Goal: Task Accomplishment & Management: Manage account settings

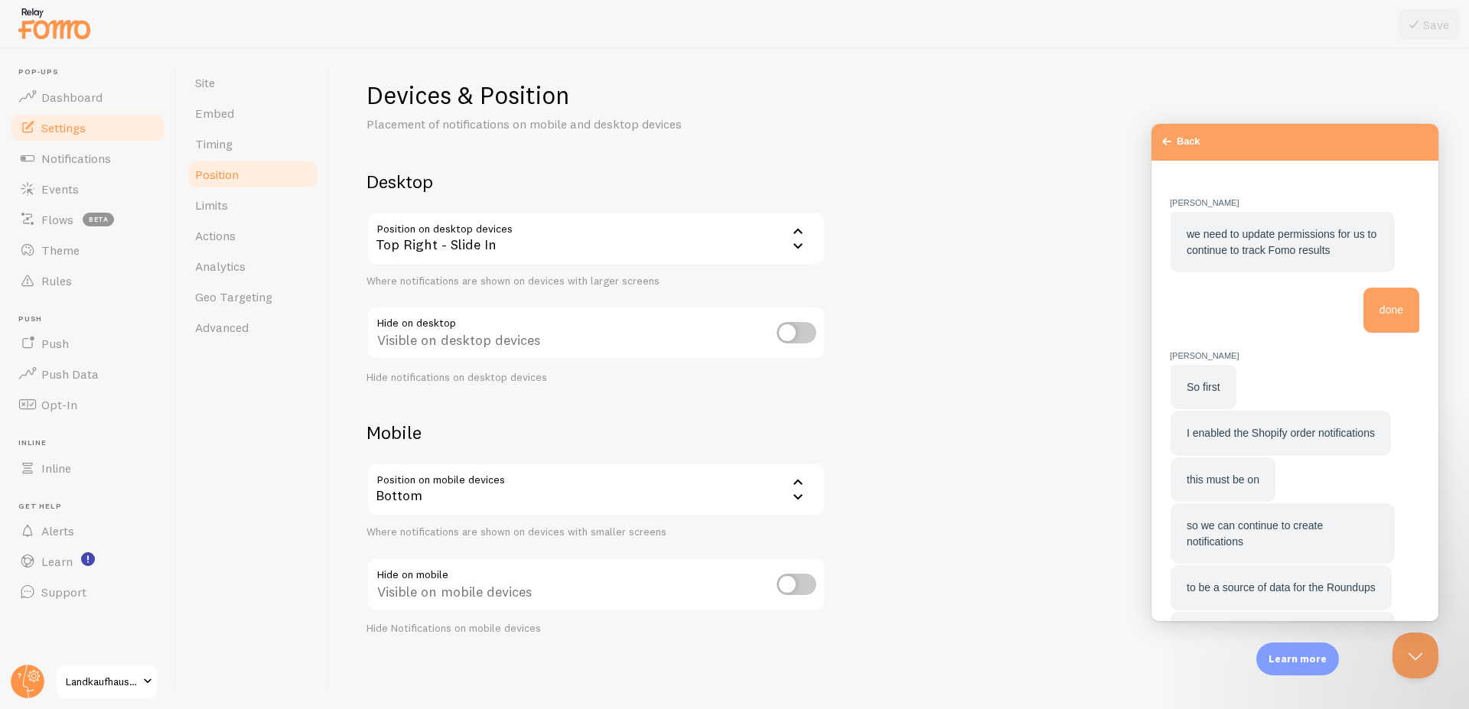
scroll to position [1603, 0]
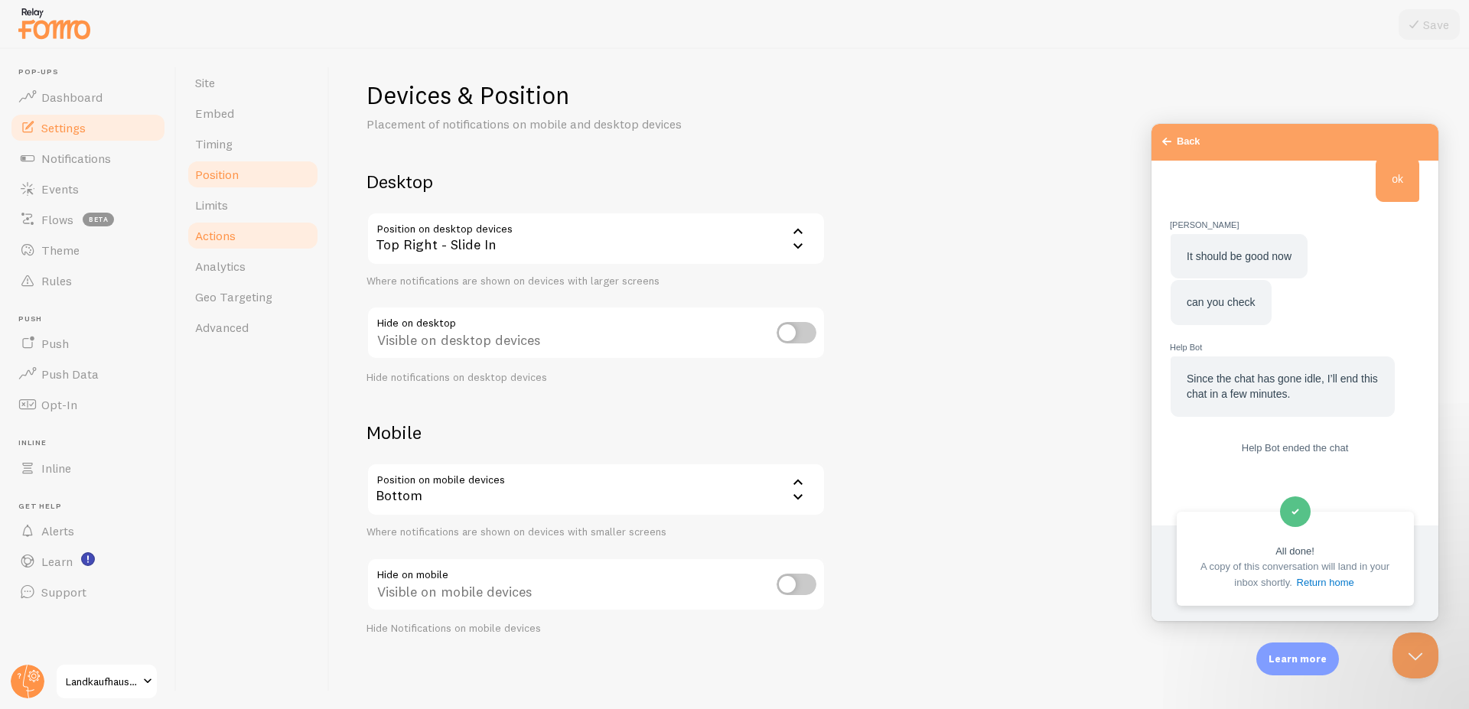
click at [281, 241] on link "Actions" at bounding box center [253, 235] width 134 height 31
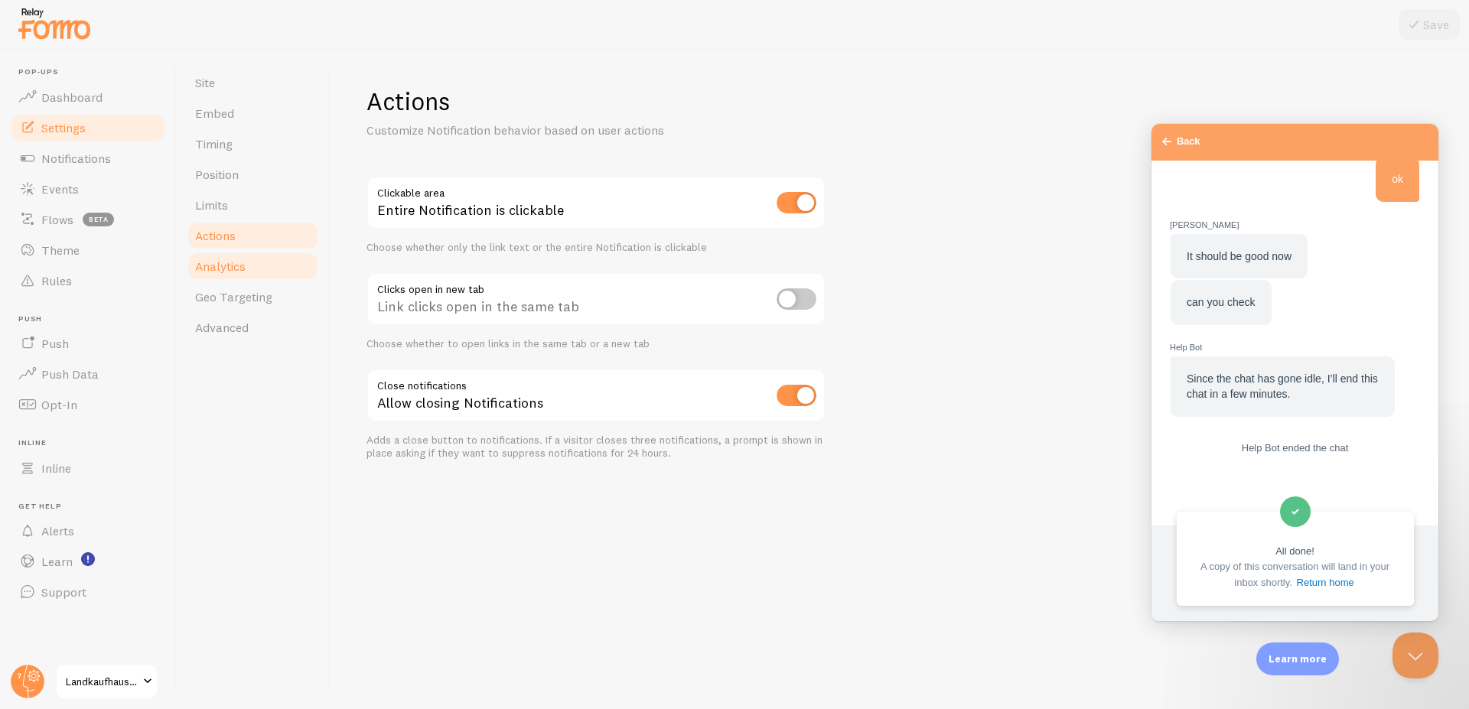
click at [231, 268] on span "Analytics" at bounding box center [220, 266] width 50 height 15
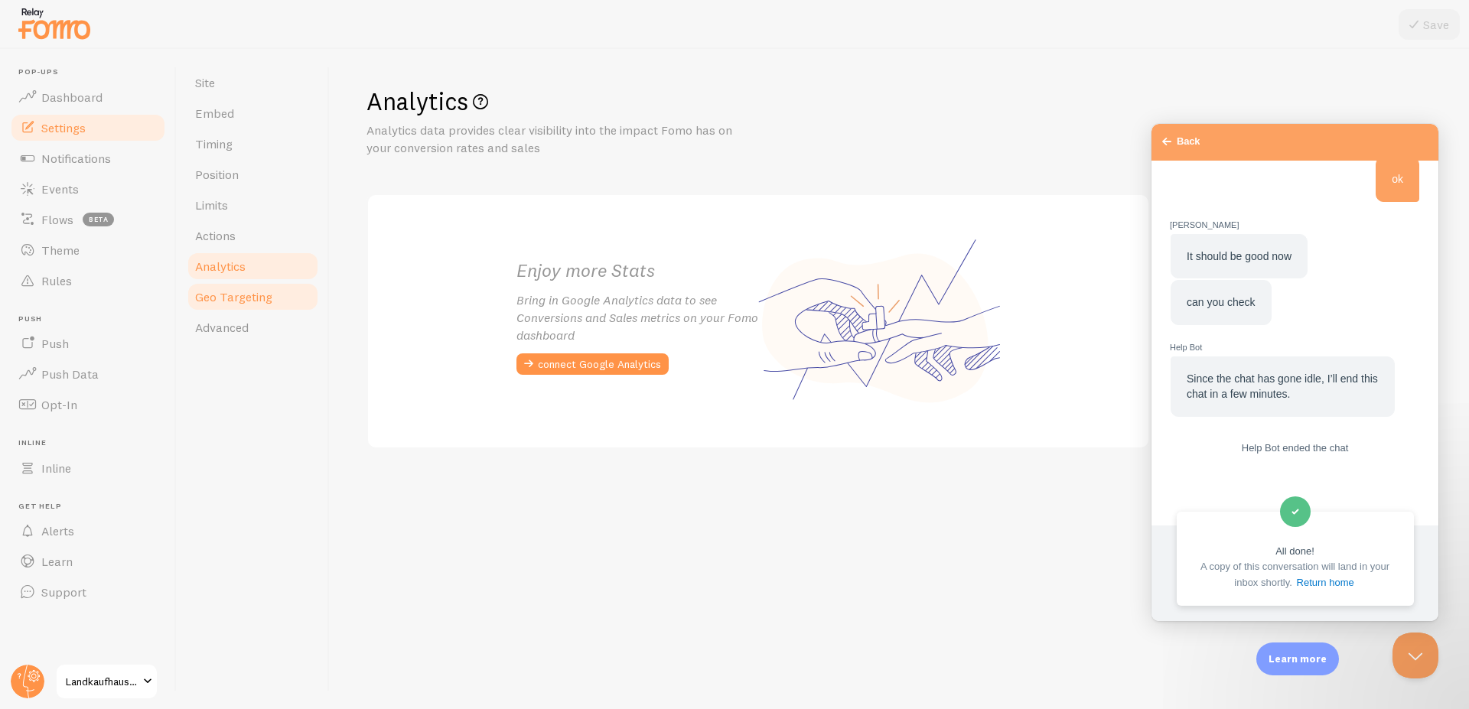
click at [237, 296] on span "Geo Targeting" at bounding box center [233, 296] width 77 height 15
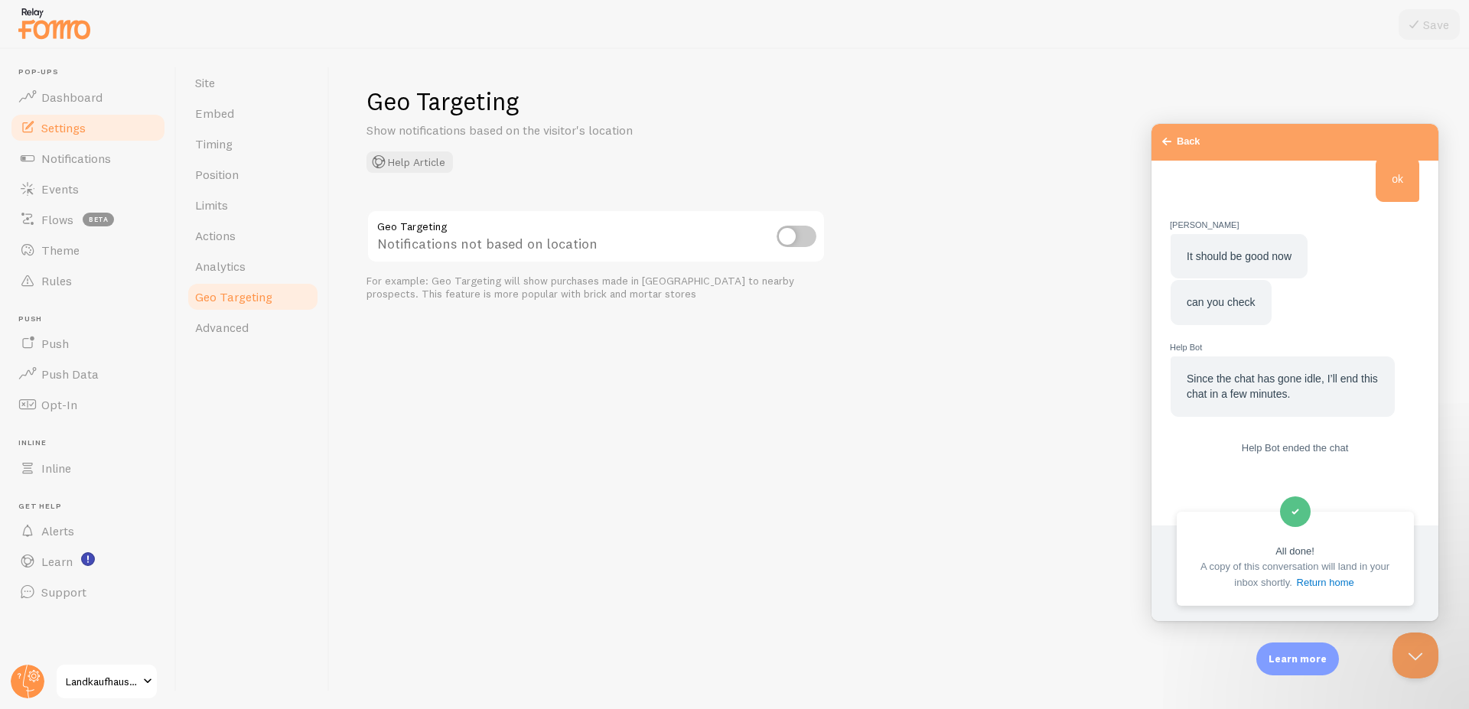
scroll to position [1603, 0]
click at [235, 176] on span "Position" at bounding box center [217, 174] width 44 height 15
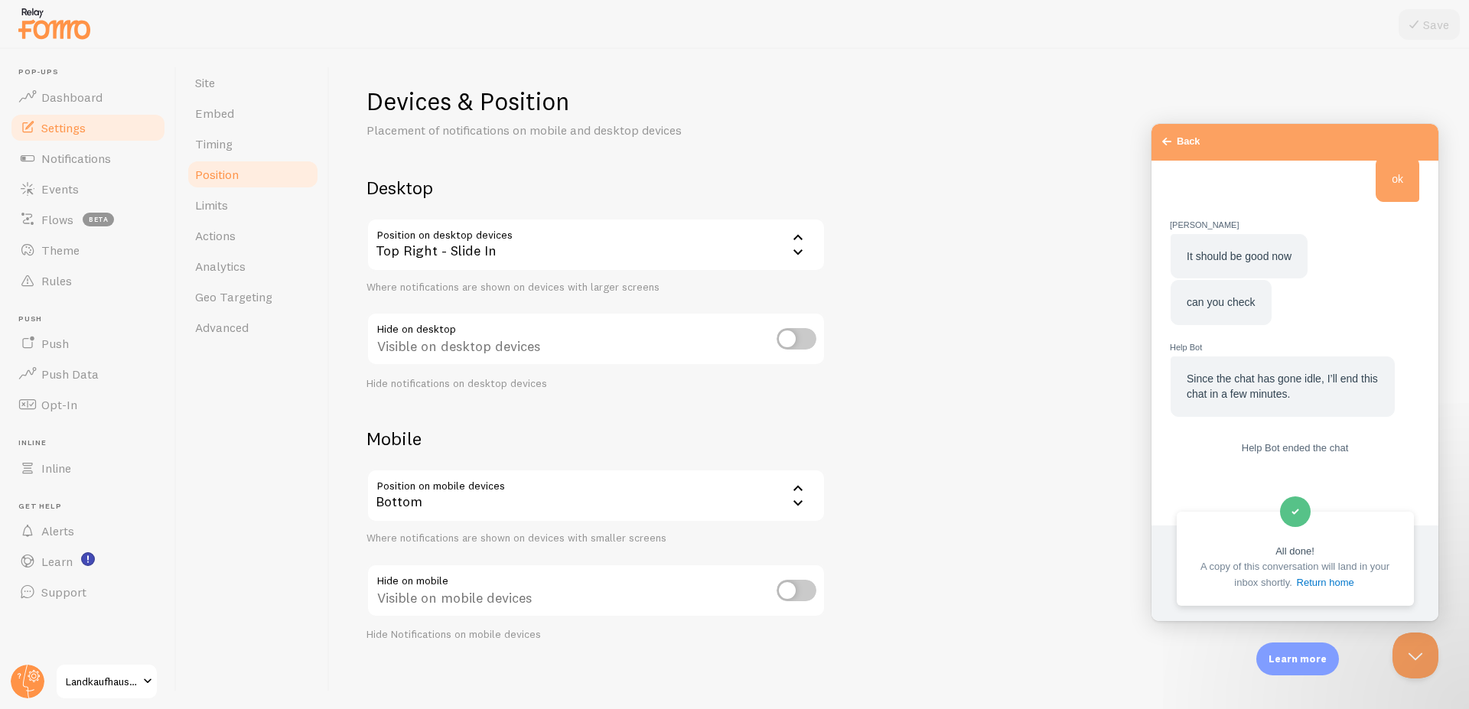
scroll to position [6, 0]
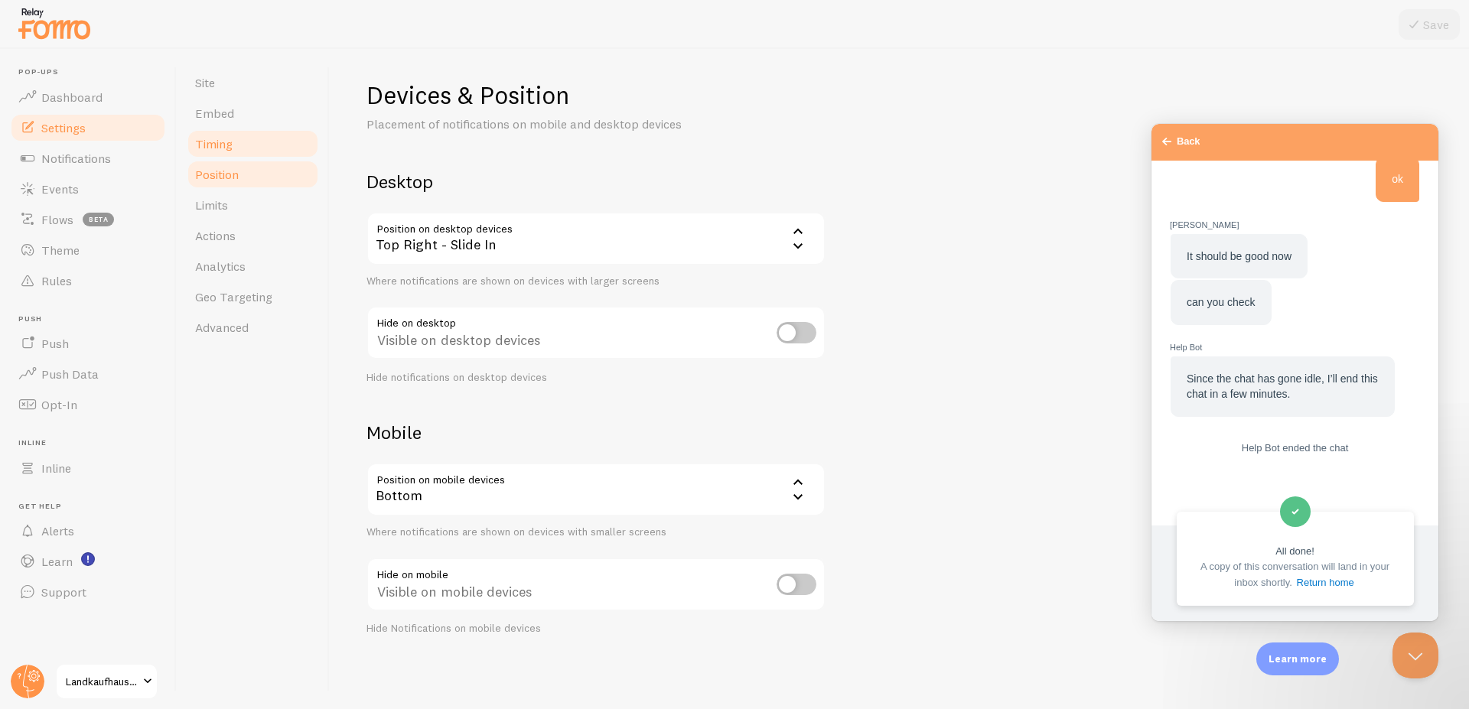
click at [250, 153] on link "Timing" at bounding box center [253, 143] width 134 height 31
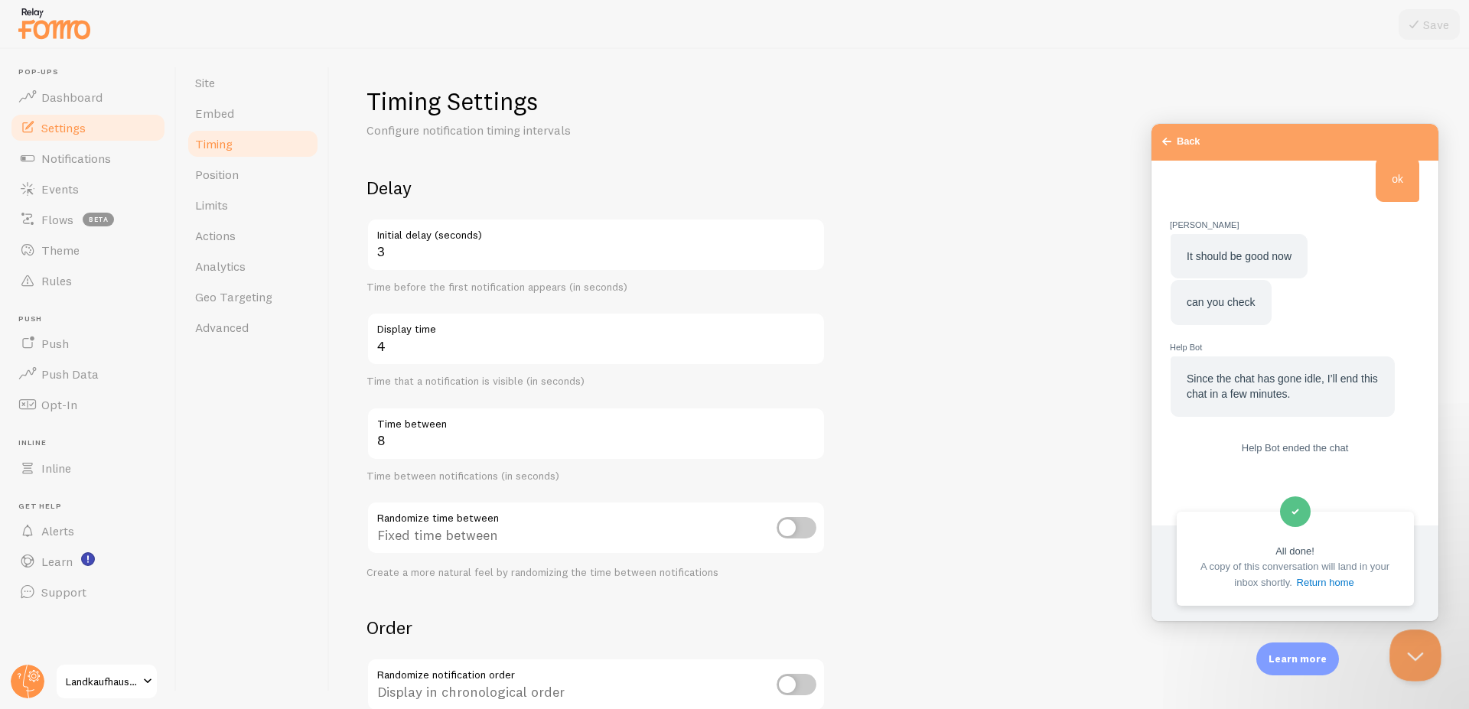
click at [1415, 659] on button "Close Beacon popover" at bounding box center [1412, 652] width 46 height 46
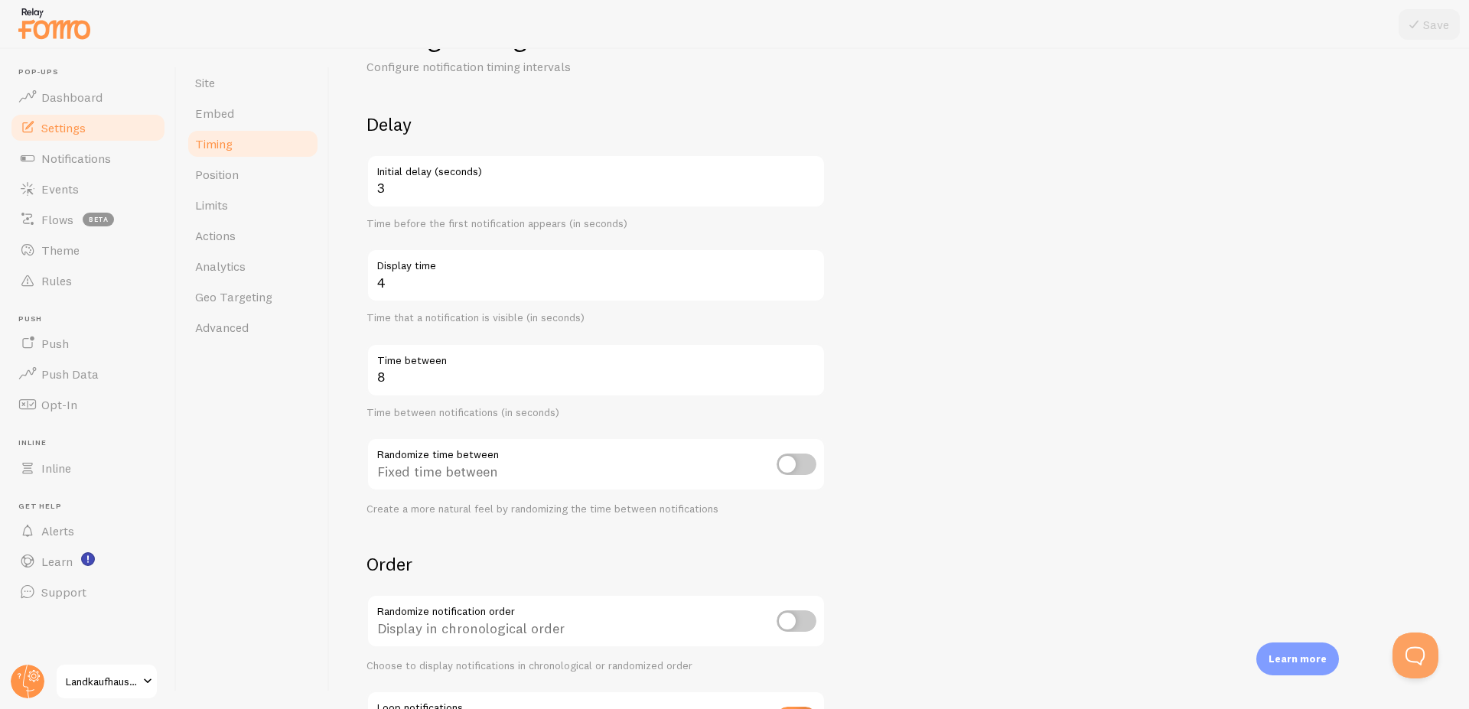
scroll to position [197, 0]
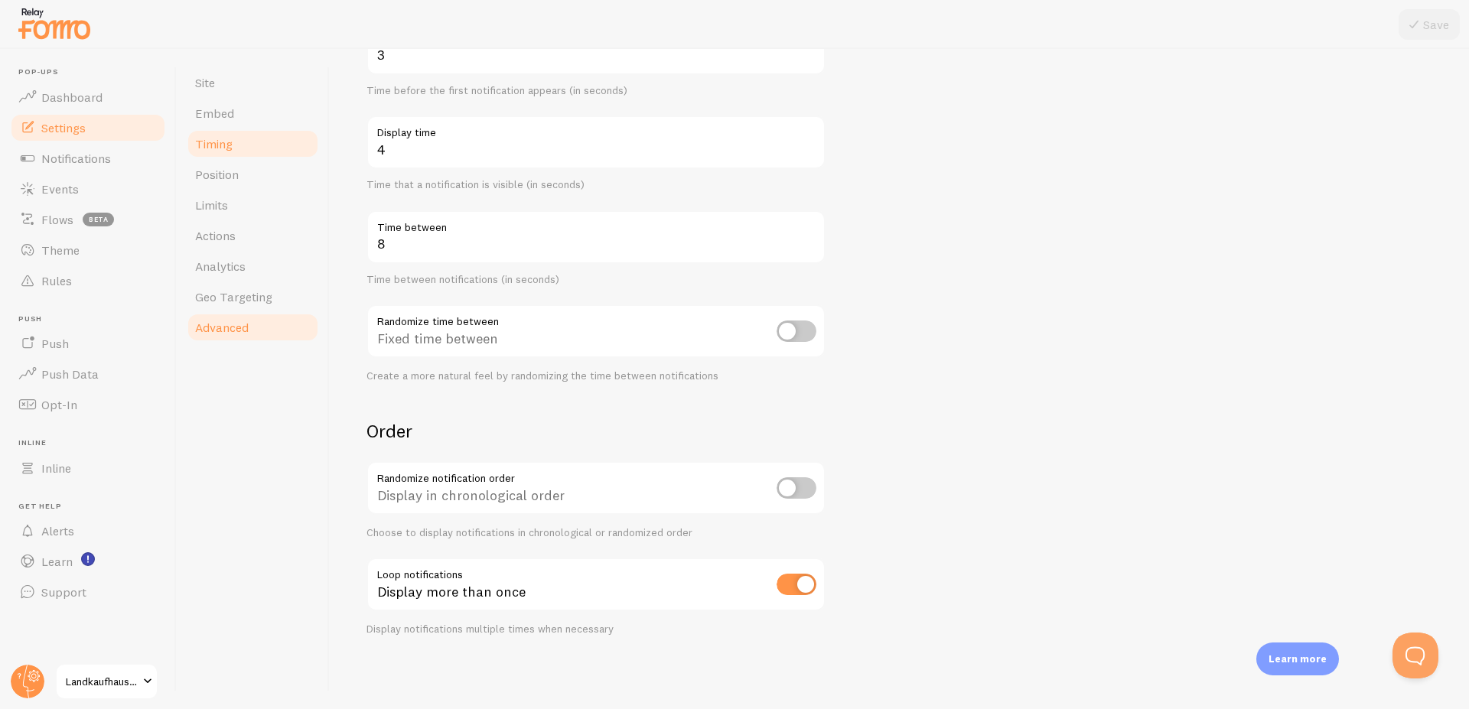
click at [201, 333] on span "Advanced" at bounding box center [222, 327] width 54 height 15
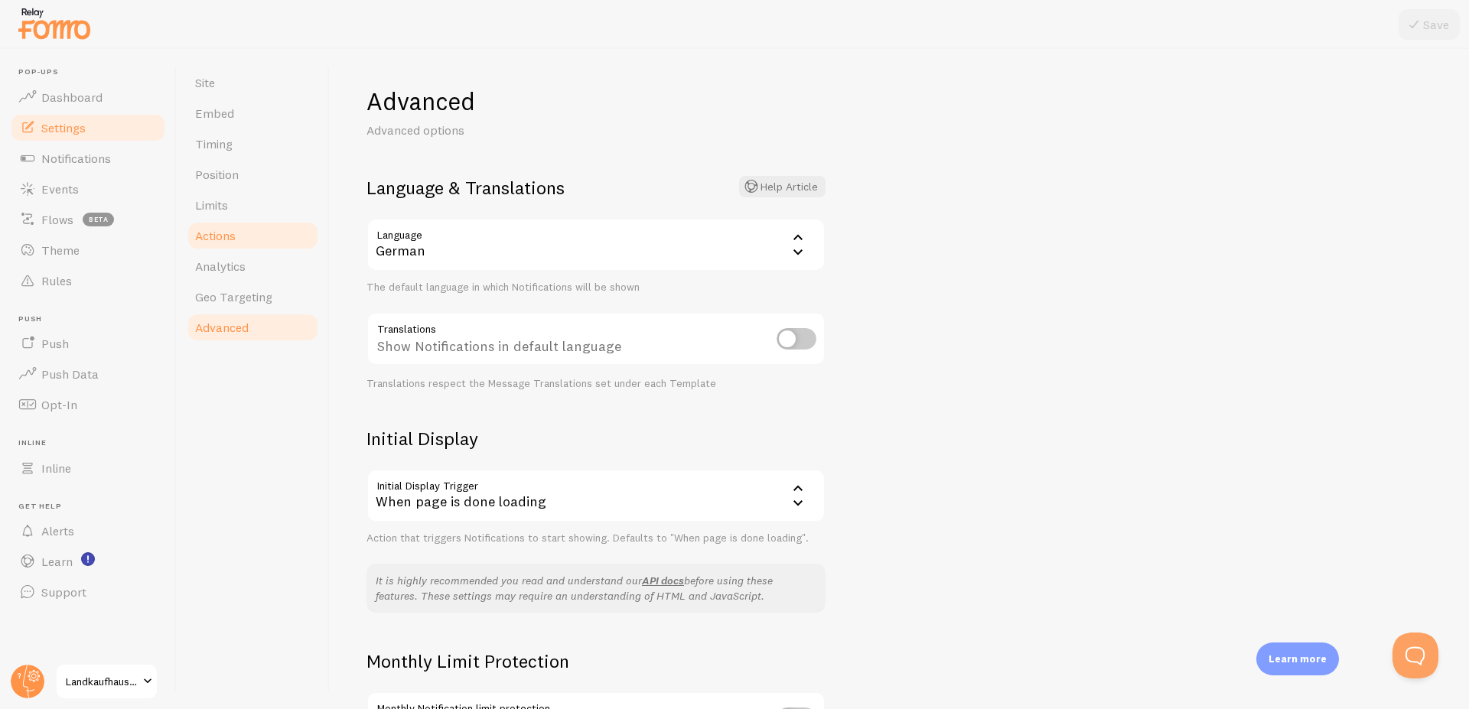
click at [210, 237] on span "Actions" at bounding box center [215, 235] width 41 height 15
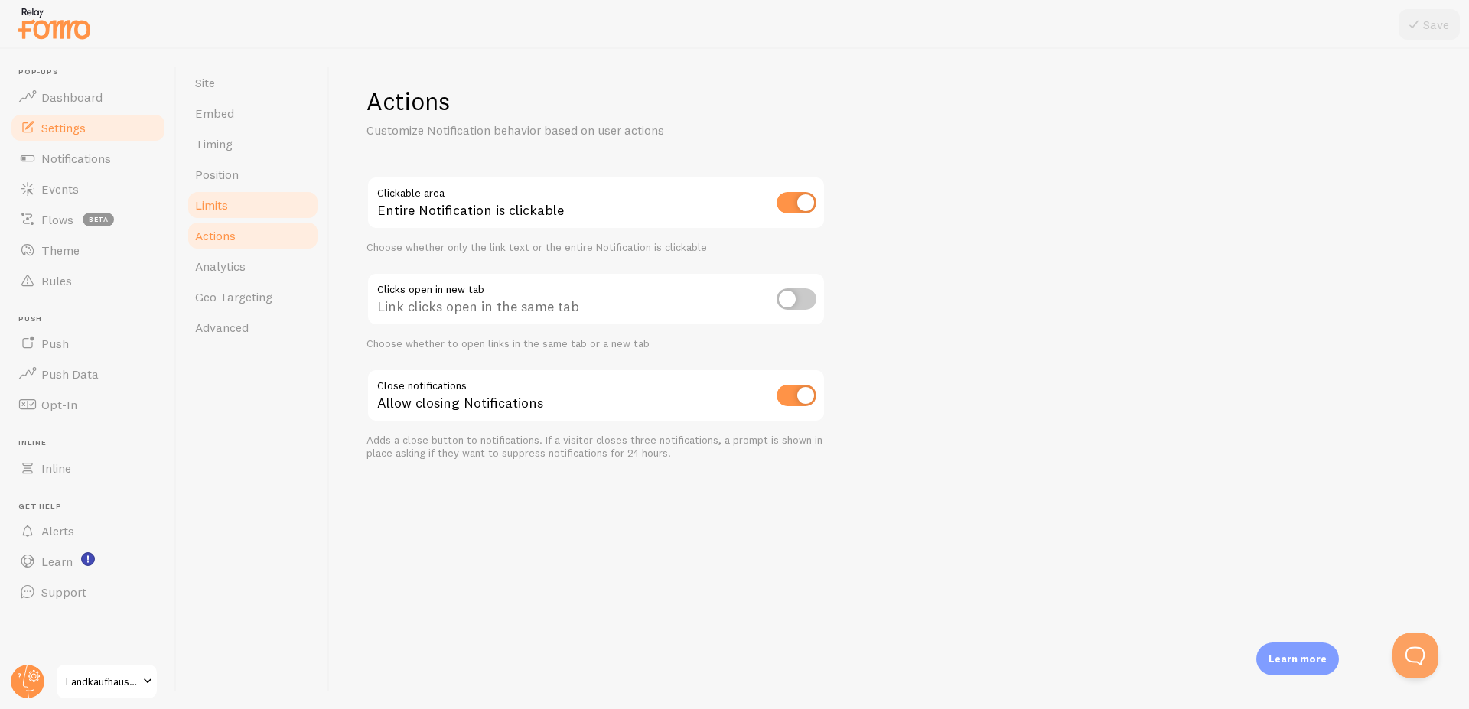
click at [227, 210] on span "Limits" at bounding box center [211, 204] width 33 height 15
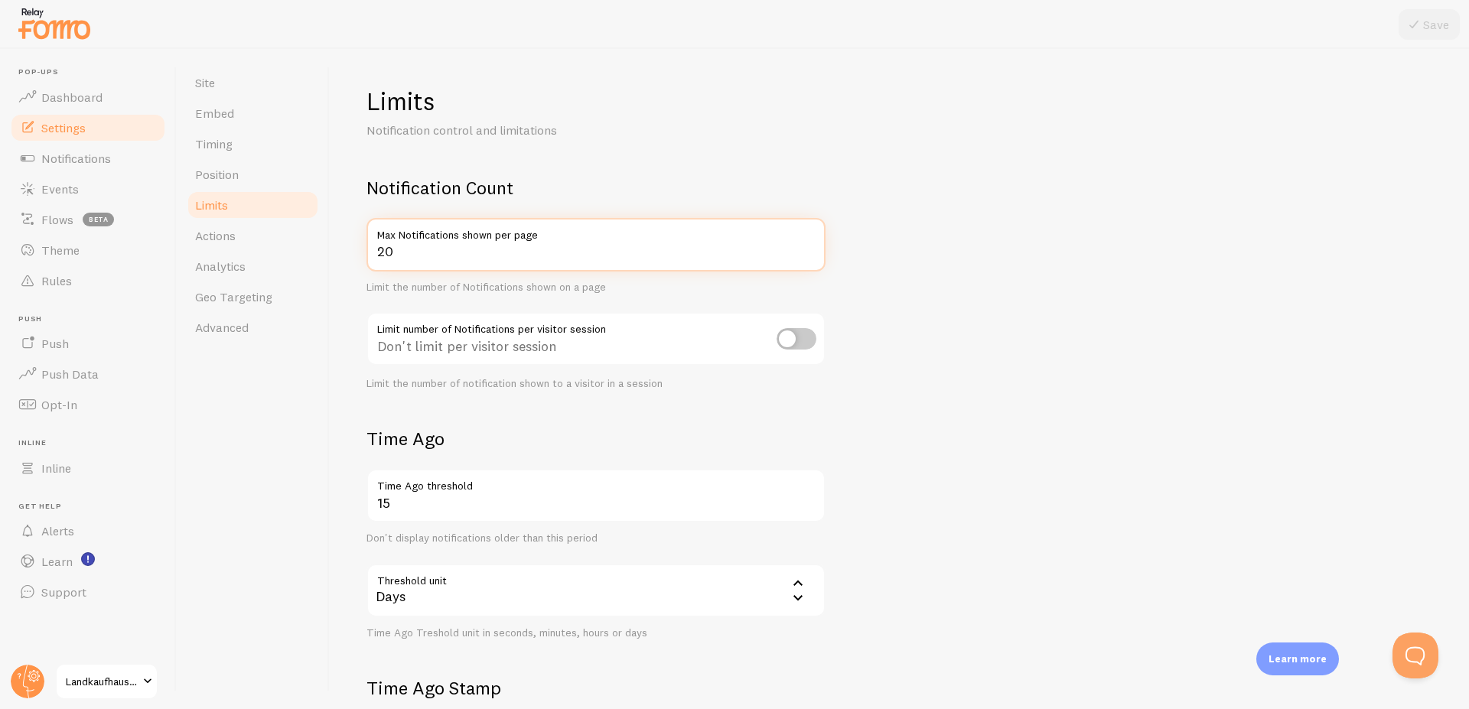
drag, startPoint x: 407, startPoint y: 254, endPoint x: 377, endPoint y: 258, distance: 30.1
click at [377, 258] on input "20" at bounding box center [595, 245] width 459 height 54
type input "3"
click at [1443, 24] on button "Save" at bounding box center [1428, 24] width 61 height 31
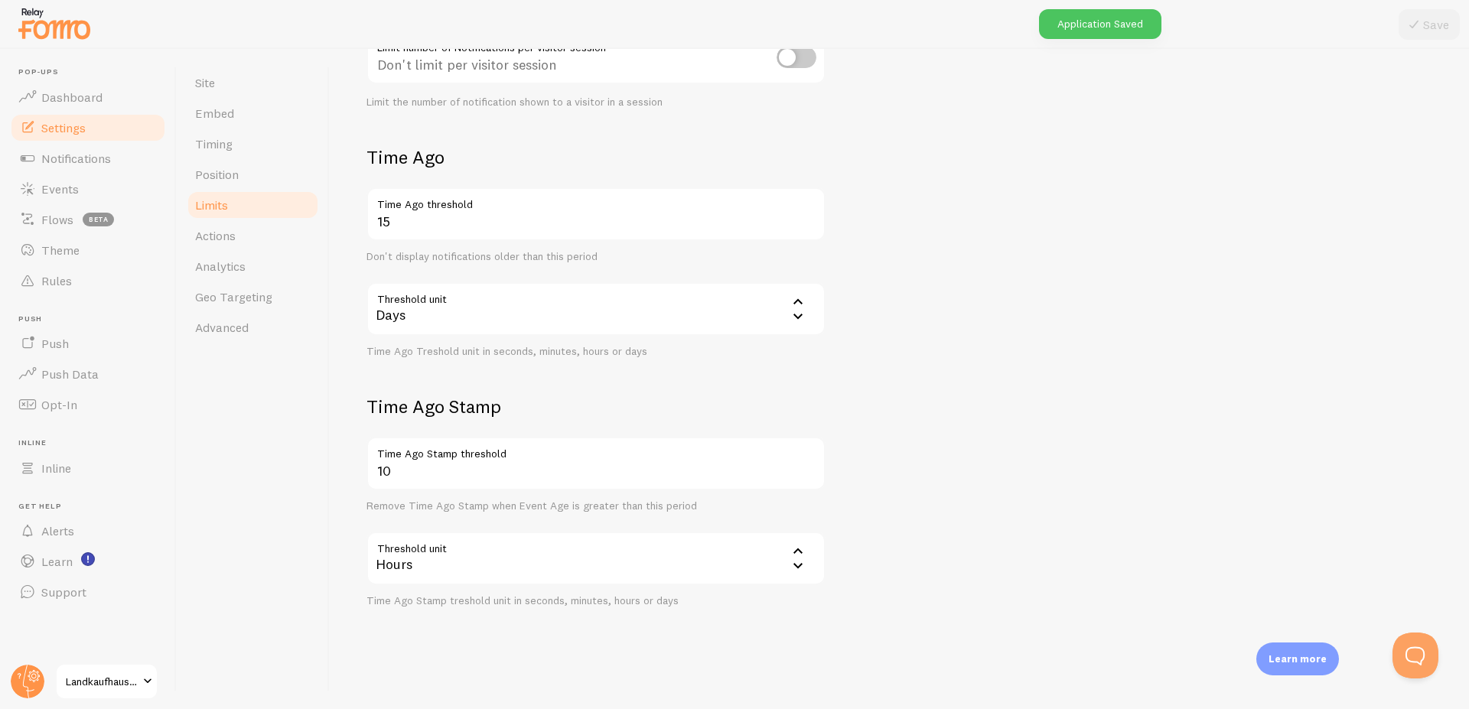
scroll to position [283, 0]
click at [229, 173] on span "Position" at bounding box center [217, 174] width 44 height 15
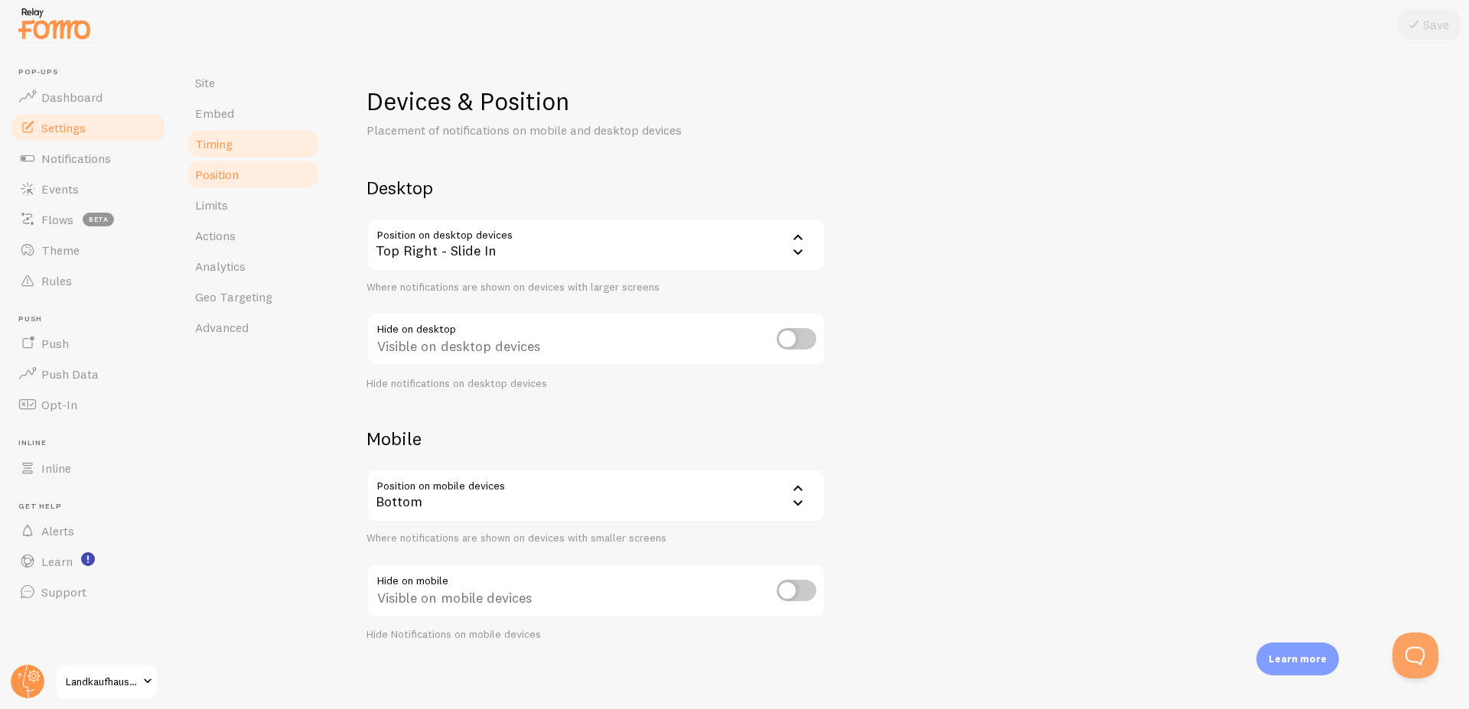
click at [208, 142] on span "Timing" at bounding box center [213, 143] width 37 height 15
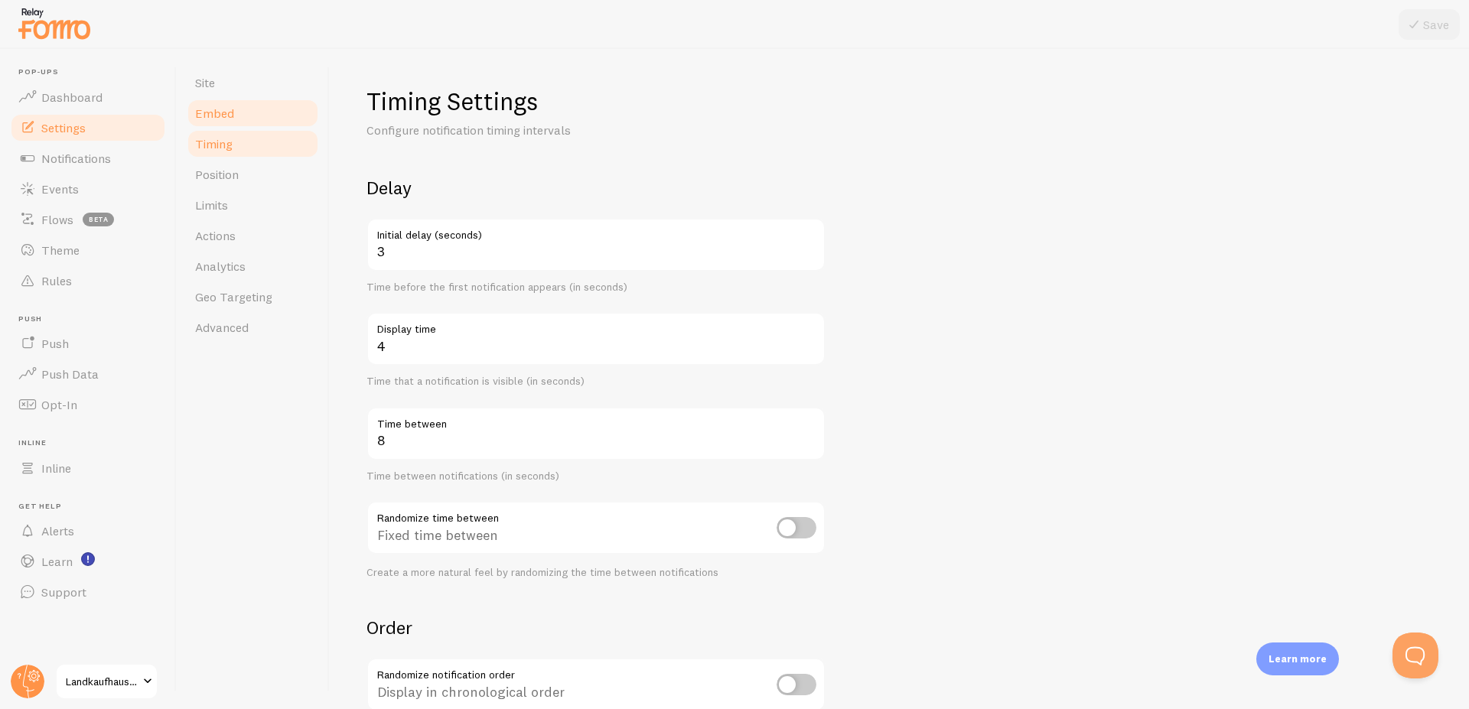
click at [229, 115] on span "Embed" at bounding box center [214, 113] width 39 height 15
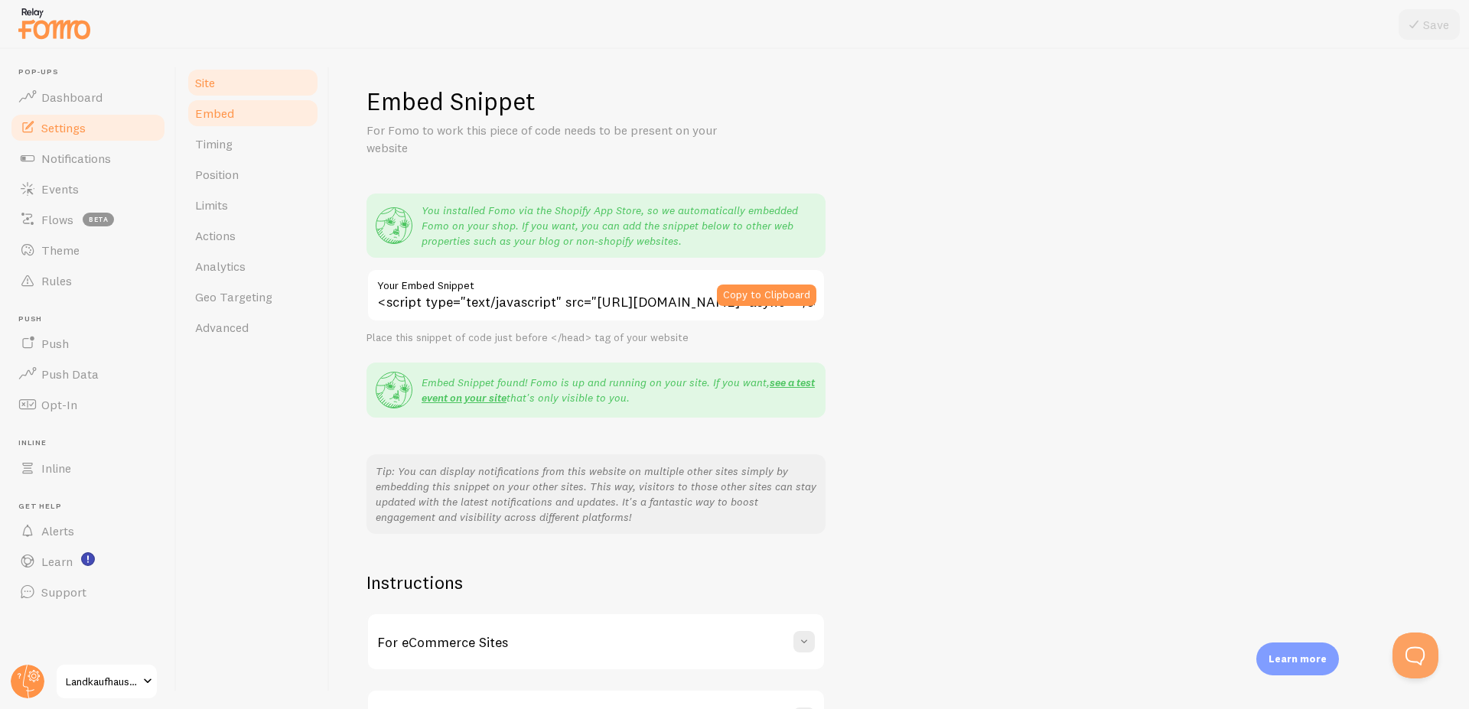
click at [218, 86] on link "Site" at bounding box center [253, 82] width 134 height 31
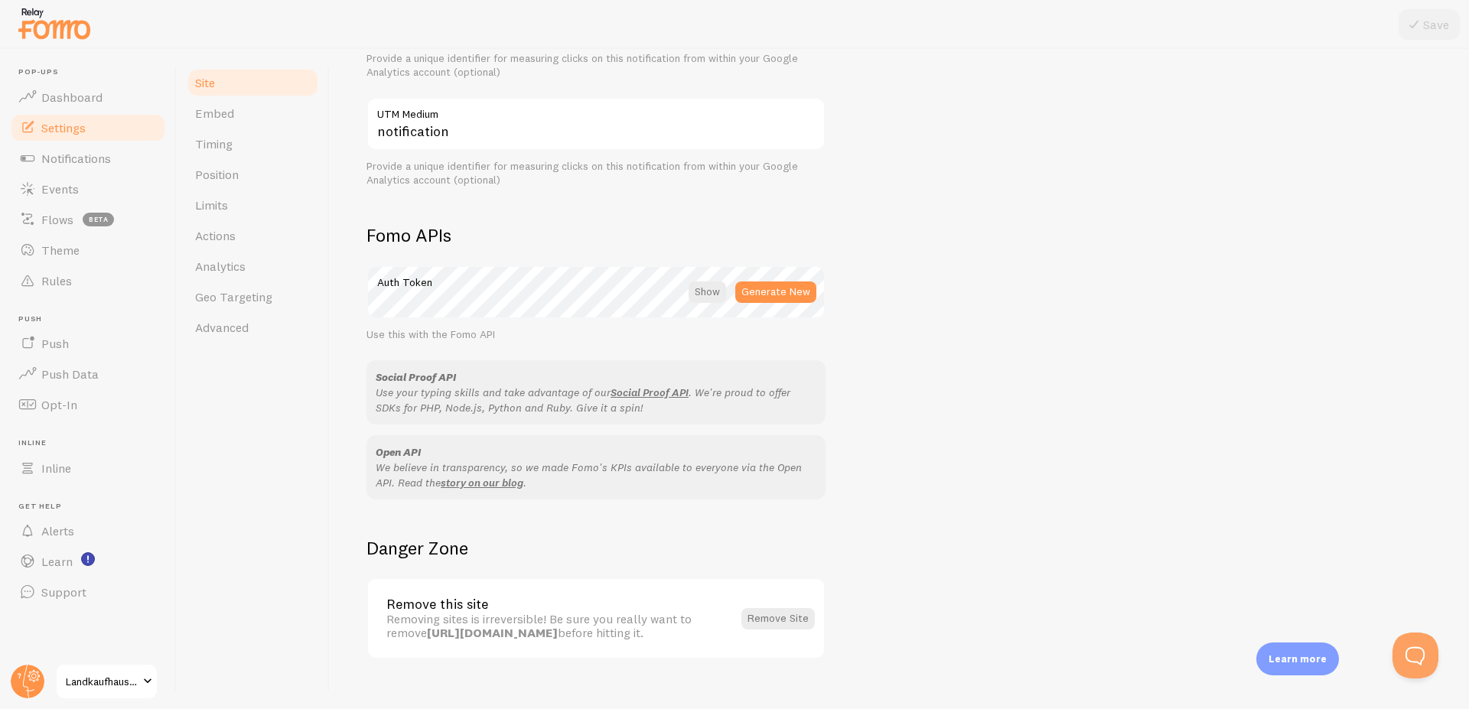
scroll to position [735, 0]
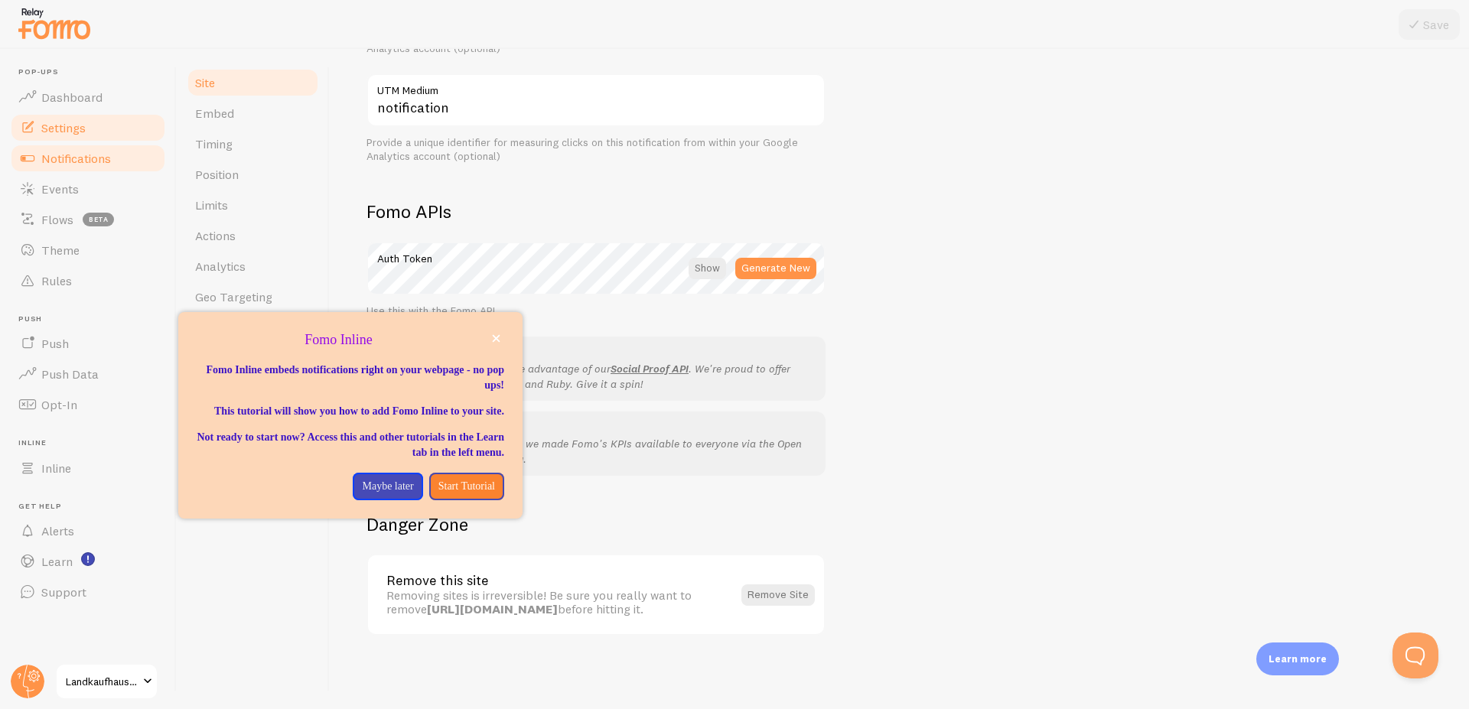
click at [77, 156] on span "Notifications" at bounding box center [76, 158] width 70 height 15
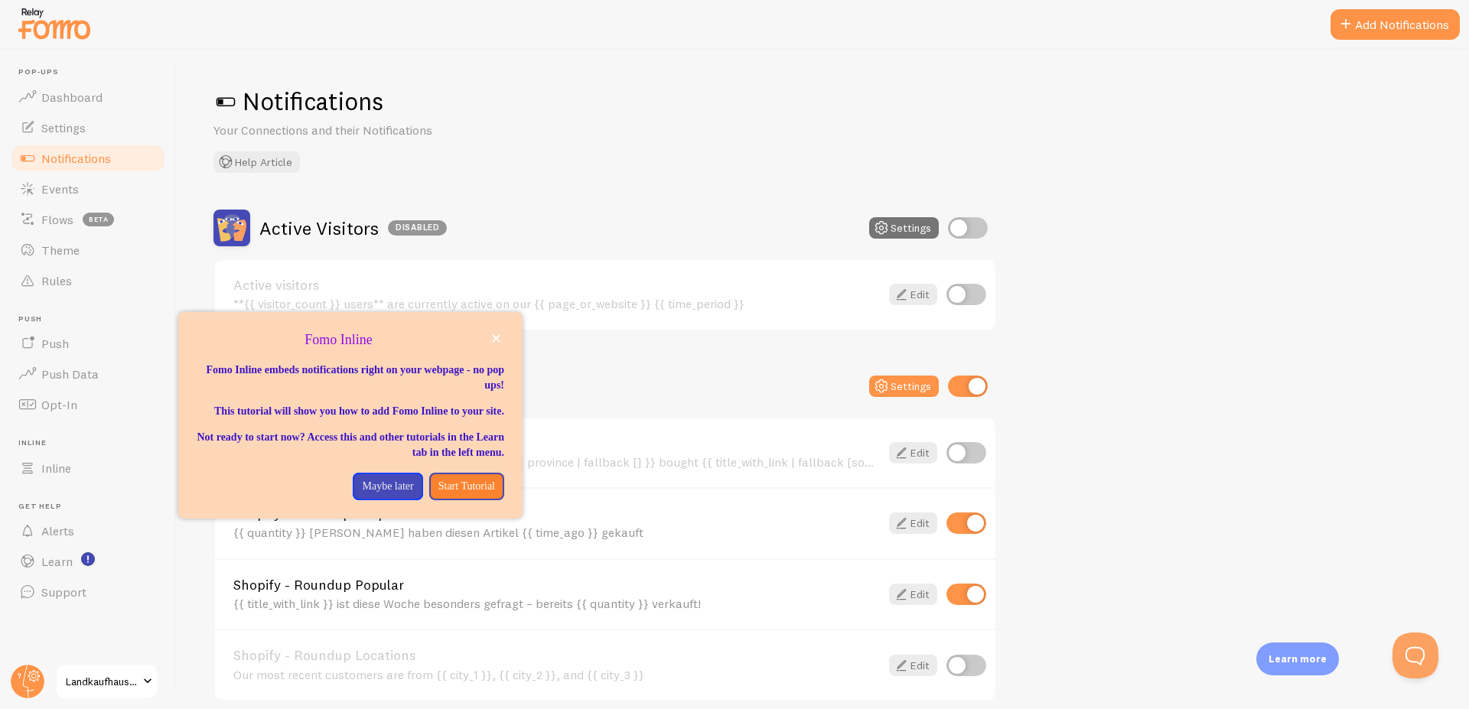
click at [1251, 386] on div "Active Visitors Disabled Settings Active visitors **{{ visitor_count }} users**…" at bounding box center [822, 534] width 1218 height 649
click at [388, 494] on p "Maybe later" at bounding box center [387, 486] width 51 height 15
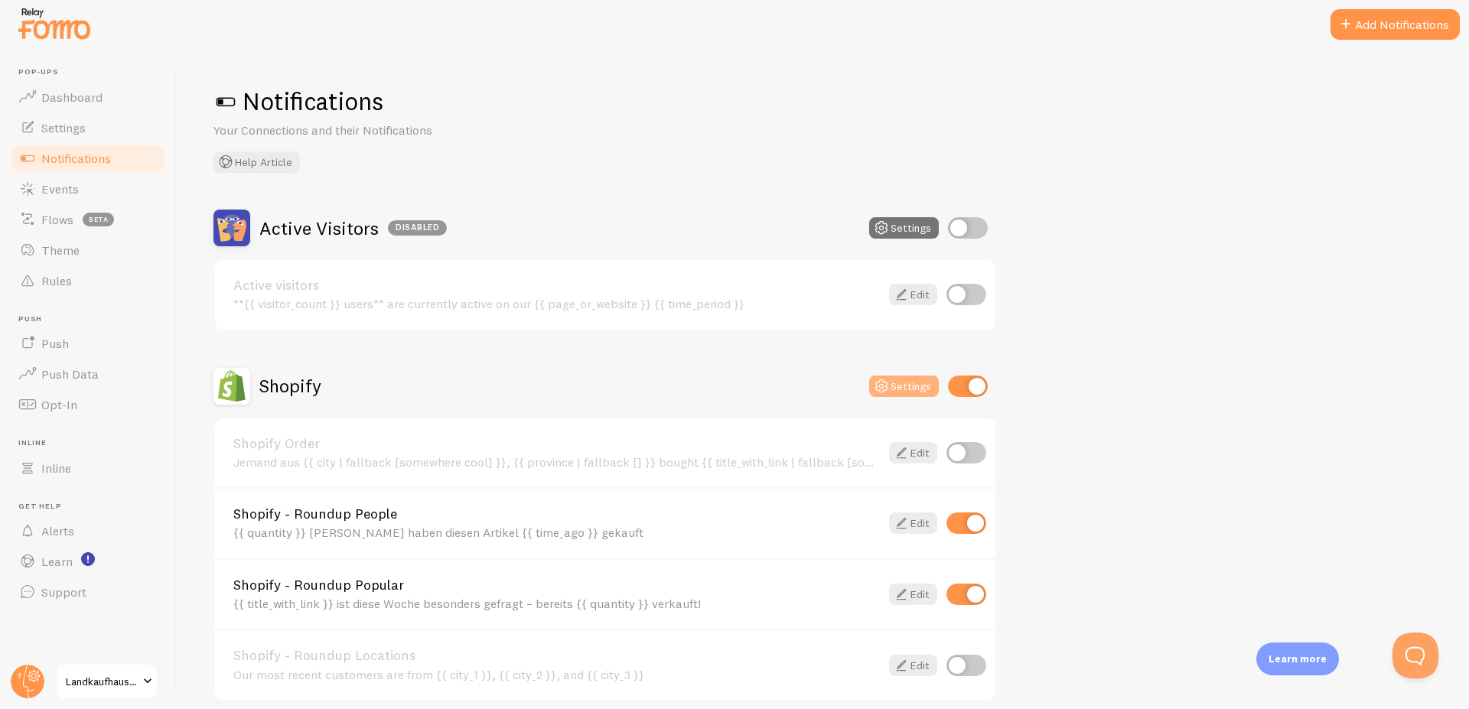
click at [914, 383] on button "Settings" at bounding box center [904, 386] width 70 height 21
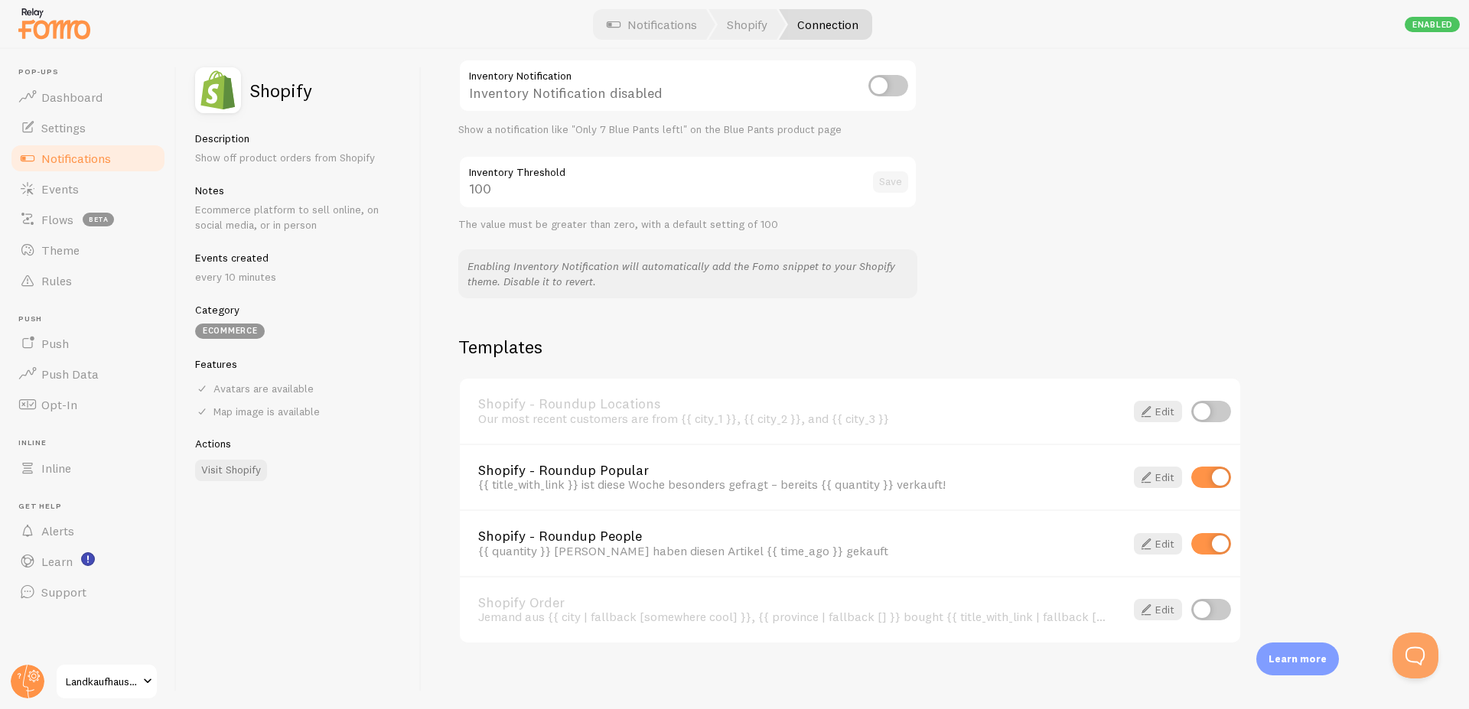
scroll to position [834, 0]
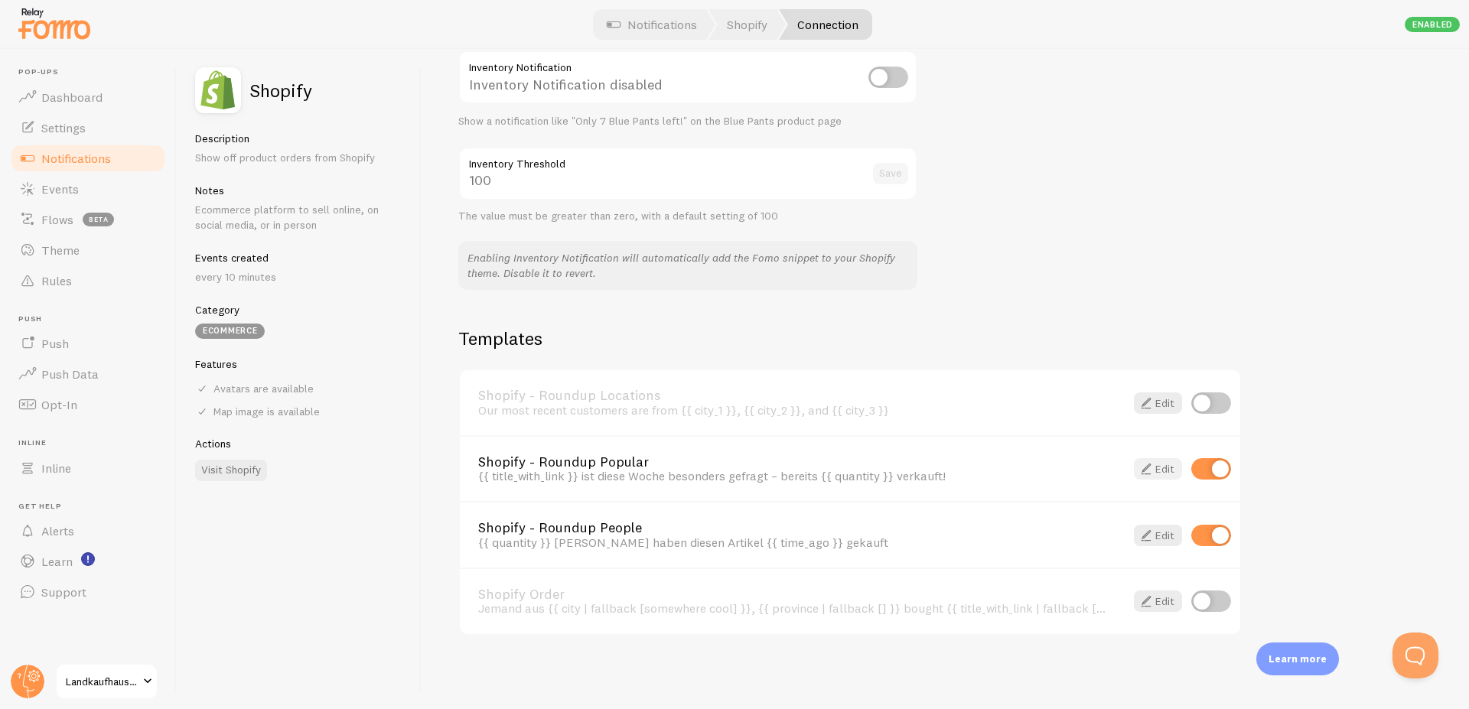
click at [1146, 471] on span at bounding box center [1146, 469] width 18 height 18
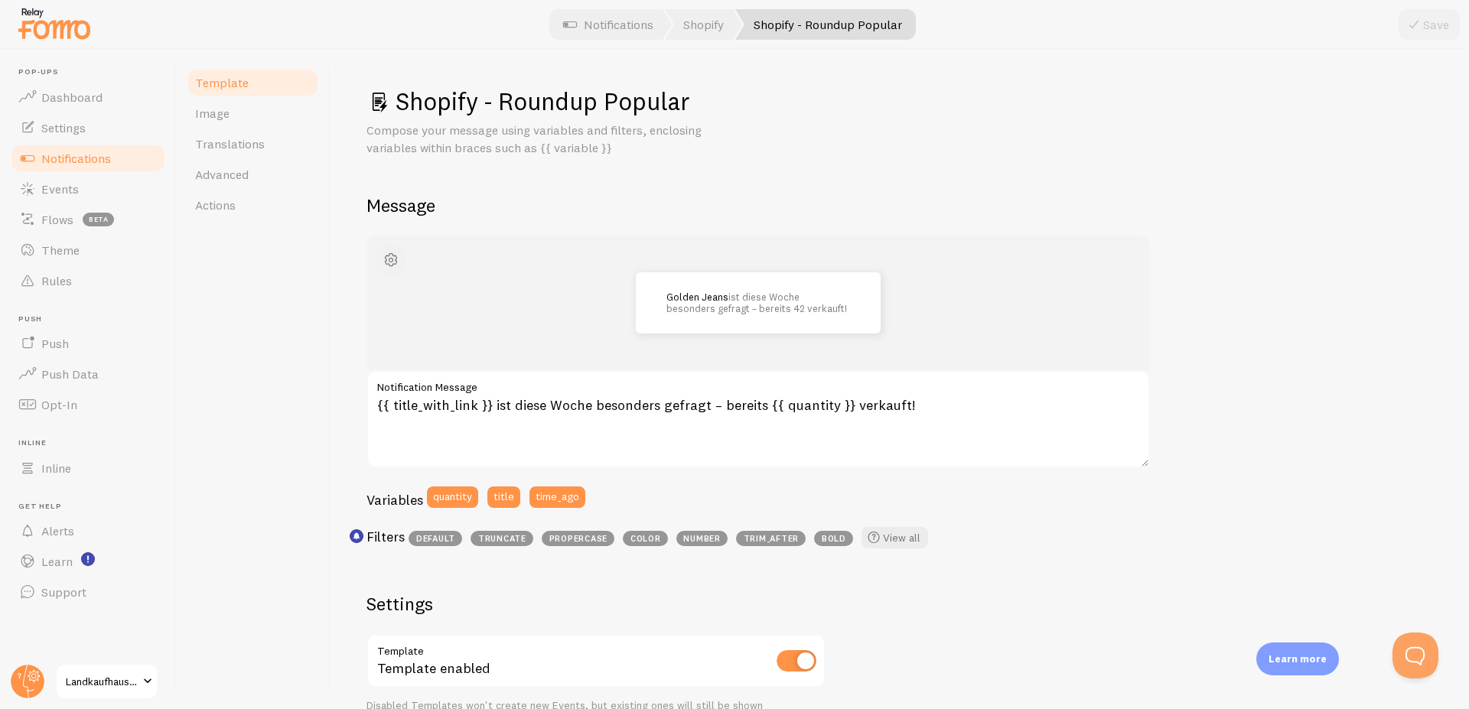
click at [392, 263] on span "button" at bounding box center [391, 260] width 18 height 18
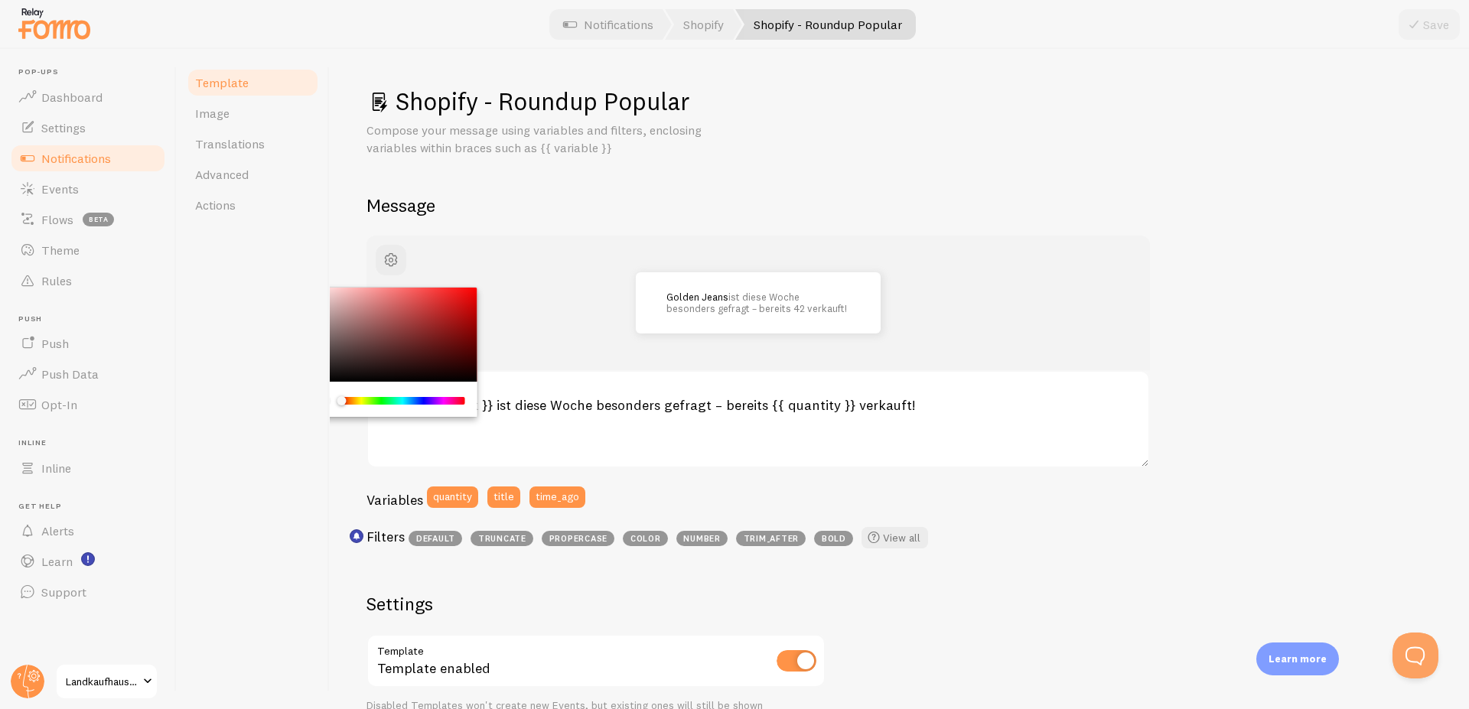
click at [503, 226] on div "Shopify - Roundup Popular Compose your message using variables and filters, enc…" at bounding box center [898, 582] width 1065 height 993
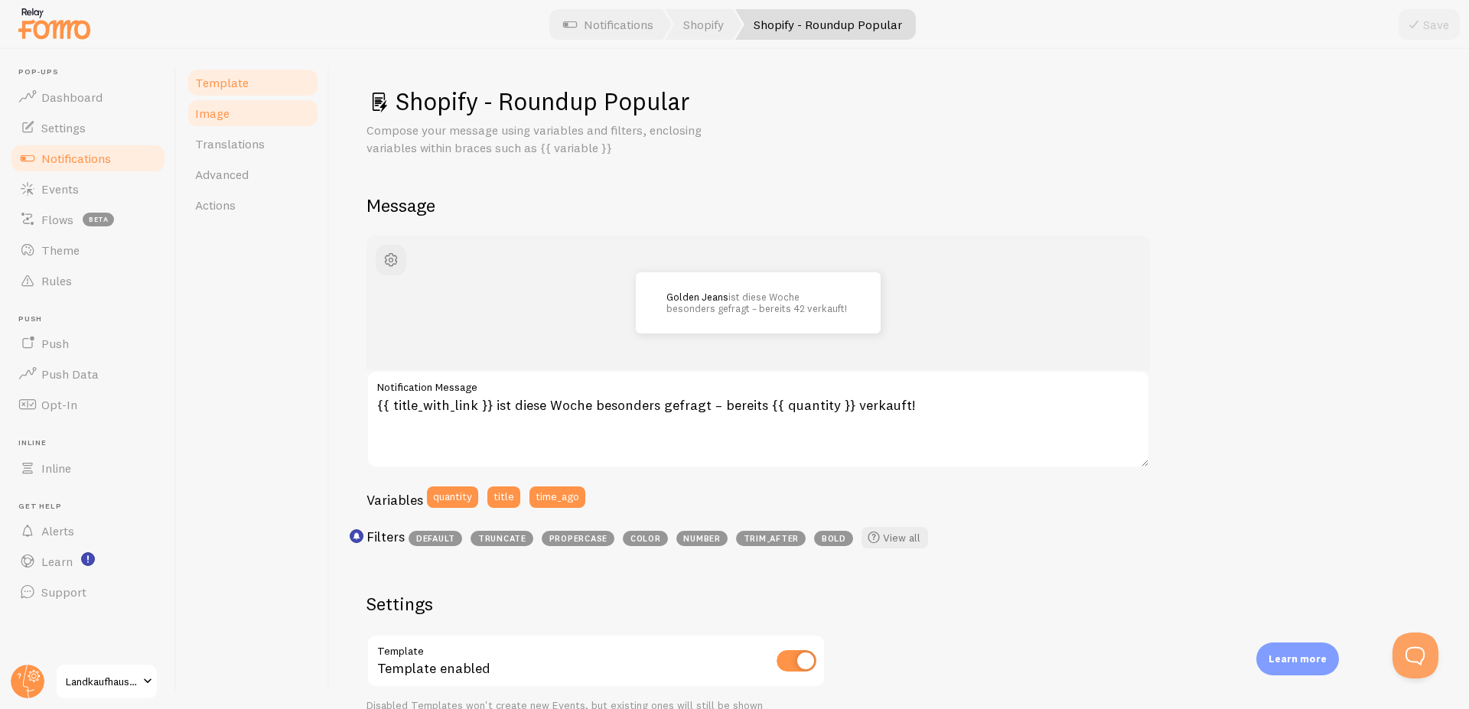
click at [212, 124] on link "Image" at bounding box center [253, 113] width 134 height 31
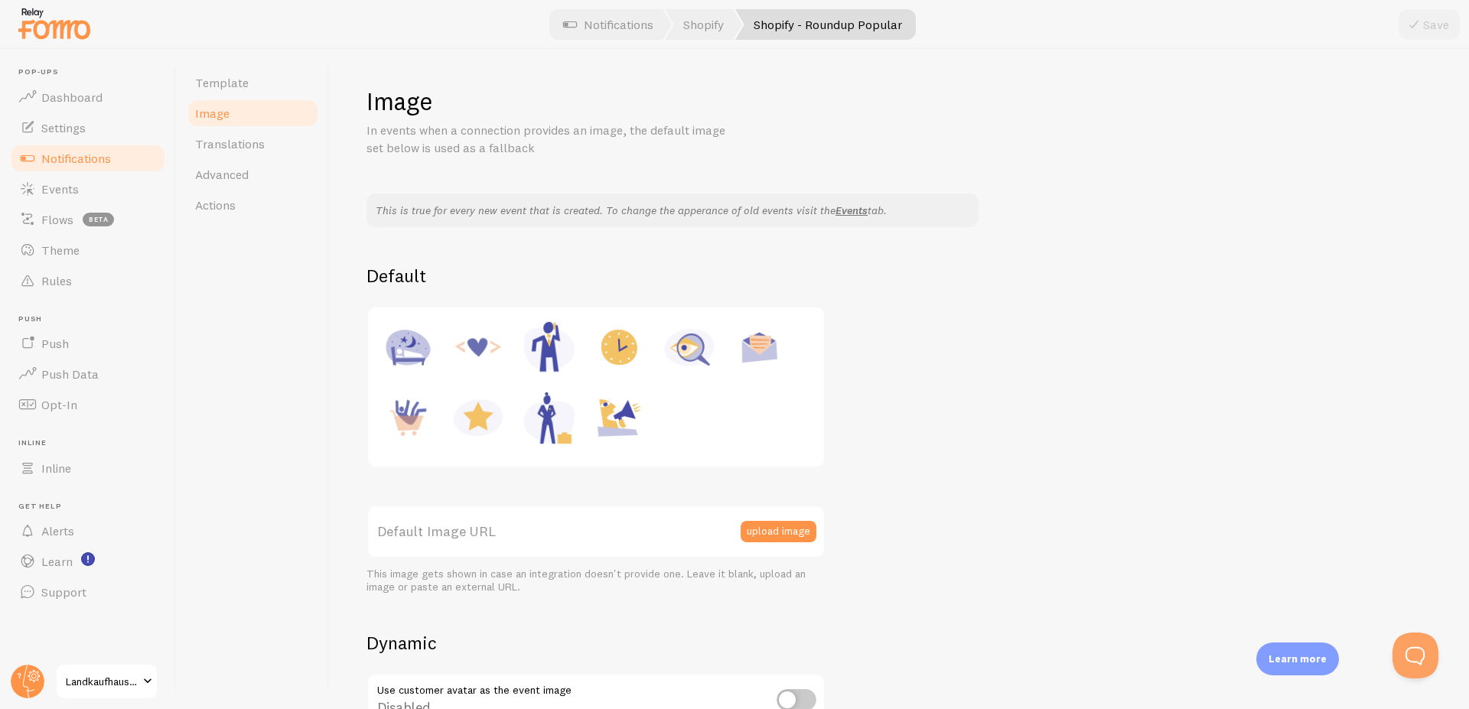
click at [1148, 398] on div "This is true for every new event that is created. To change the apperance of ol…" at bounding box center [898, 610] width 1065 height 833
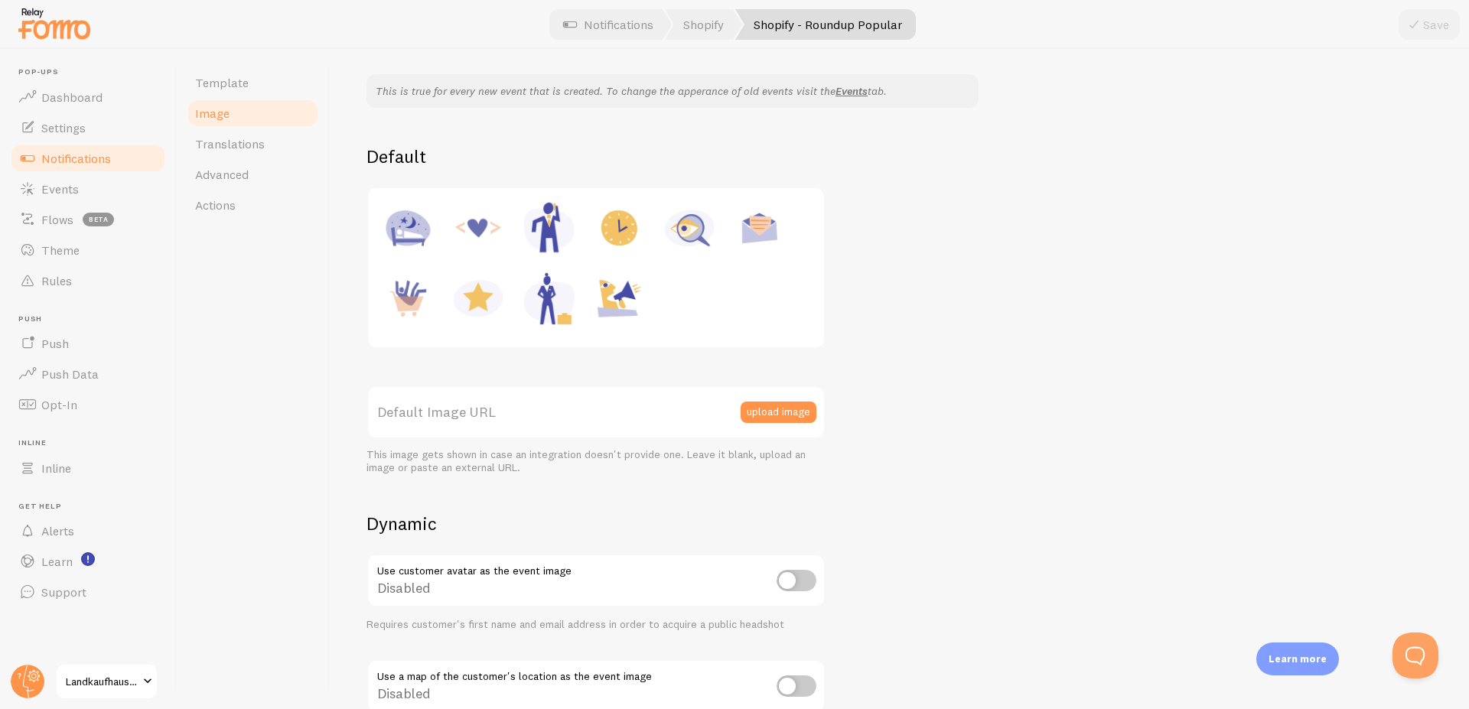
scroll to position [115, 0]
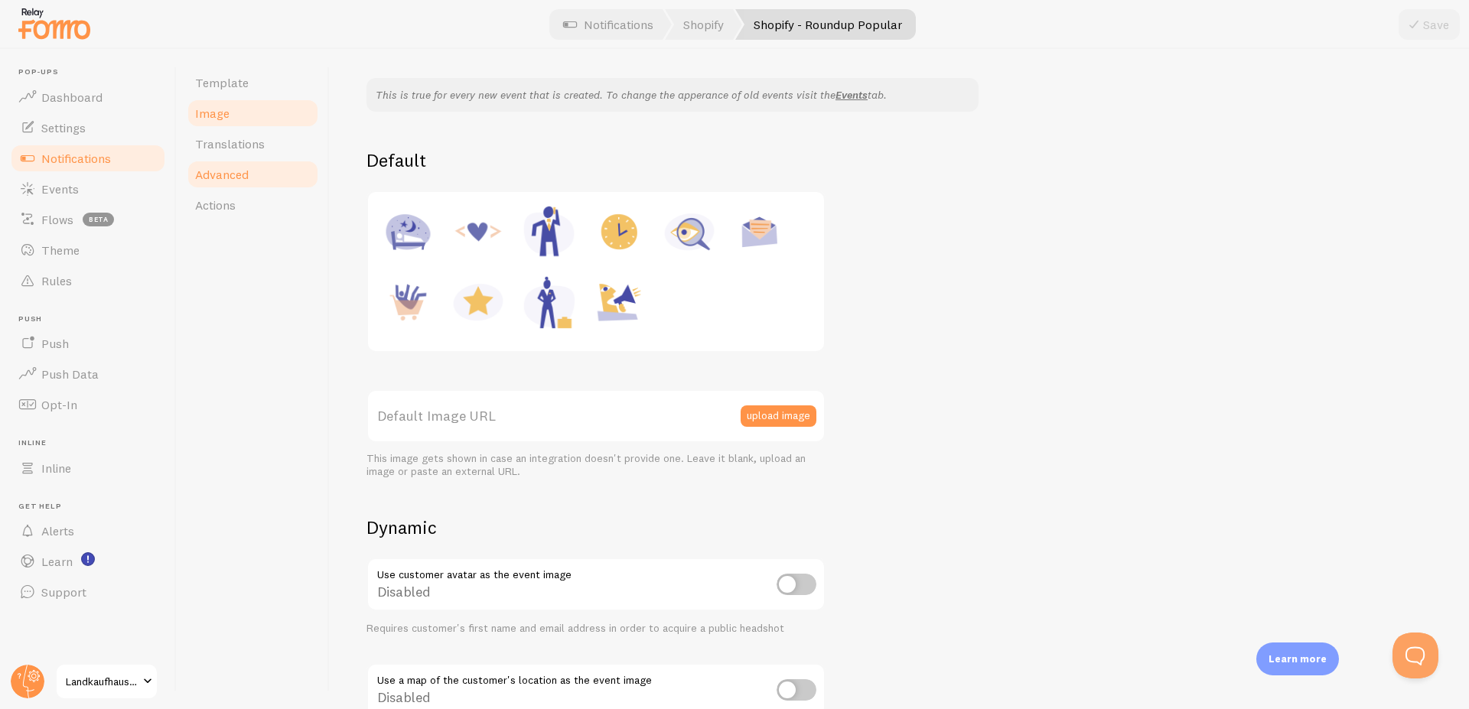
click at [229, 175] on span "Advanced" at bounding box center [222, 174] width 54 height 15
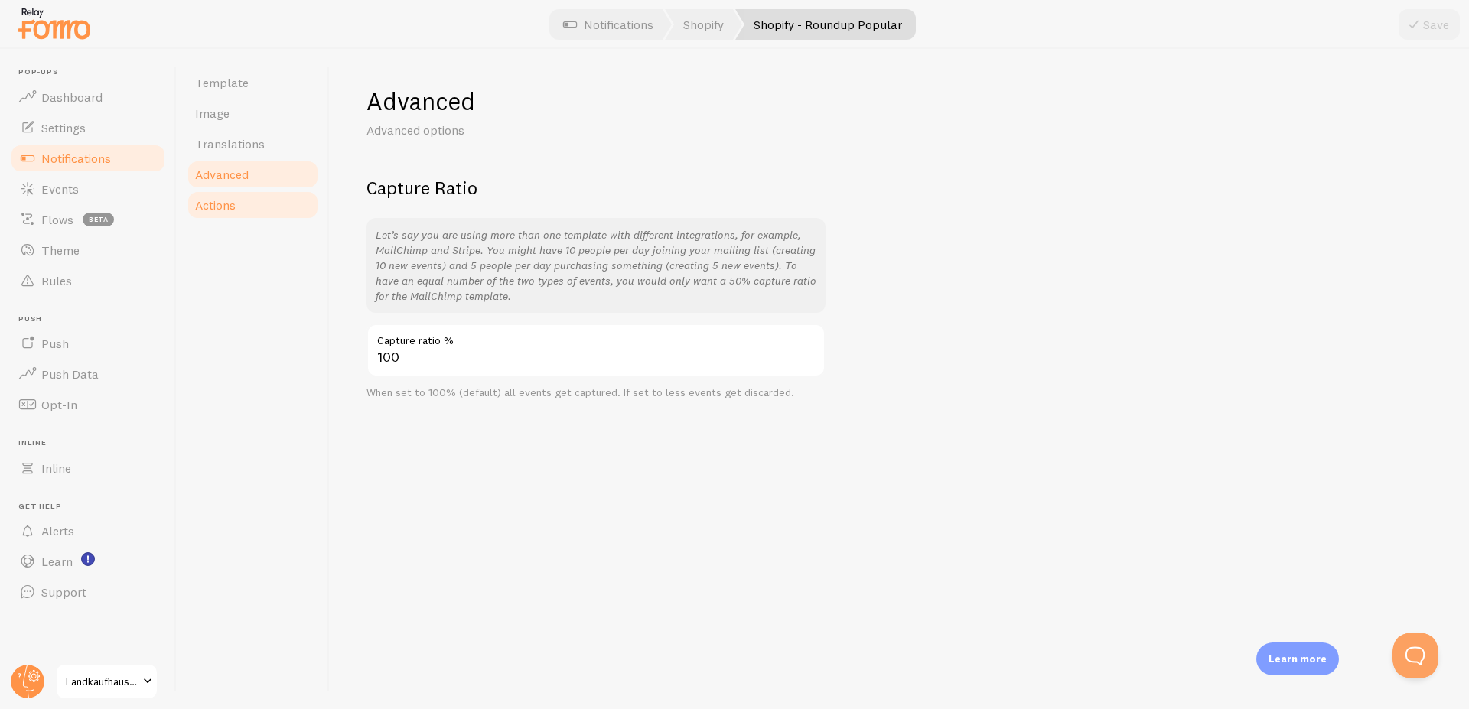
click at [226, 197] on span "Actions" at bounding box center [215, 204] width 41 height 15
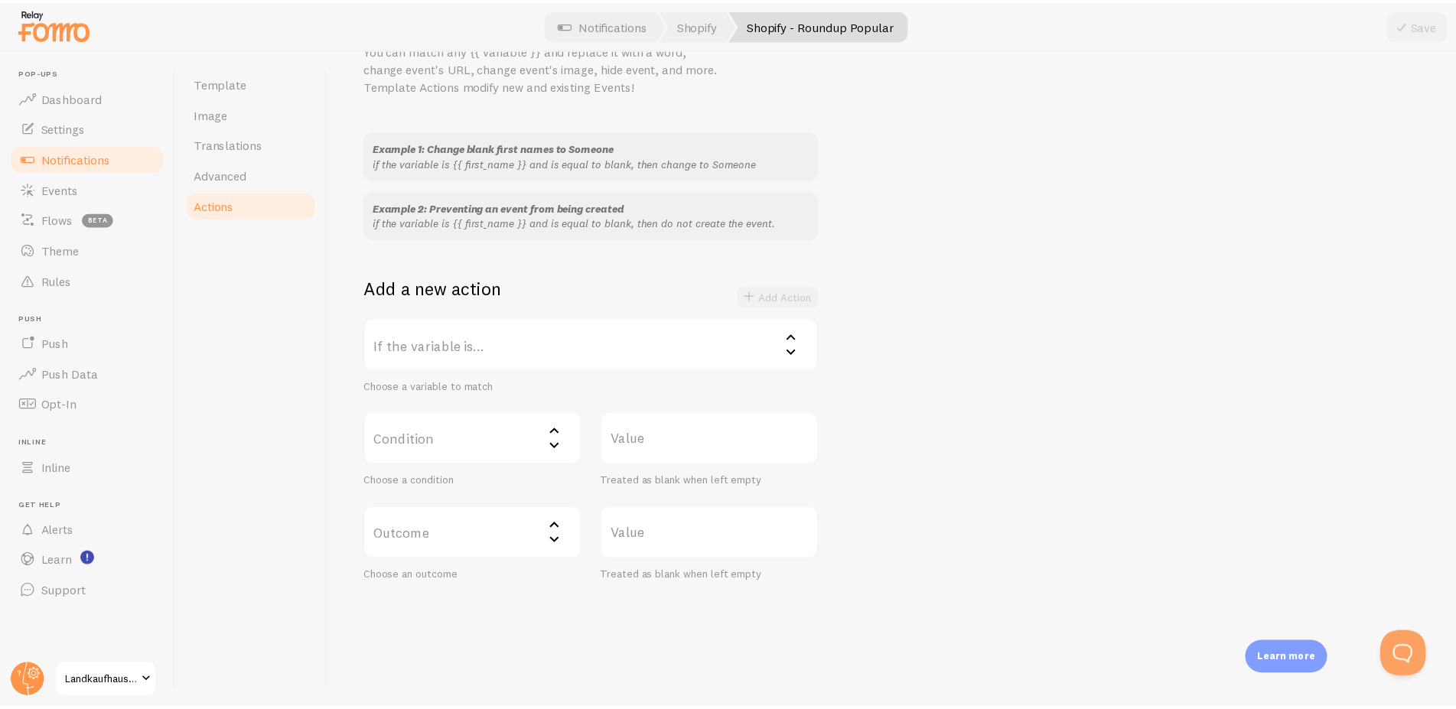
scroll to position [86, 0]
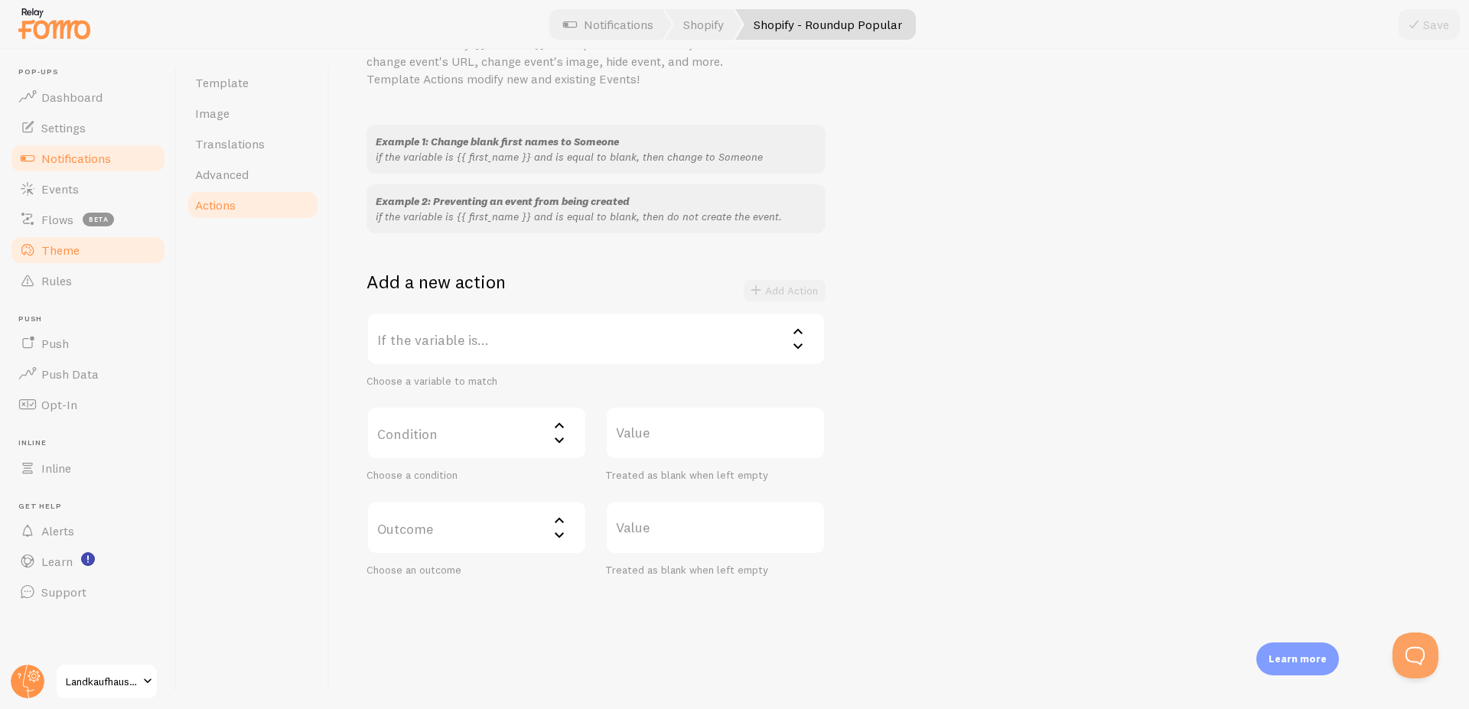
click at [64, 255] on span "Theme" at bounding box center [60, 249] width 38 height 15
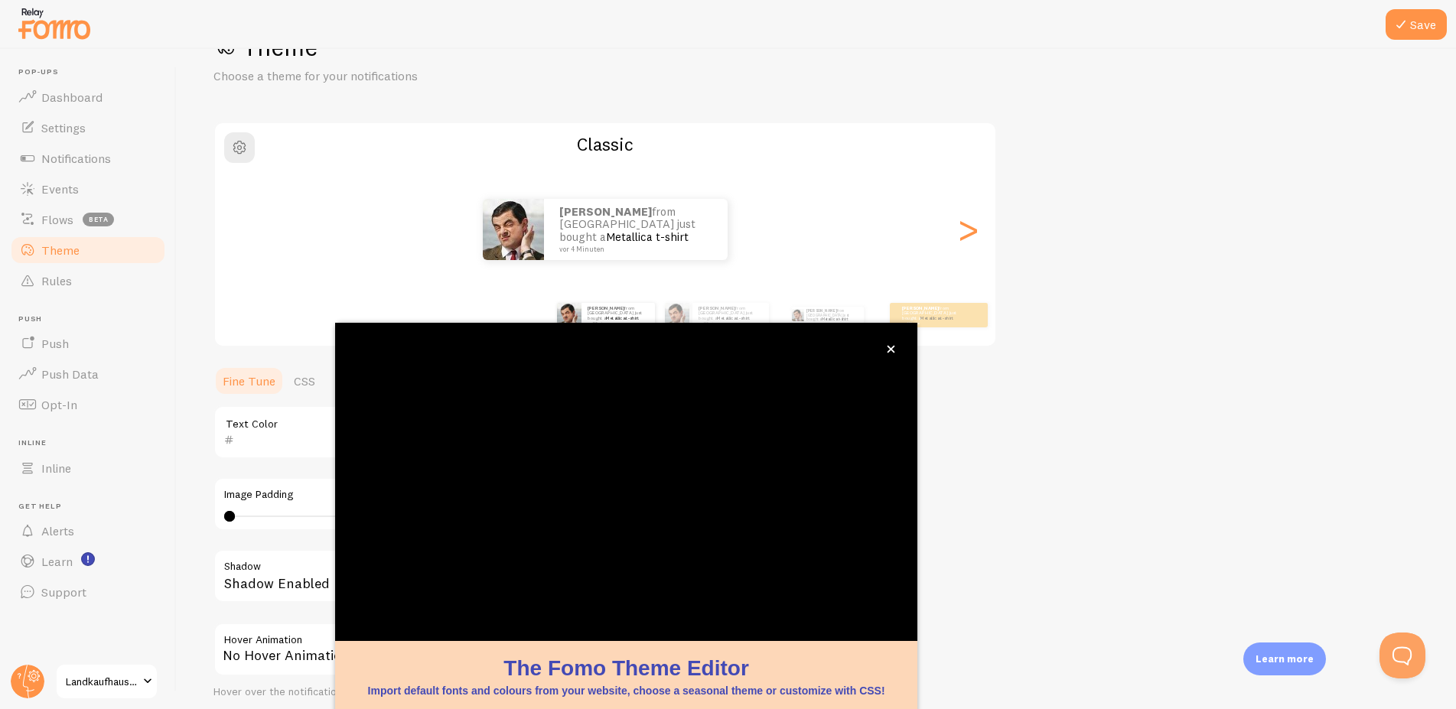
scroll to position [56, 0]
click at [965, 223] on div ">" at bounding box center [967, 228] width 18 height 110
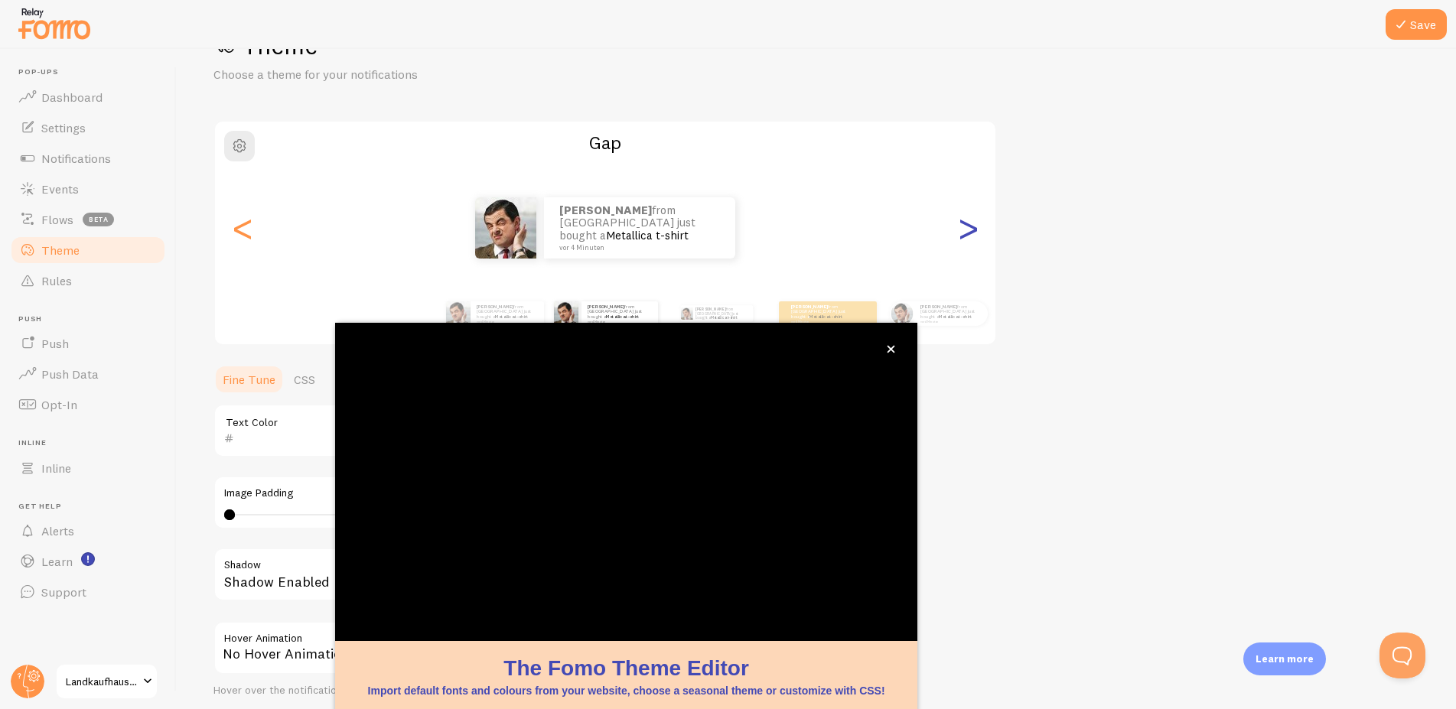
click at [964, 226] on div ">" at bounding box center [967, 228] width 18 height 110
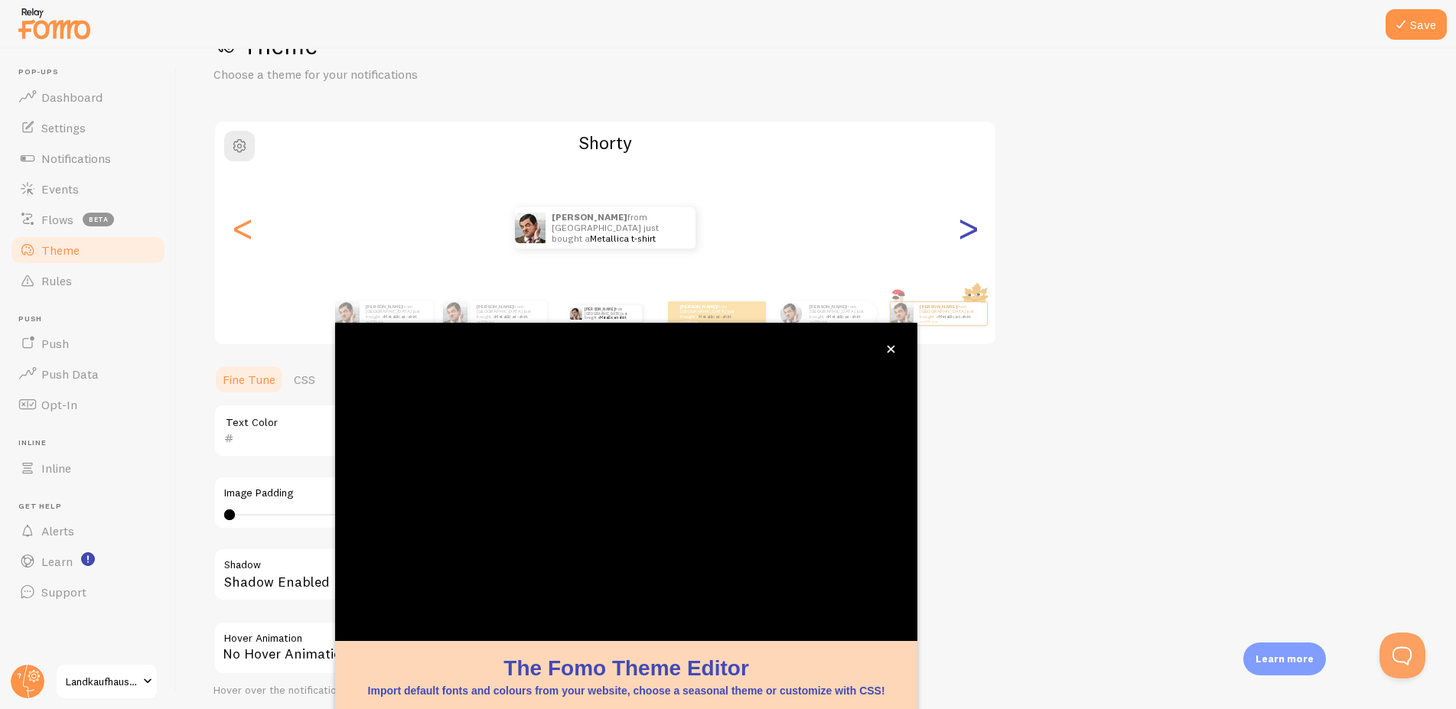
click at [964, 227] on div ">" at bounding box center [967, 228] width 18 height 110
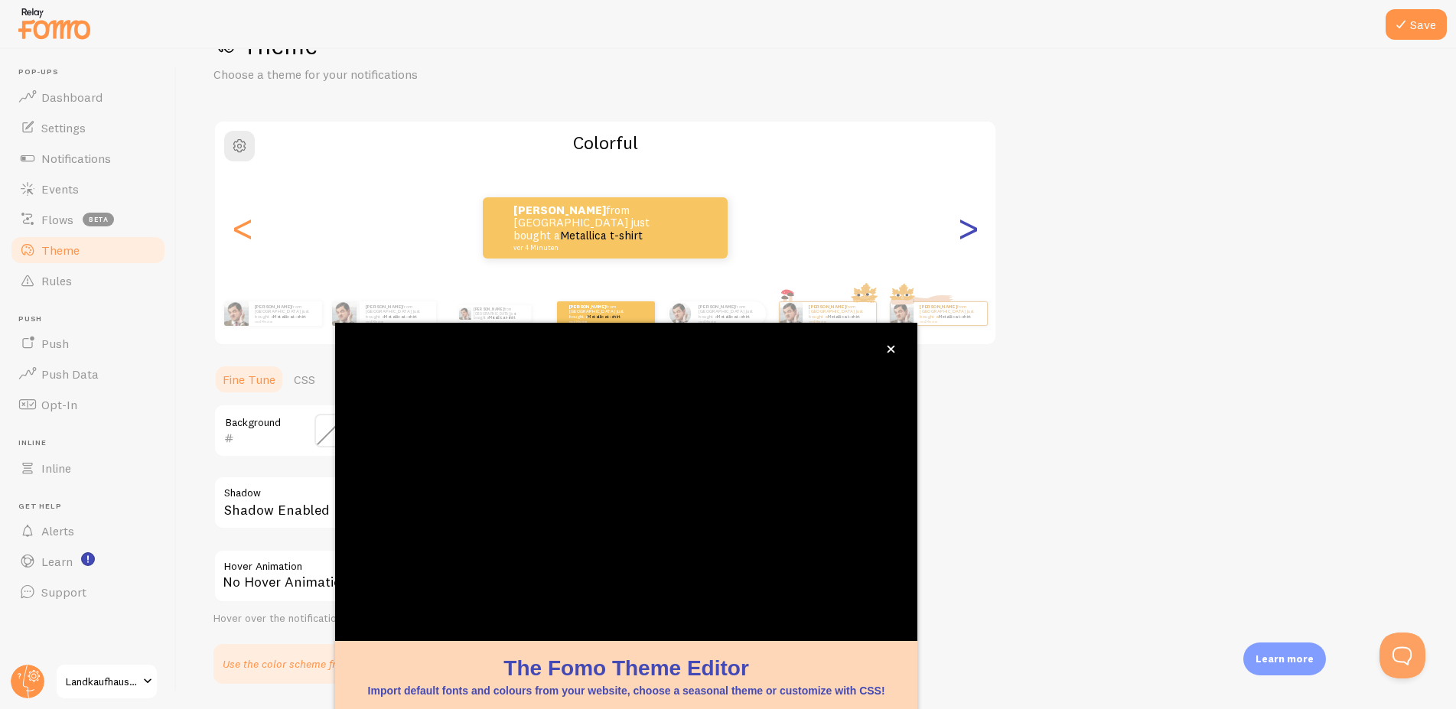
click at [964, 227] on div ">" at bounding box center [967, 228] width 18 height 110
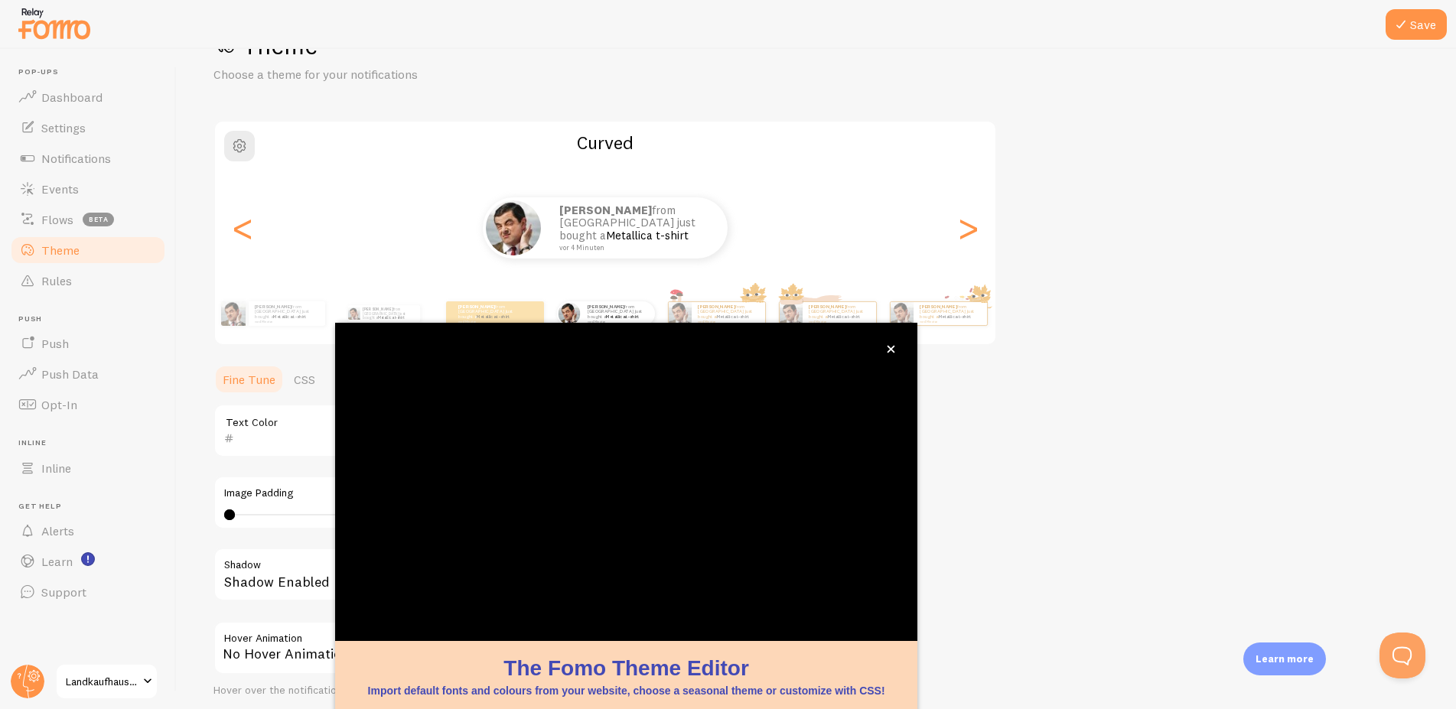
click at [1381, 245] on div "Theme Choose a theme for your notifications Curved [PERSON_NAME] from [GEOGRAPH…" at bounding box center [815, 393] width 1205 height 726
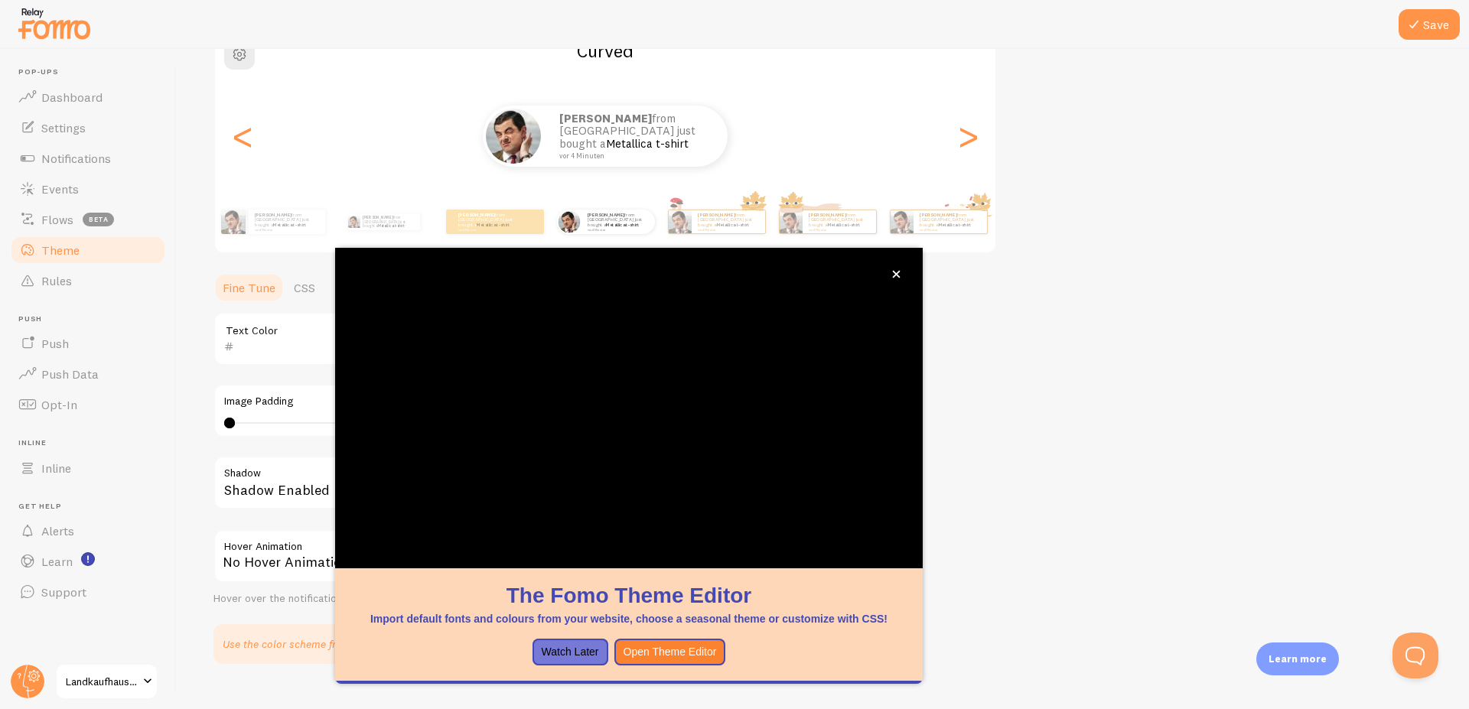
scroll to position [176, 0]
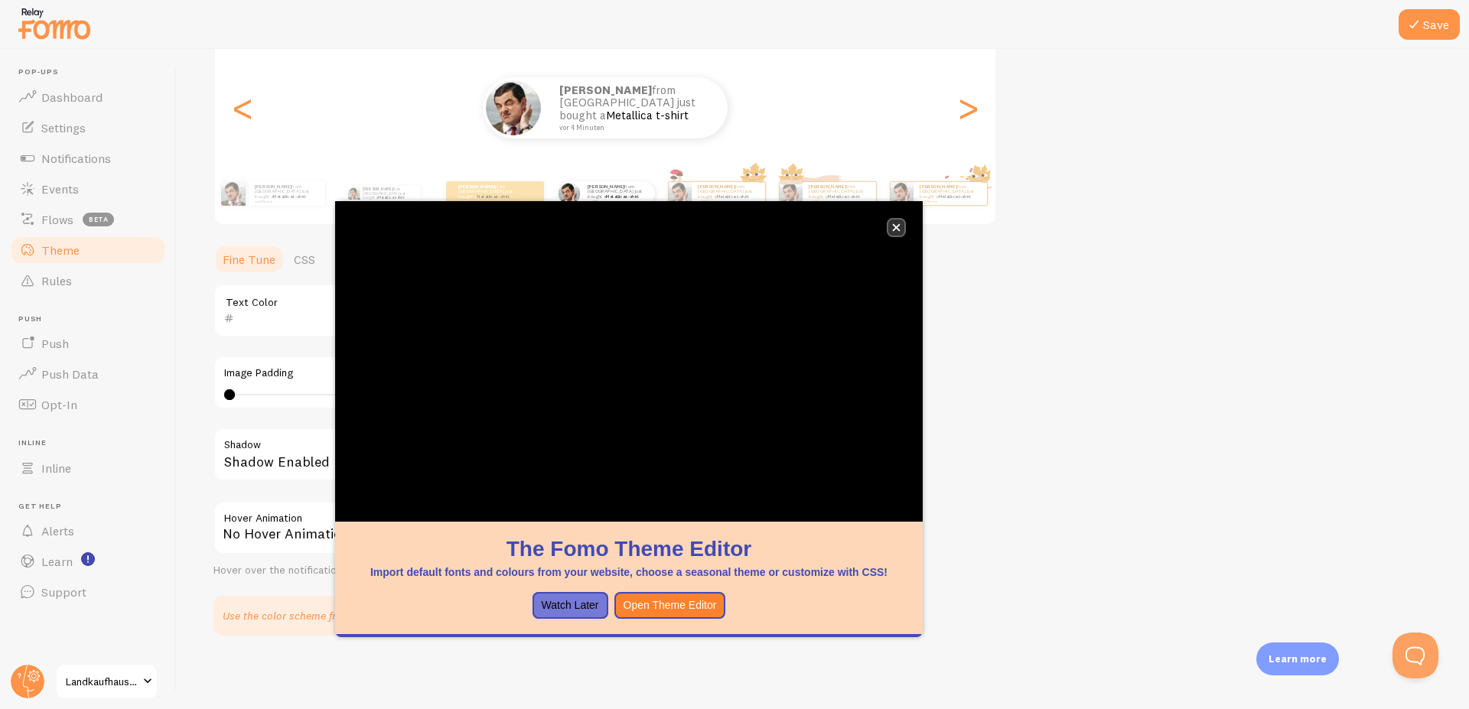
click at [901, 227] on button "close," at bounding box center [896, 228] width 16 height 16
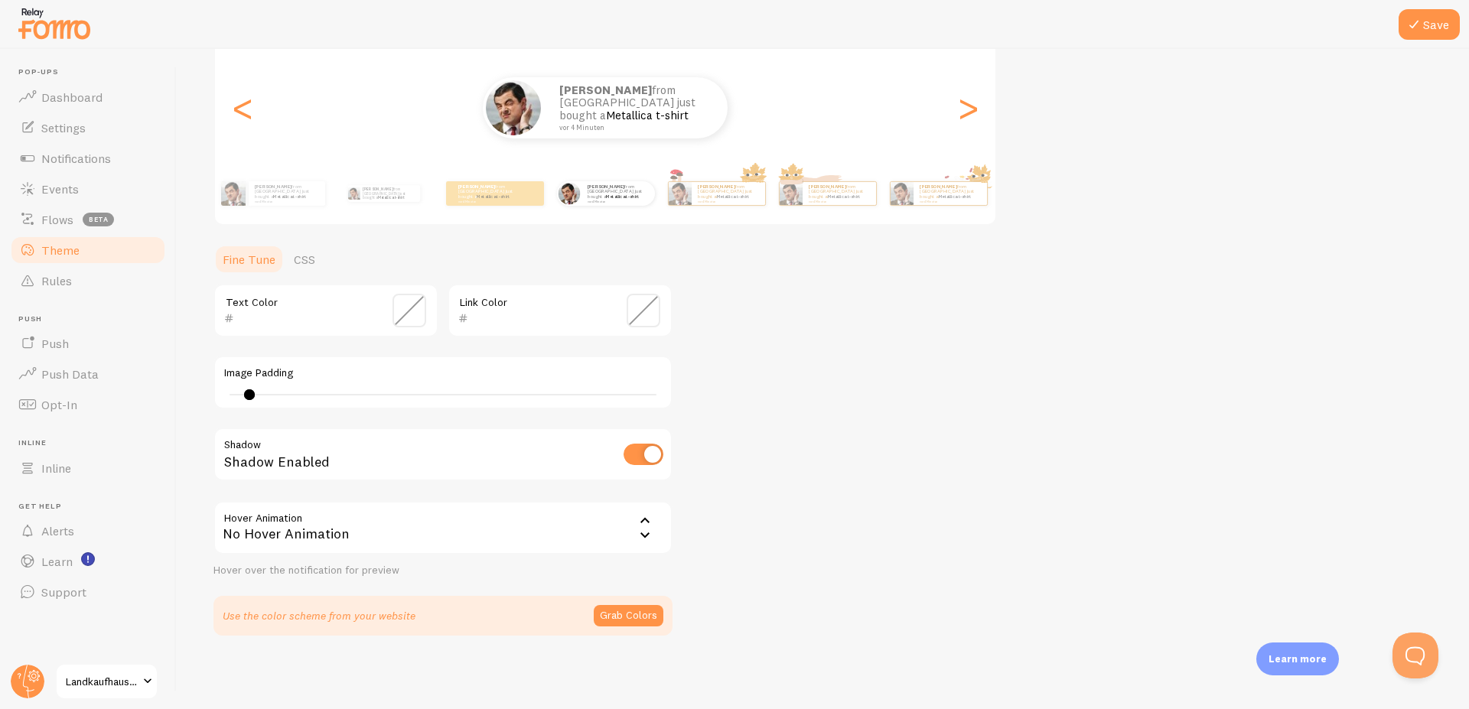
drag, startPoint x: 228, startPoint y: 392, endPoint x: 255, endPoint y: 387, distance: 27.2
click at [255, 387] on div "Image Padding 6" at bounding box center [442, 383] width 459 height 54
drag, startPoint x: 252, startPoint y: 395, endPoint x: 302, endPoint y: 392, distance: 49.9
click at [278, 392] on div at bounding box center [272, 394] width 11 height 11
drag, startPoint x: 301, startPoint y: 395, endPoint x: 472, endPoint y: 400, distance: 170.6
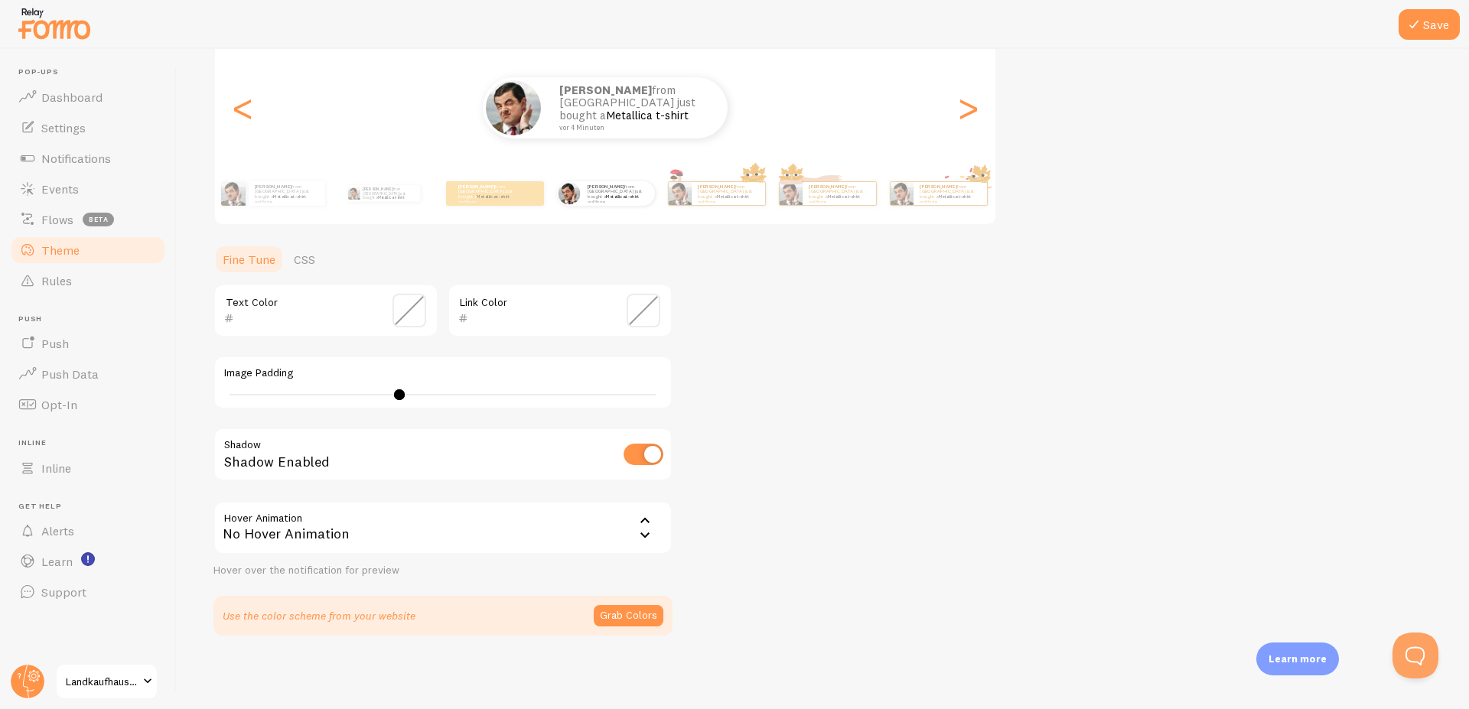
click at [405, 399] on div at bounding box center [399, 394] width 11 height 11
drag, startPoint x: 464, startPoint y: 390, endPoint x: 143, endPoint y: 396, distance: 321.3
click at [143, 396] on main "Pop-ups Dashboard Settings Notifications Events Flows beta Theme Rules [GEOGRAP…" at bounding box center [734, 379] width 1469 height 660
type input "4"
click at [988, 490] on div "Theme Choose a theme for your notifications Curved [PERSON_NAME] from [GEOGRAPH…" at bounding box center [822, 273] width 1218 height 726
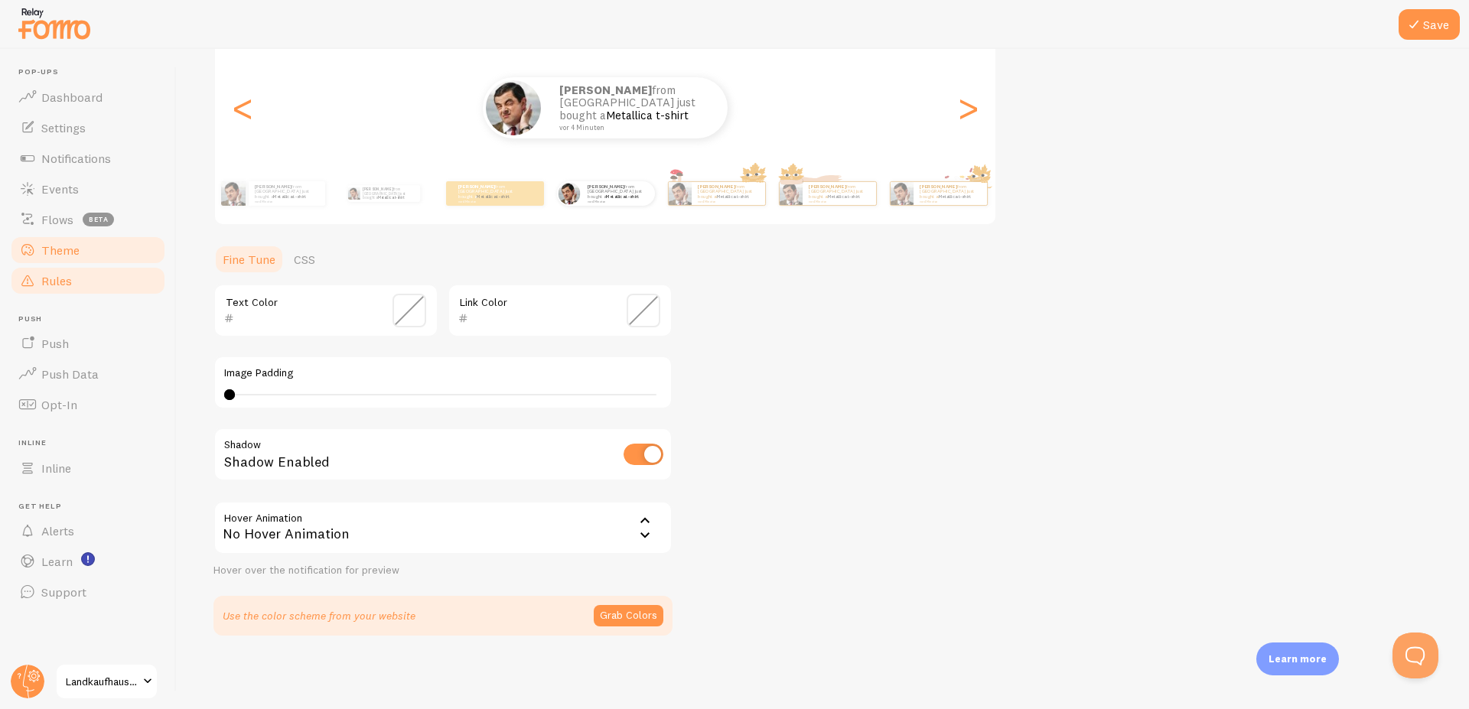
click at [83, 272] on link "Rules" at bounding box center [88, 280] width 158 height 31
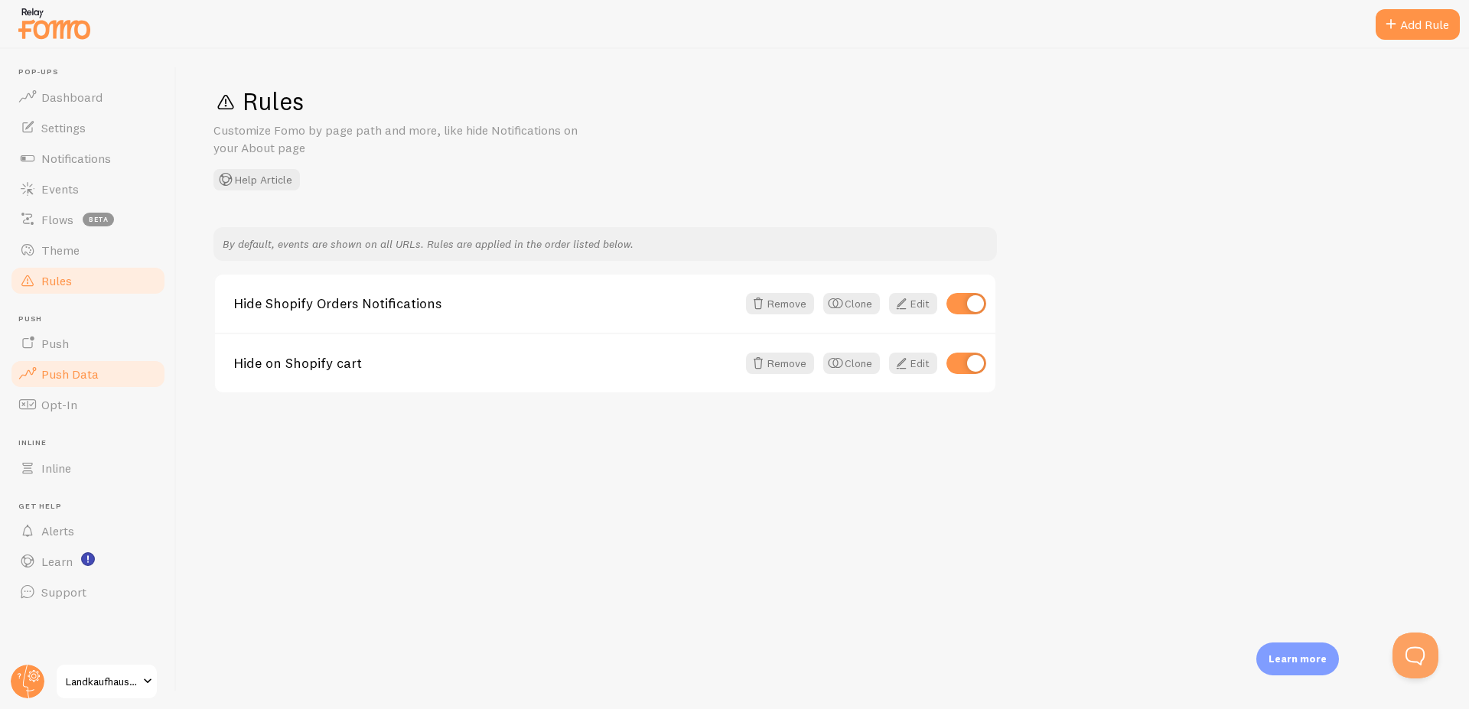
click at [76, 369] on span "Push Data" at bounding box center [69, 373] width 57 height 15
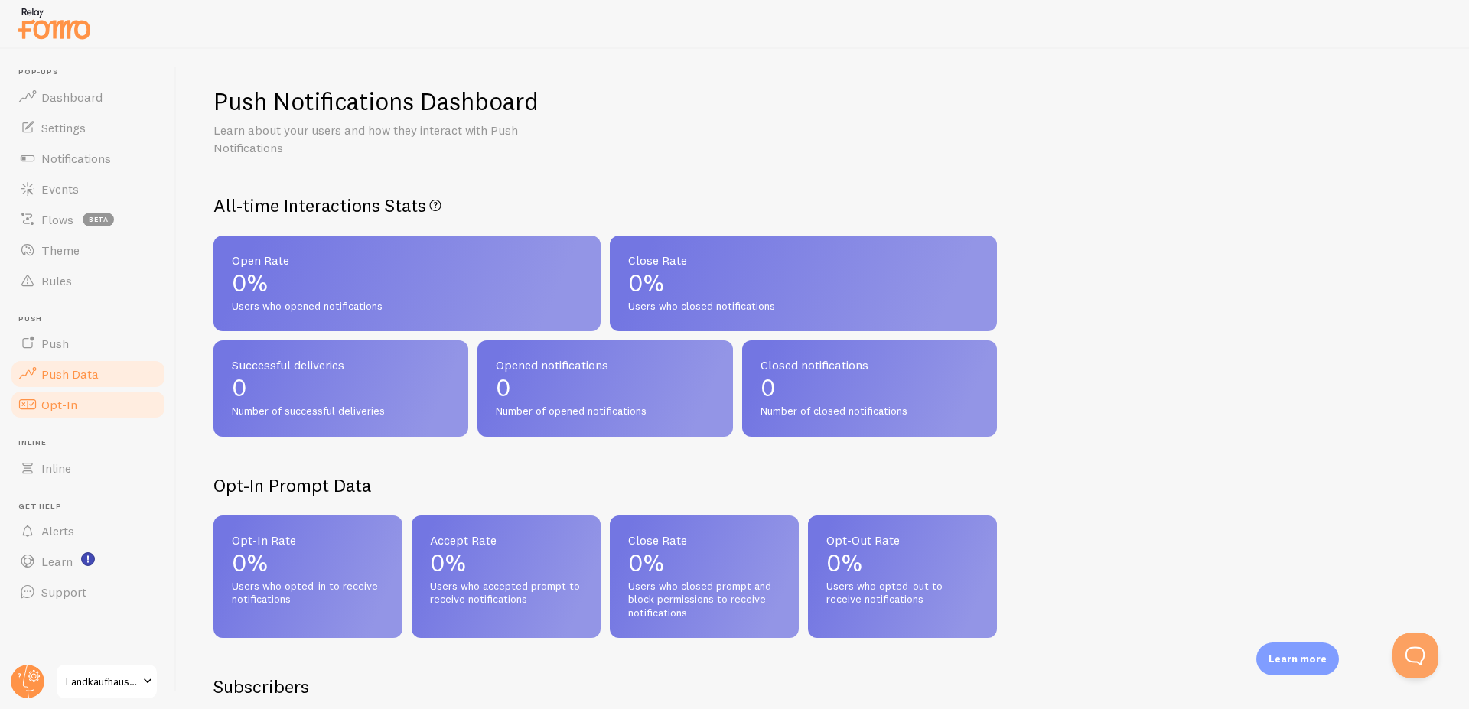
click at [70, 408] on span "Opt-In" at bounding box center [59, 404] width 36 height 15
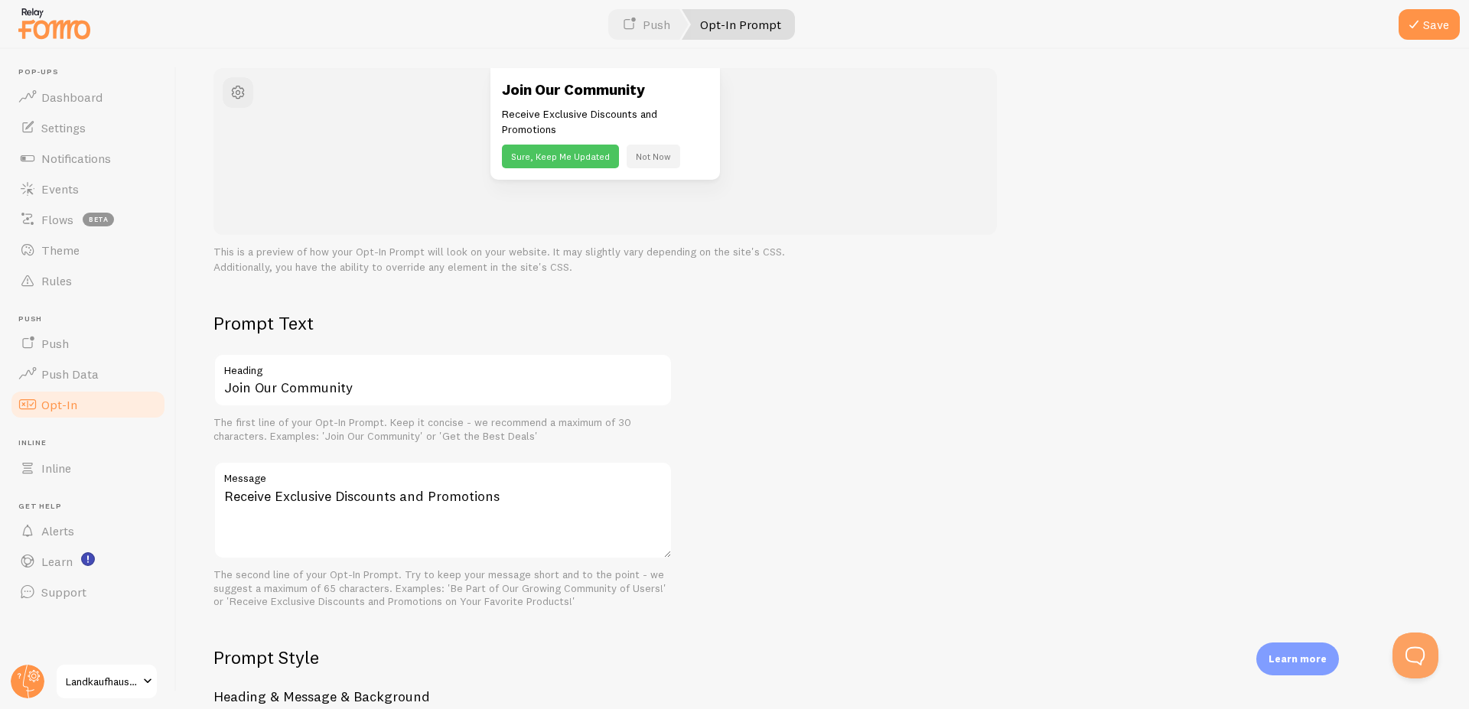
scroll to position [184, 0]
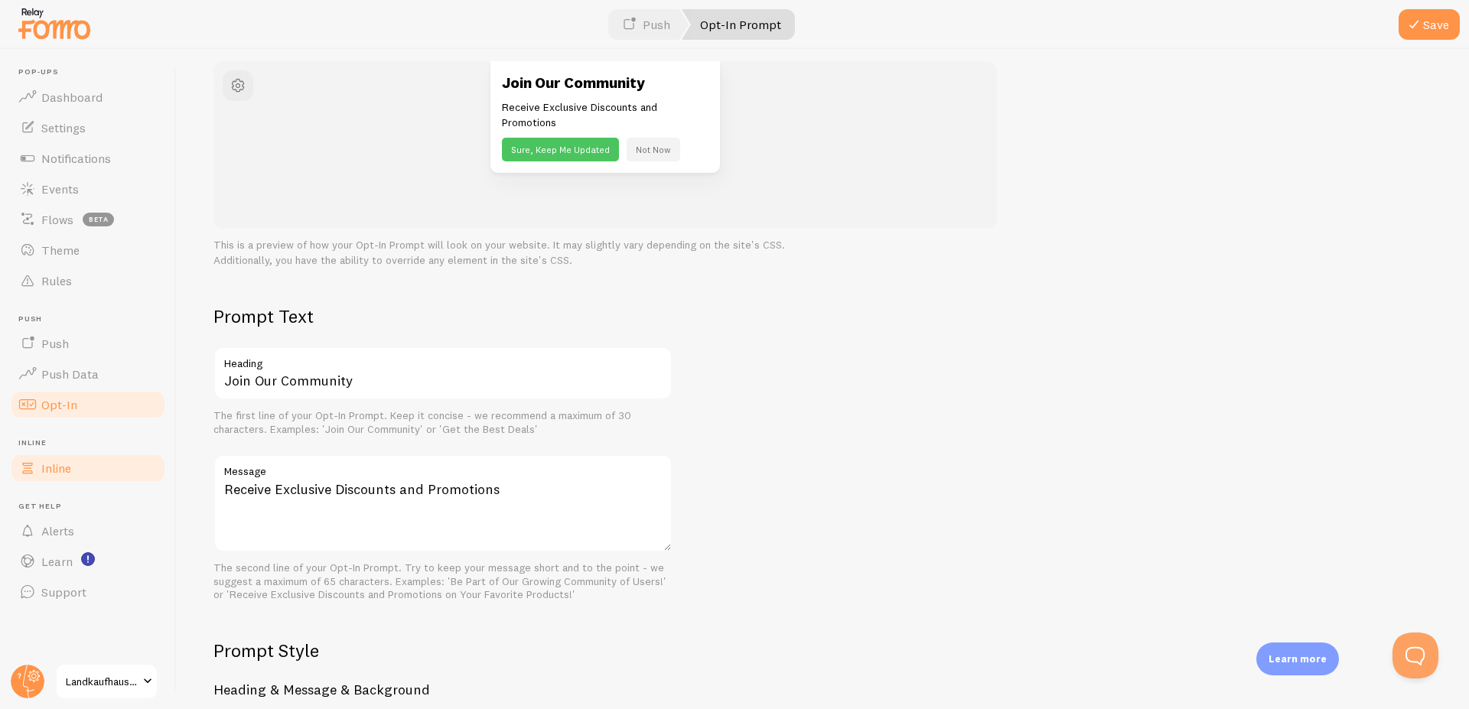
click at [50, 470] on span "Inline" at bounding box center [56, 467] width 30 height 15
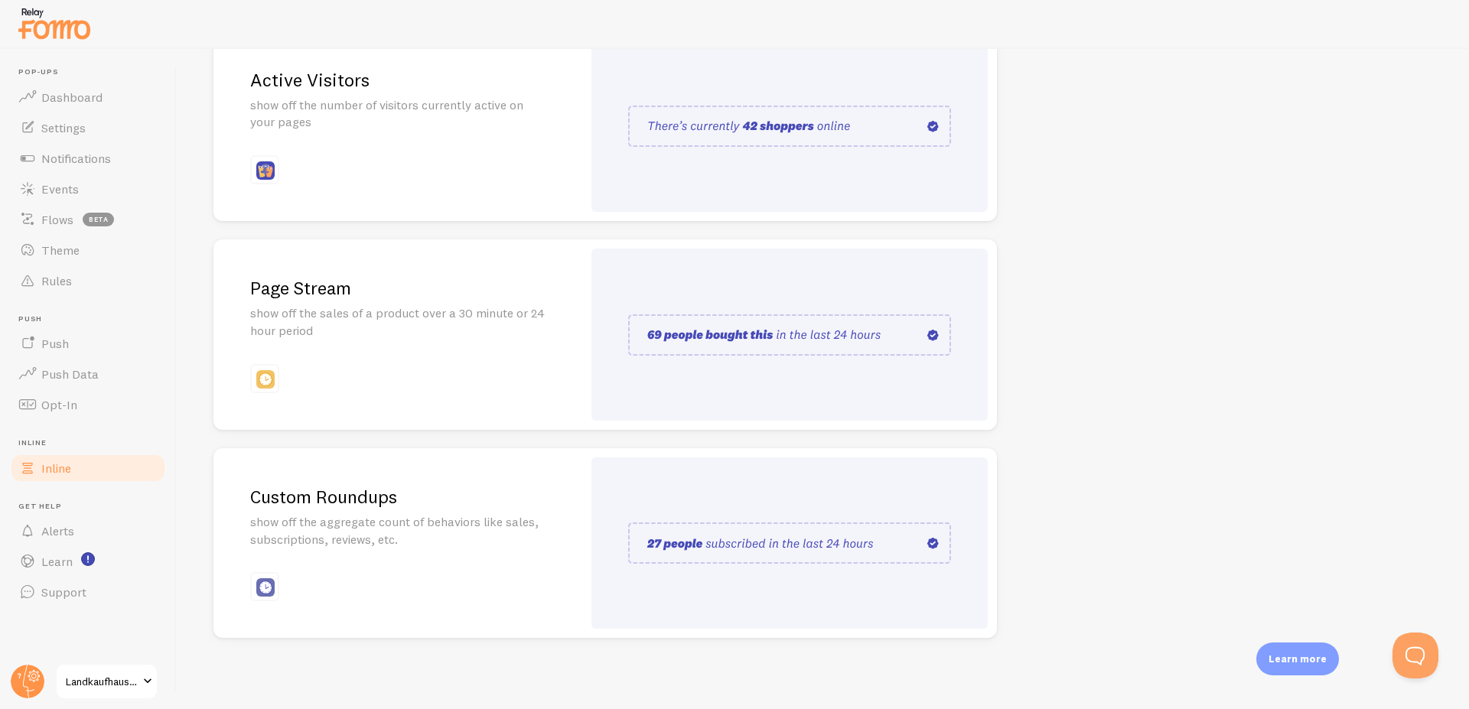
scroll to position [216, 0]
click at [63, 99] on span "Dashboard" at bounding box center [71, 96] width 61 height 15
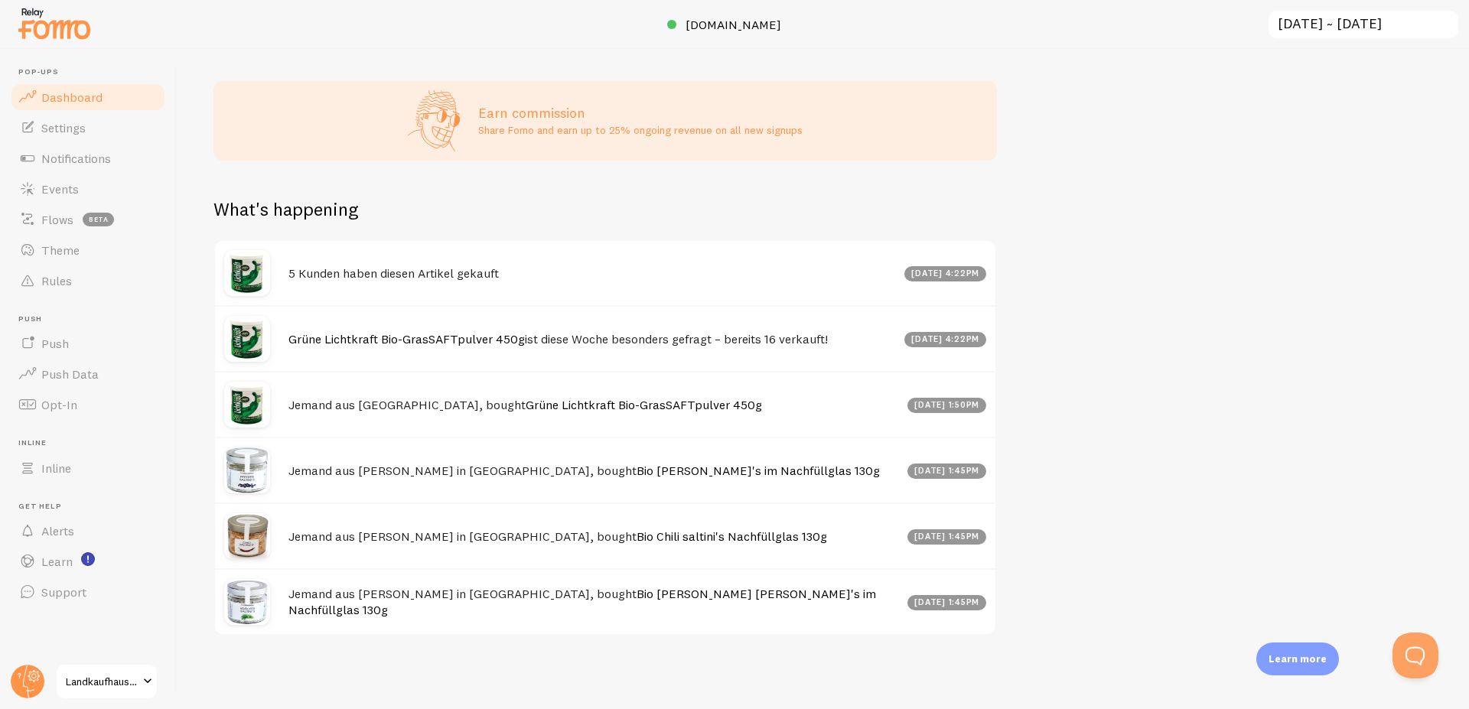
scroll to position [621, 0]
click at [529, 415] on div "Jemand aus [GEOGRAPHIC_DATA], bought Grüne Lichtkraft Bio-GrasSAFTpulver 450g […" at bounding box center [605, 404] width 780 height 66
click at [743, 415] on div "Jemand aus [GEOGRAPHIC_DATA], bought Grüne Lichtkraft Bio-GrasSAFTpulver 450g […" at bounding box center [605, 404] width 780 height 66
drag, startPoint x: 745, startPoint y: 400, endPoint x: 881, endPoint y: 398, distance: 136.2
click at [748, 400] on h4 "Jemand aus [GEOGRAPHIC_DATA], bought Grüne Lichtkraft Bio-GrasSAFTpulver 450g" at bounding box center [593, 405] width 610 height 16
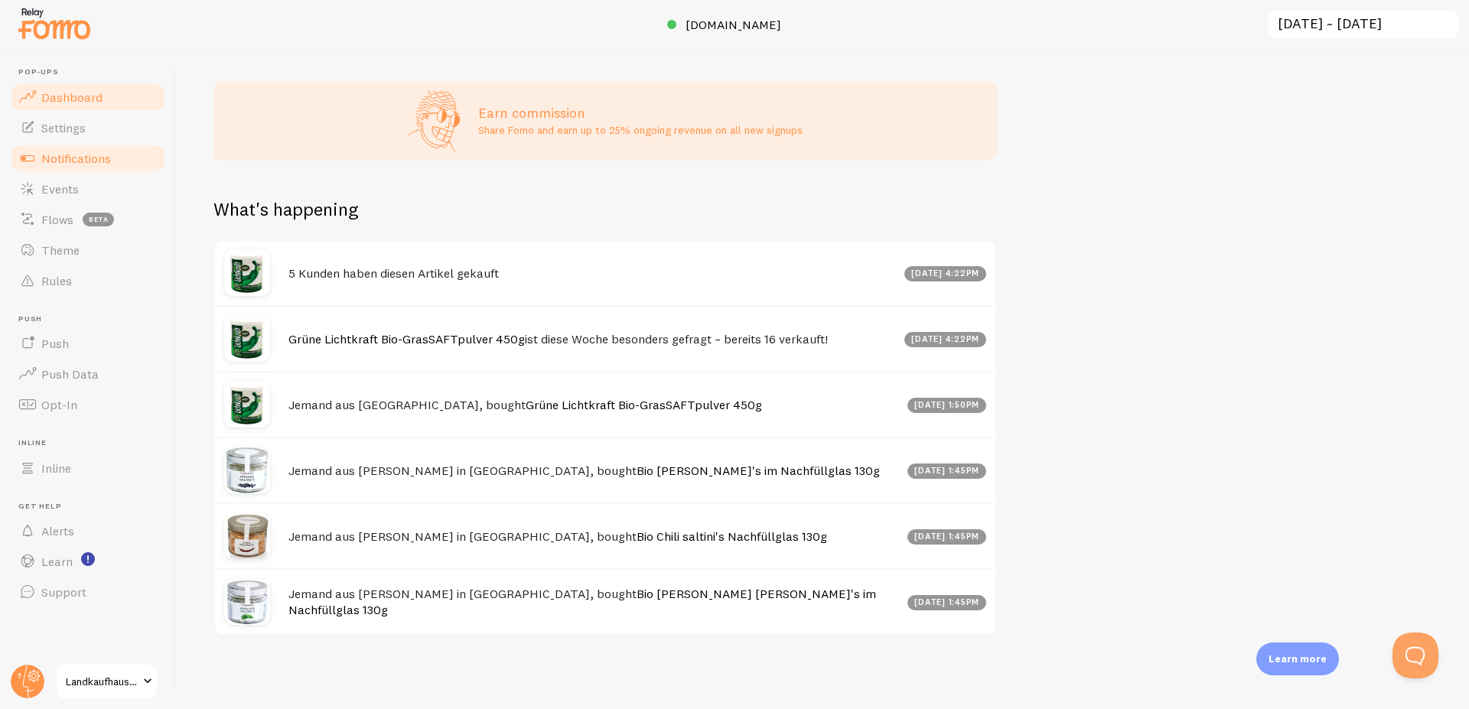
click at [63, 151] on span "Notifications" at bounding box center [76, 158] width 70 height 15
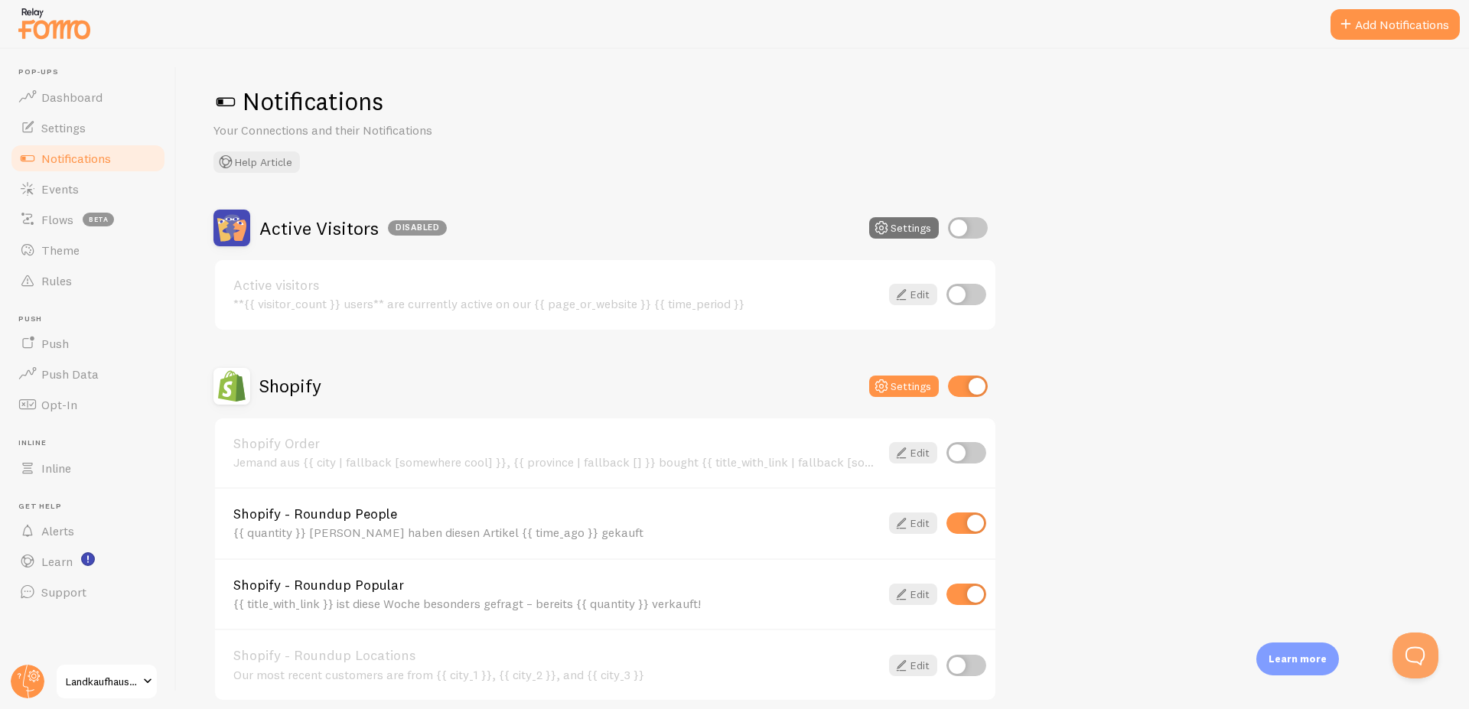
click at [542, 300] on div "**{{ visitor_count }} users** are currently active on our {{ page_or_website }}…" at bounding box center [556, 304] width 646 height 14
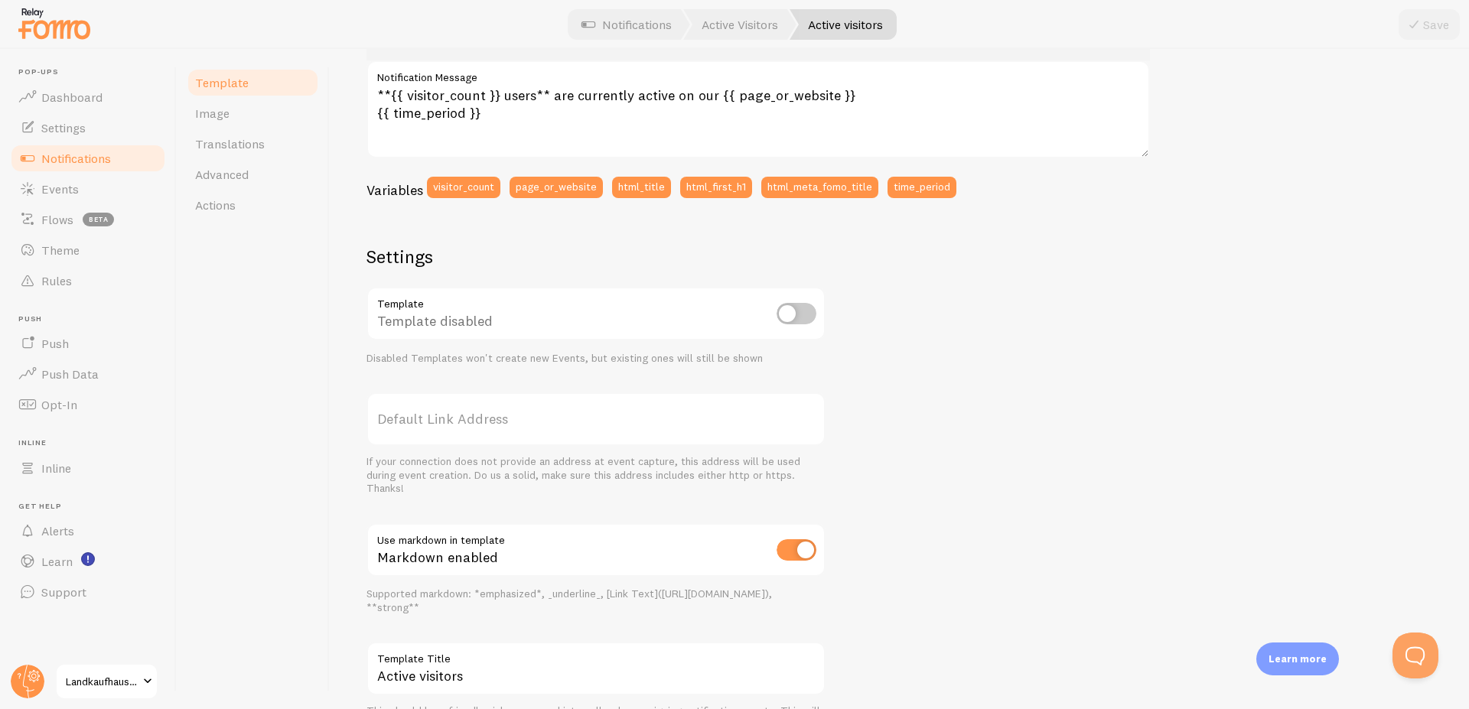
scroll to position [396, 0]
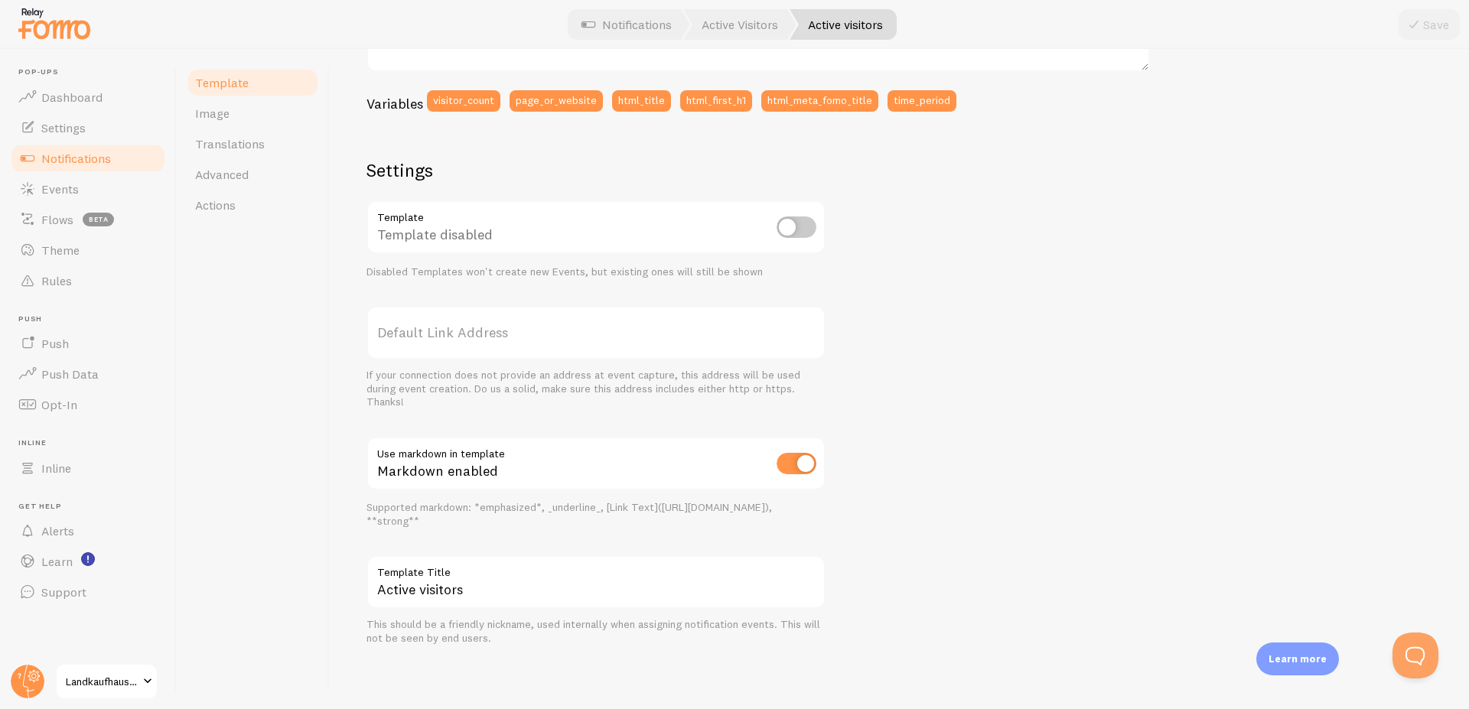
click at [59, 161] on span "Notifications" at bounding box center [76, 158] width 70 height 15
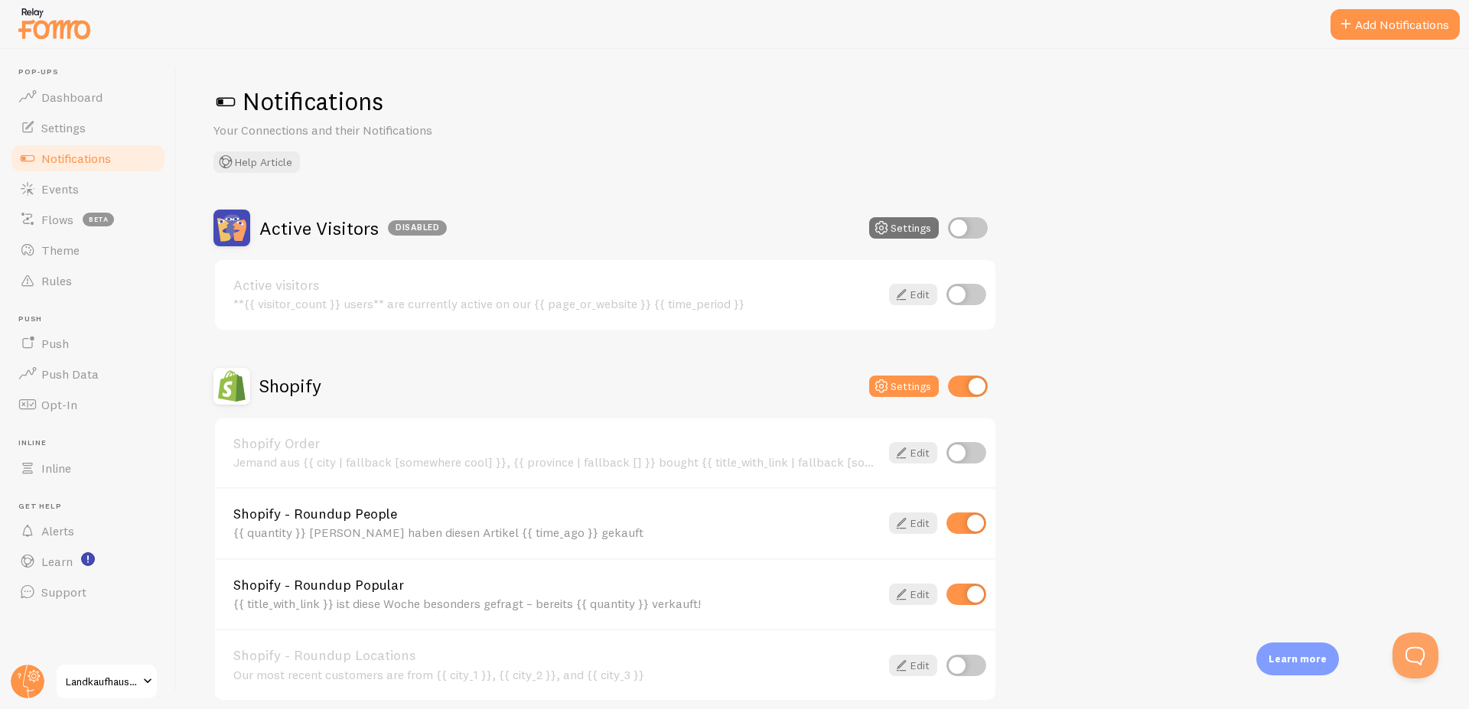
click at [387, 451] on div "Shopify Order Jemand aus {{ city | fallback [somewhere cool] }}, {{ province | …" at bounding box center [556, 453] width 646 height 33
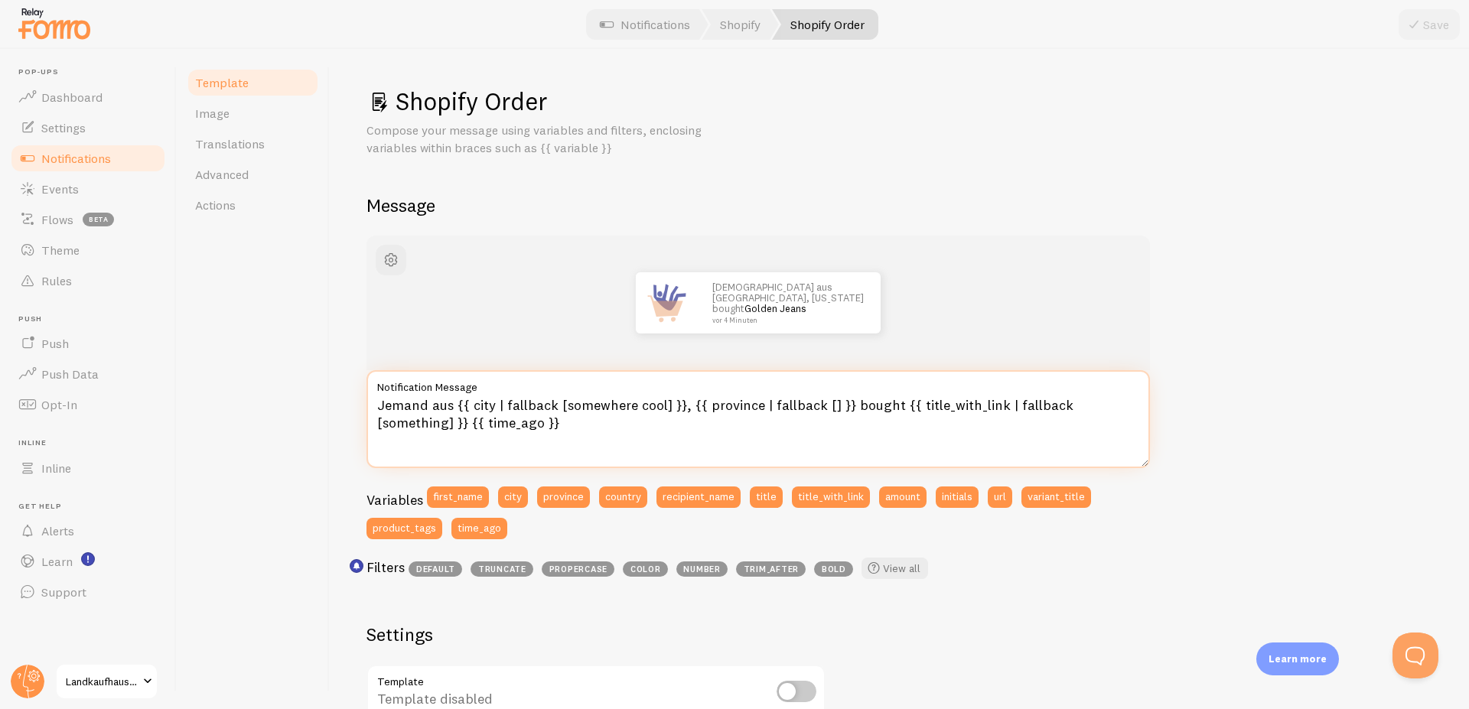
click at [861, 405] on textarea "Jemand aus {{ city | fallback [somewhere cool] }}, {{ province | fallback [] }}…" at bounding box center [757, 419] width 783 height 98
click at [499, 427] on textarea "Jemand aus {{ city | fallback [somewhere cool] }}, {{ province | fallback [] }}…" at bounding box center [757, 419] width 783 height 98
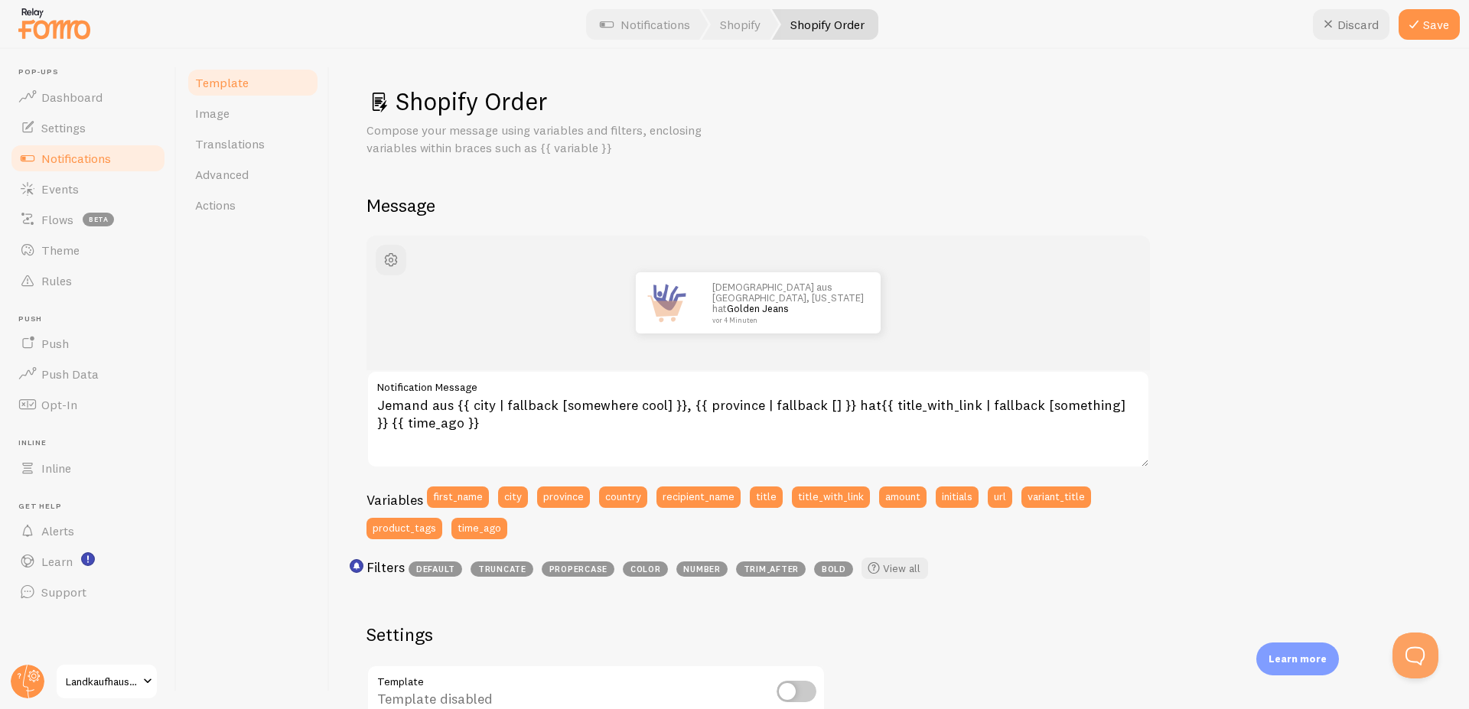
click at [282, 309] on div "Template Image Translations Advanced Actions" at bounding box center [253, 379] width 153 height 660
click at [1346, 394] on div "Jemand aus [GEOGRAPHIC_DATA], [US_STATE] hat Golden Jeans vor 4 Minuten Jemand …" at bounding box center [898, 673] width 1065 height 874
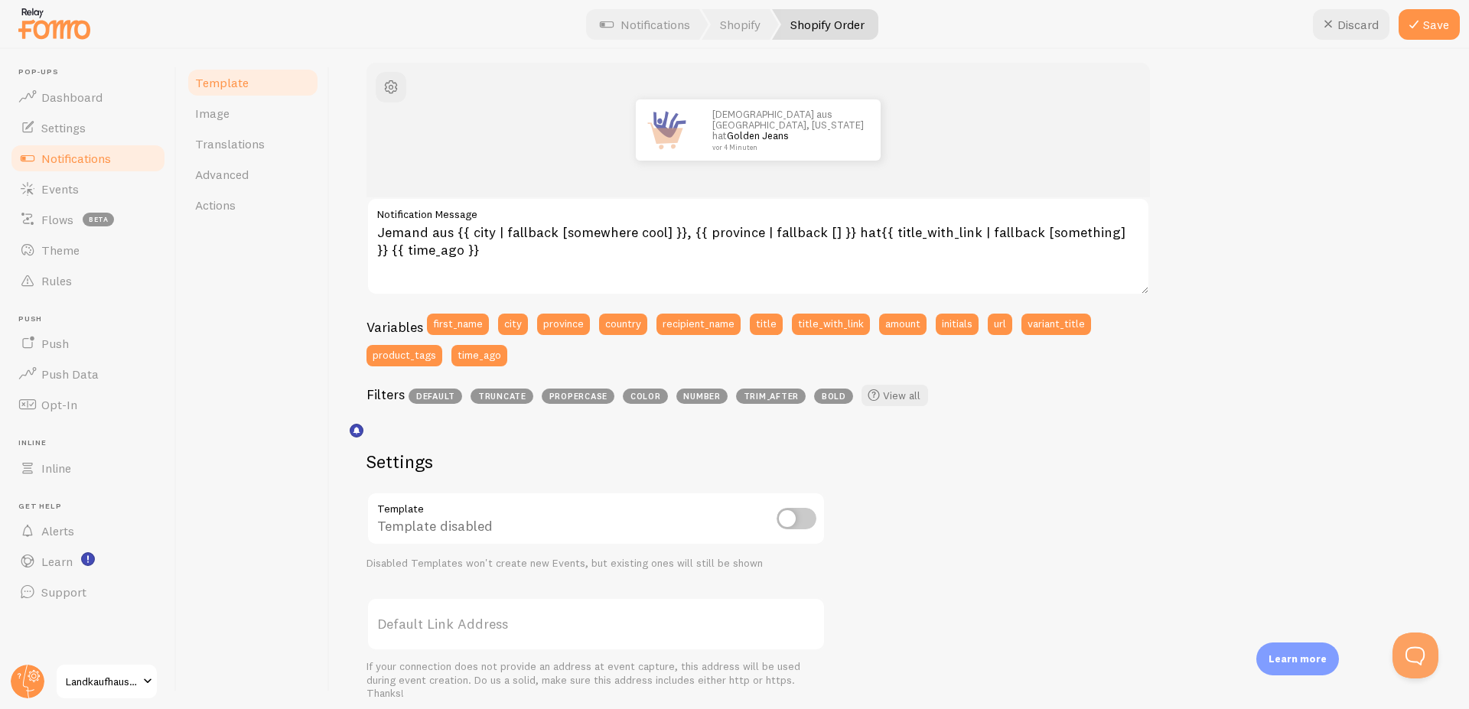
scroll to position [184, 0]
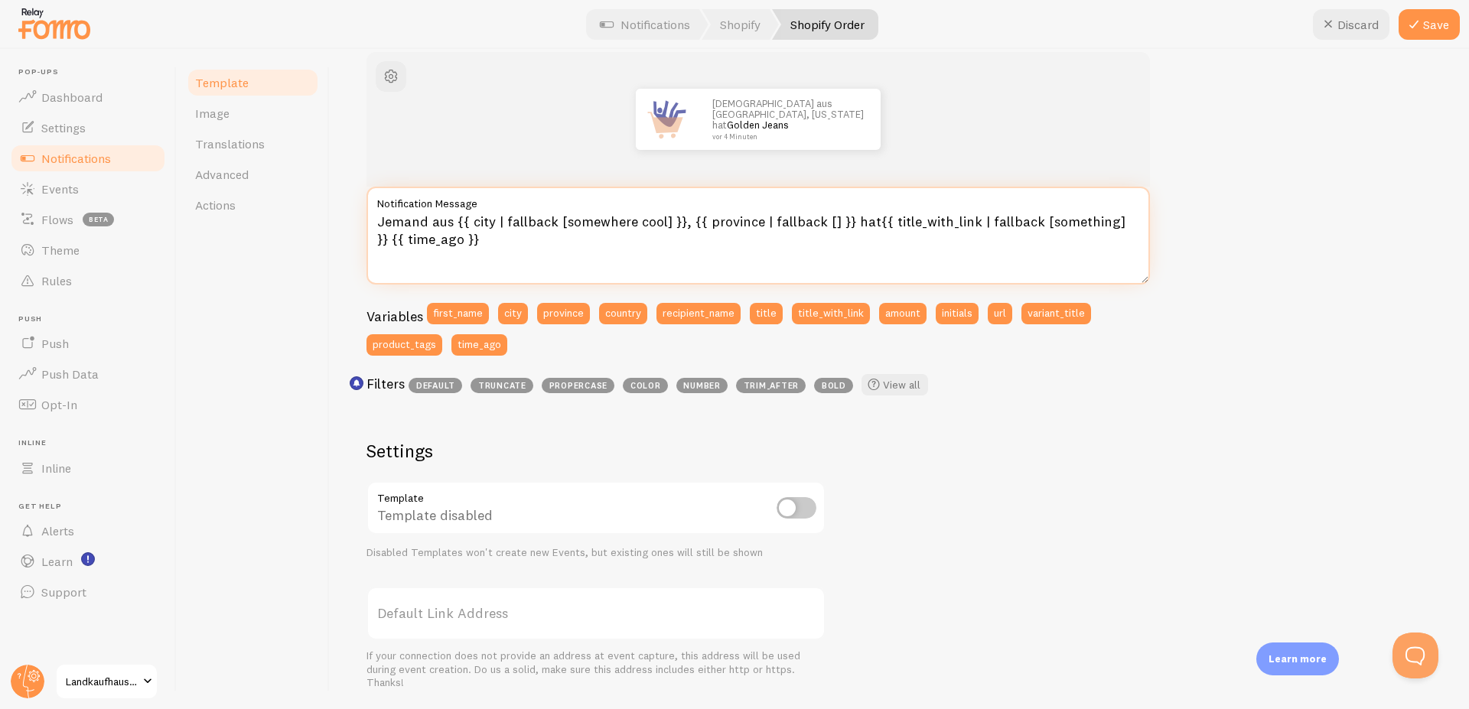
click at [861, 221] on textarea "Jemand aus {{ city | fallback [somewhere cool] }}, {{ province | fallback [] }}…" at bounding box center [757, 236] width 783 height 98
click at [864, 224] on textarea "Jemand aus {{ city | fallback [somewhere cool] }}, {{ province | fallback [] }}…" at bounding box center [757, 236] width 783 height 98
click at [646, 233] on textarea "Jemand aus {{ city | fallback [somewhere cool] }}, {{ province | fallback [] }}…" at bounding box center [757, 236] width 783 height 98
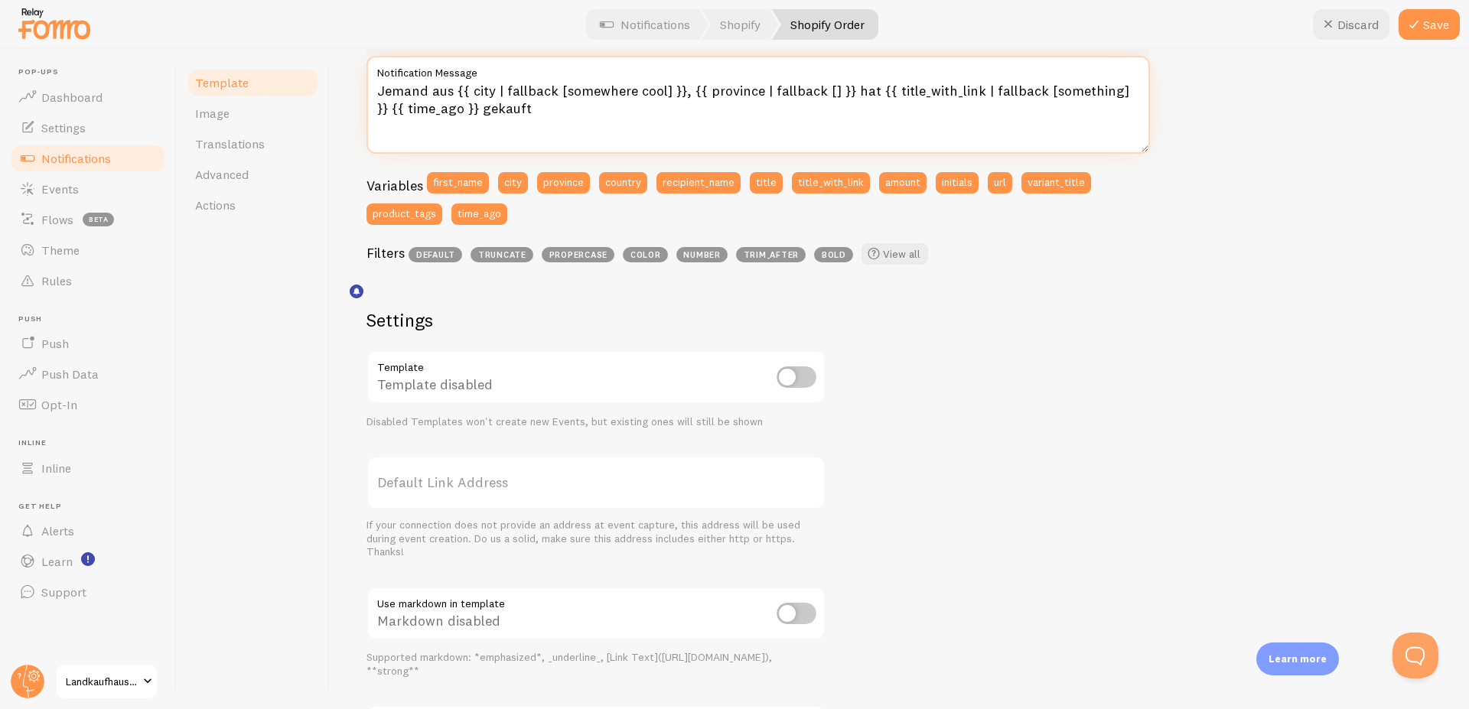
scroll to position [367, 0]
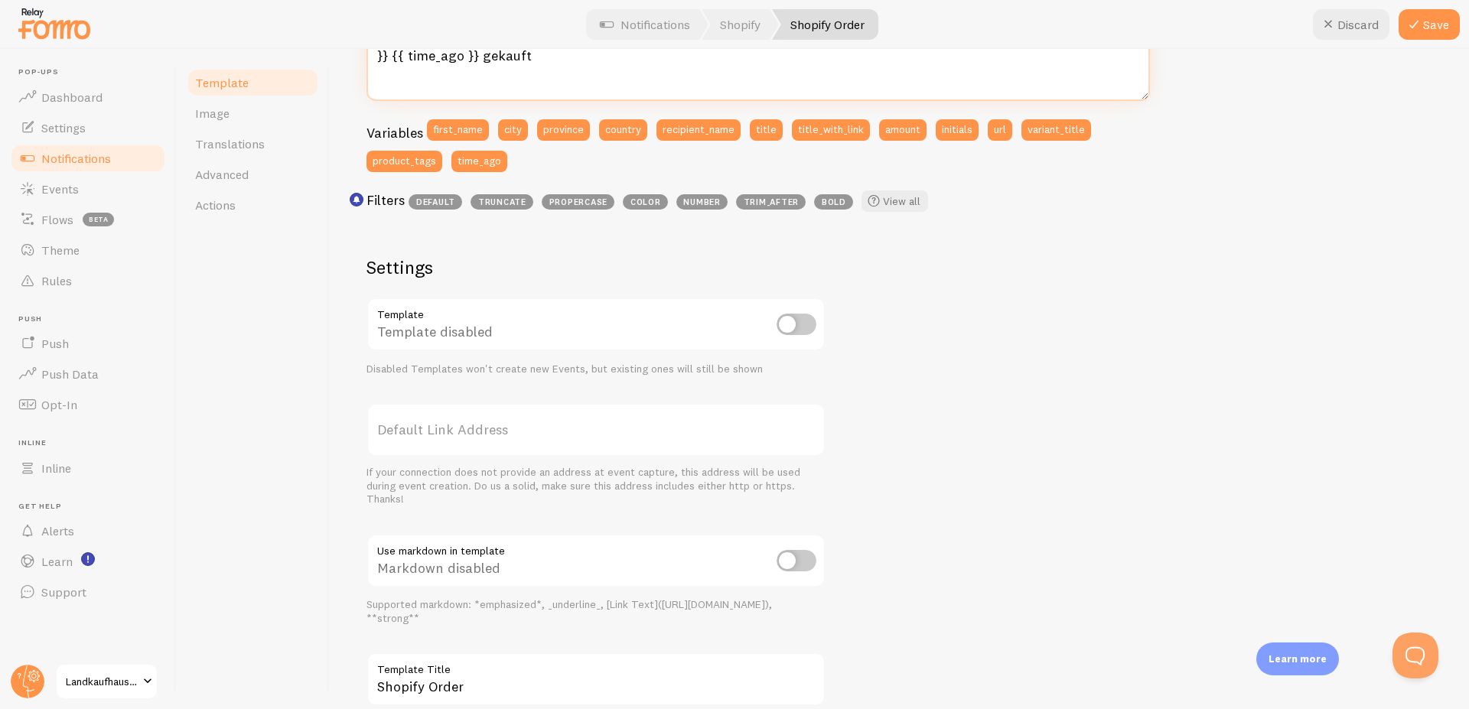
type textarea "Jemand aus {{ city | fallback [somewhere cool] }}, {{ province | fallback [] }}…"
click at [795, 324] on input "checkbox" at bounding box center [796, 324] width 40 height 21
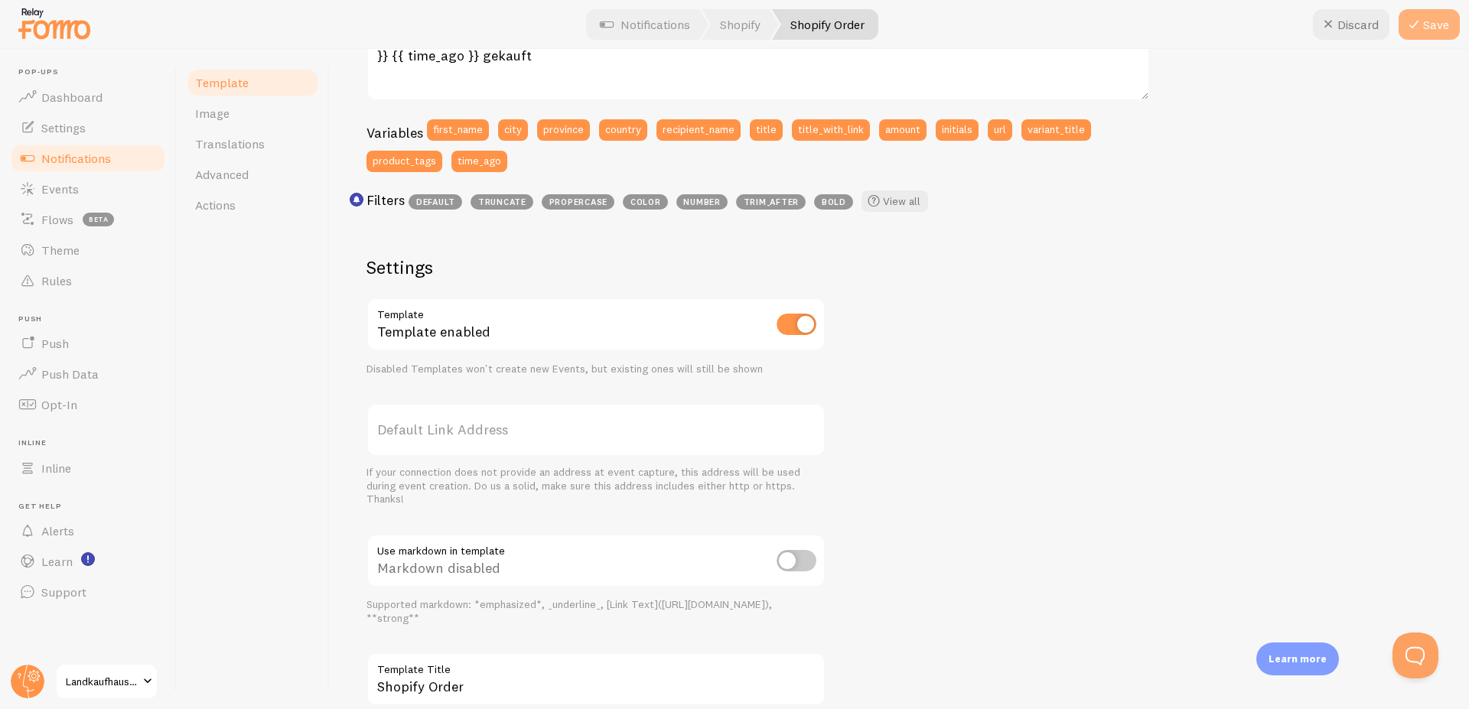
click at [1421, 18] on icon at bounding box center [1413, 24] width 18 height 18
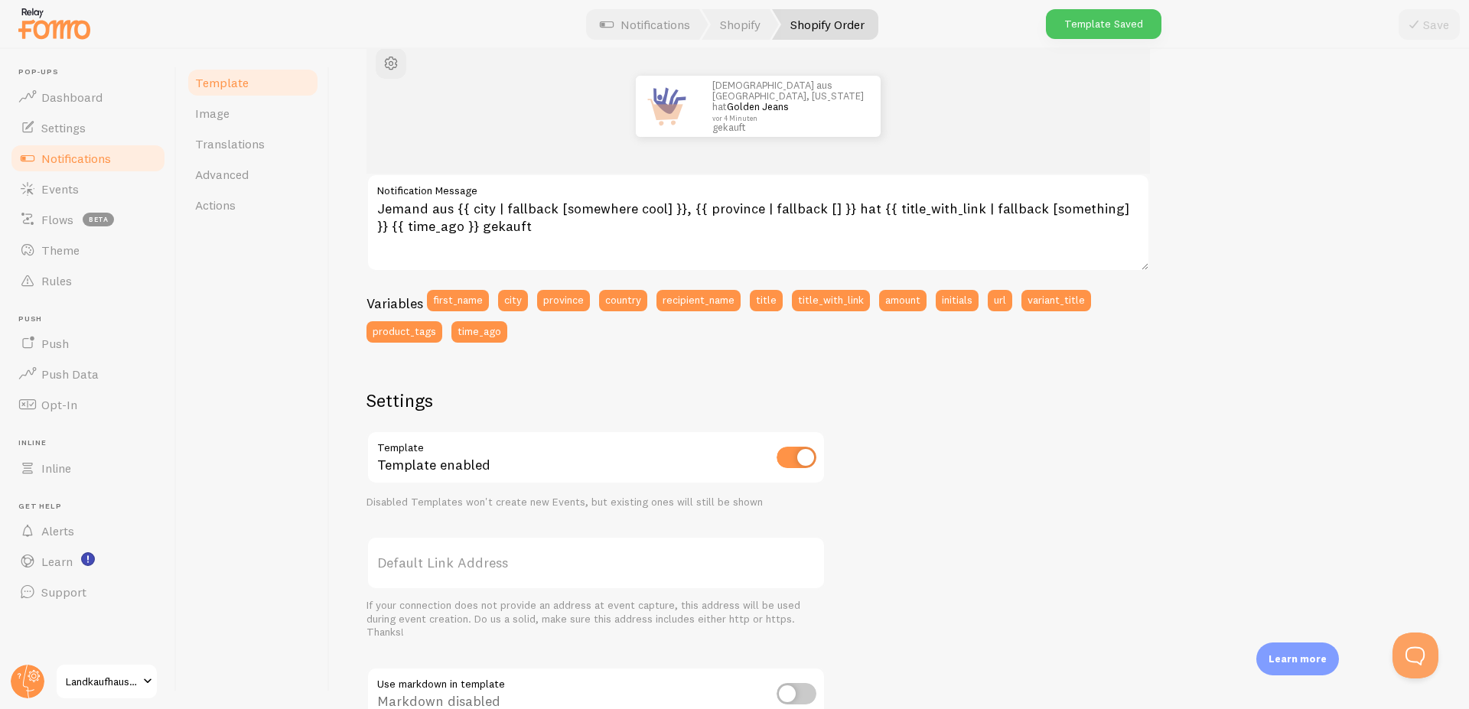
scroll to position [184, 0]
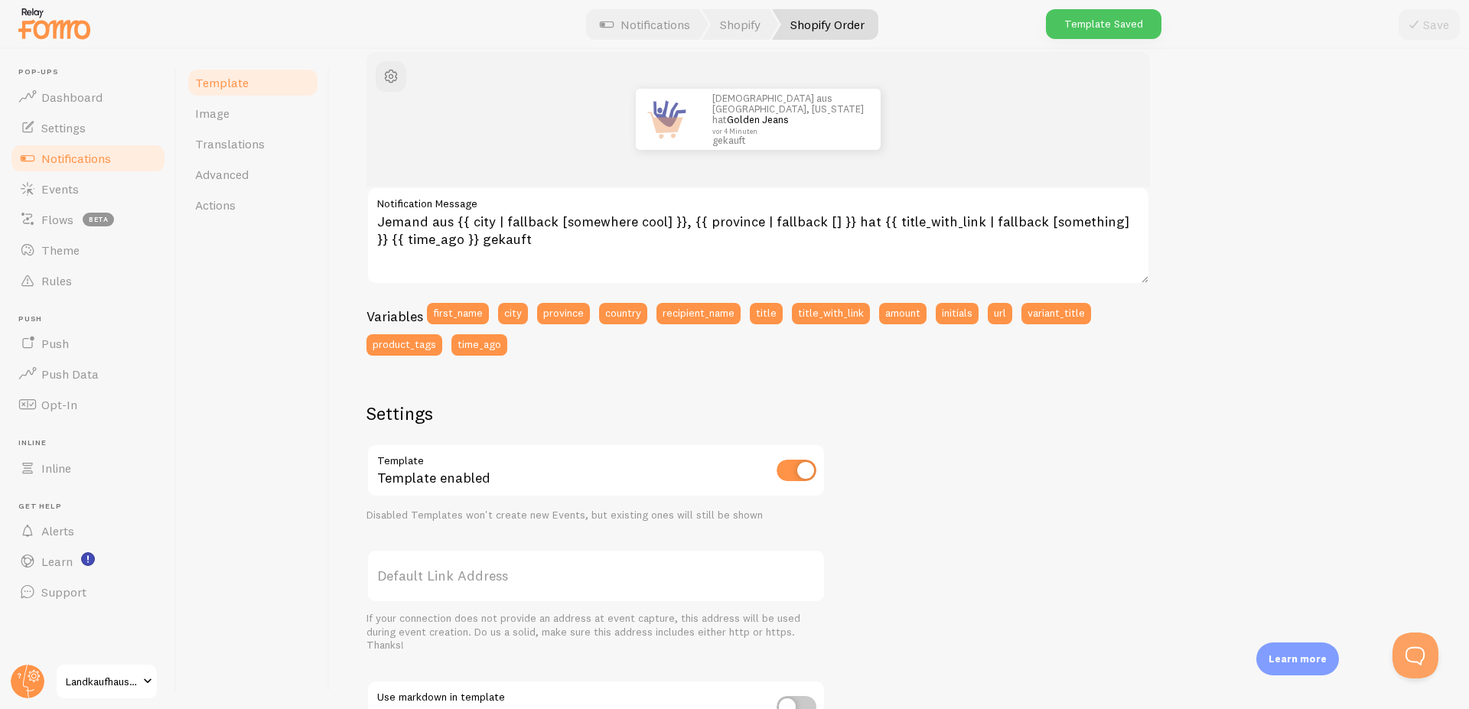
click at [808, 469] on input "checkbox" at bounding box center [796, 470] width 40 height 21
checkbox input "false"
click at [1420, 38] on button "Save" at bounding box center [1428, 24] width 61 height 31
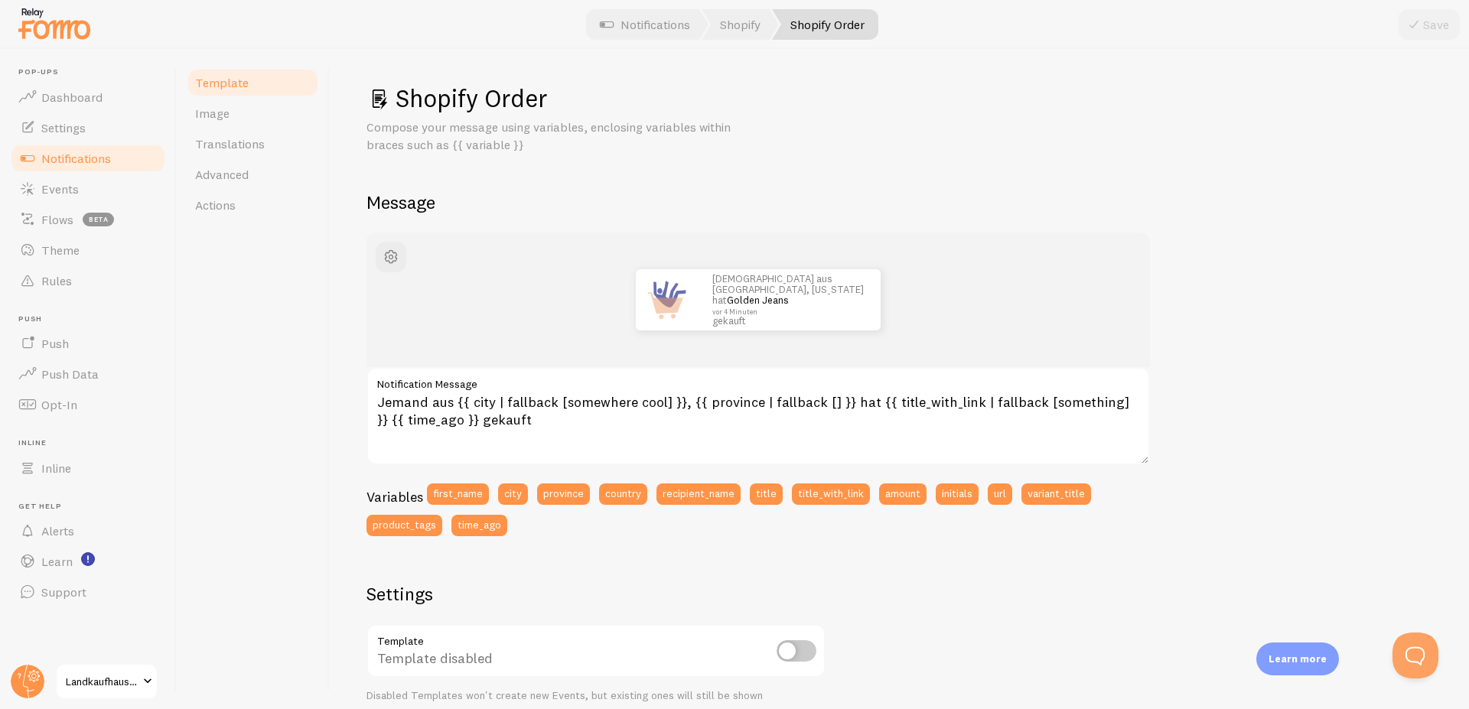
scroll to position [0, 0]
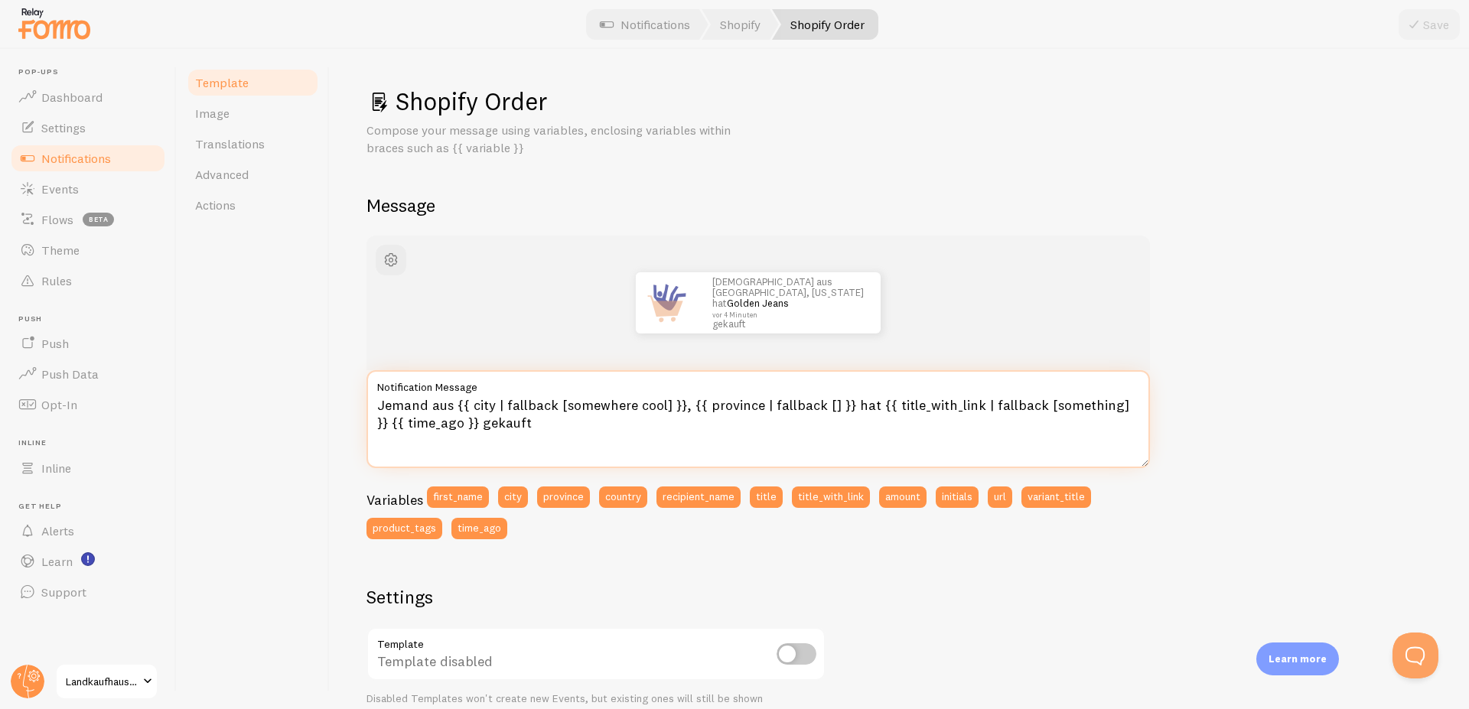
drag, startPoint x: 1123, startPoint y: 409, endPoint x: 447, endPoint y: 423, distance: 676.3
click at [447, 423] on textarea "Jemand aus {{ city | fallback [somewhere cool] }}, {{ province | fallback [] }}…" at bounding box center [757, 419] width 783 height 98
click at [866, 403] on textarea "Jemand aus {{ city | fallback [somewhere cool] }}, {{ province | fallback [] }}…" at bounding box center [757, 419] width 783 height 98
paste textarea "{{ time_ago }}"
click at [471, 426] on textarea "Jemand aus {{ city | fallback [somewhere cool] }}, {{ province | fallback [] }}…" at bounding box center [757, 419] width 783 height 98
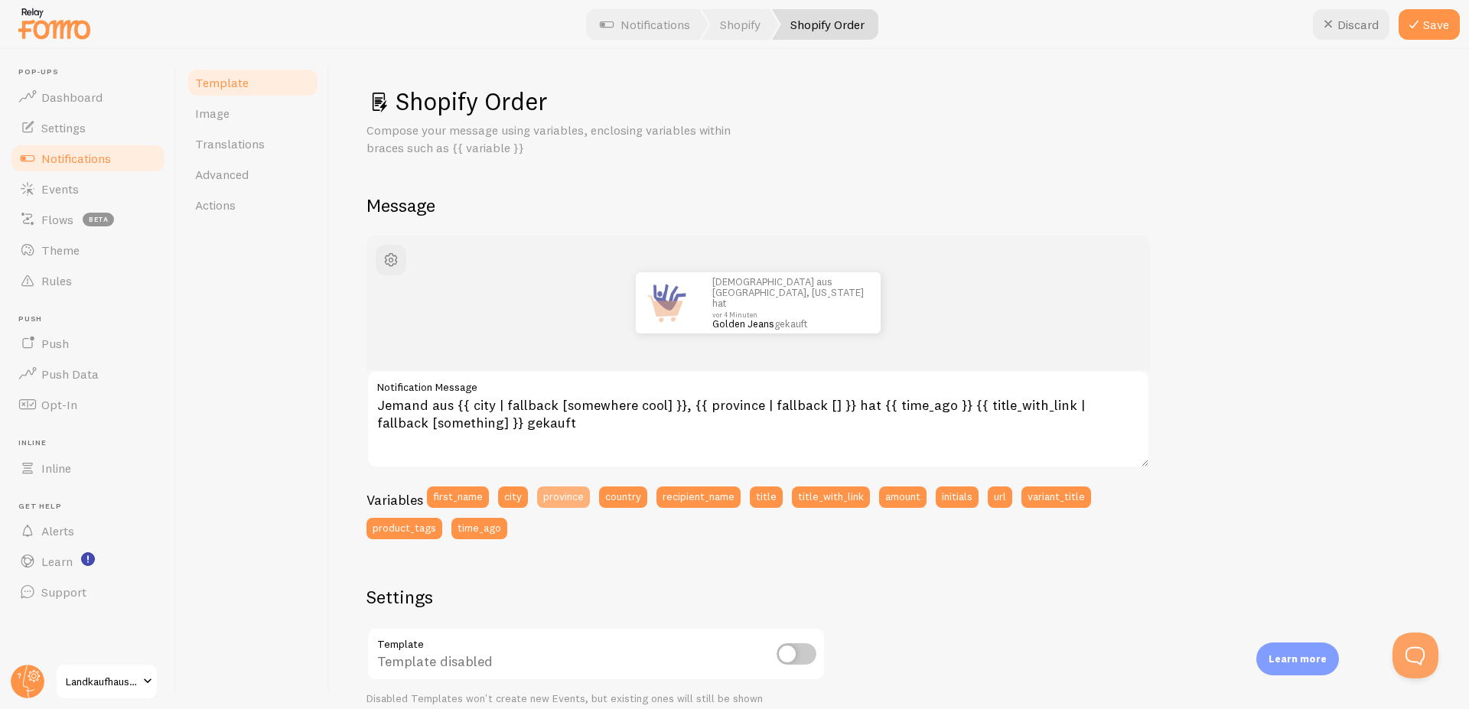
click at [571, 496] on button "province" at bounding box center [563, 496] width 53 height 21
click at [477, 404] on textarea "Jemand aus {{ city | fallback [somewhere cool] }}, {{ province | fallback [] }}…" at bounding box center [757, 419] width 783 height 98
drag, startPoint x: 493, startPoint y: 404, endPoint x: 664, endPoint y: 403, distance: 171.3
click at [664, 403] on textarea "Jemand aus {{ city | fallback [somewhere cool] }}, {{ province | fallback [] }}…" at bounding box center [757, 419] width 783 height 98
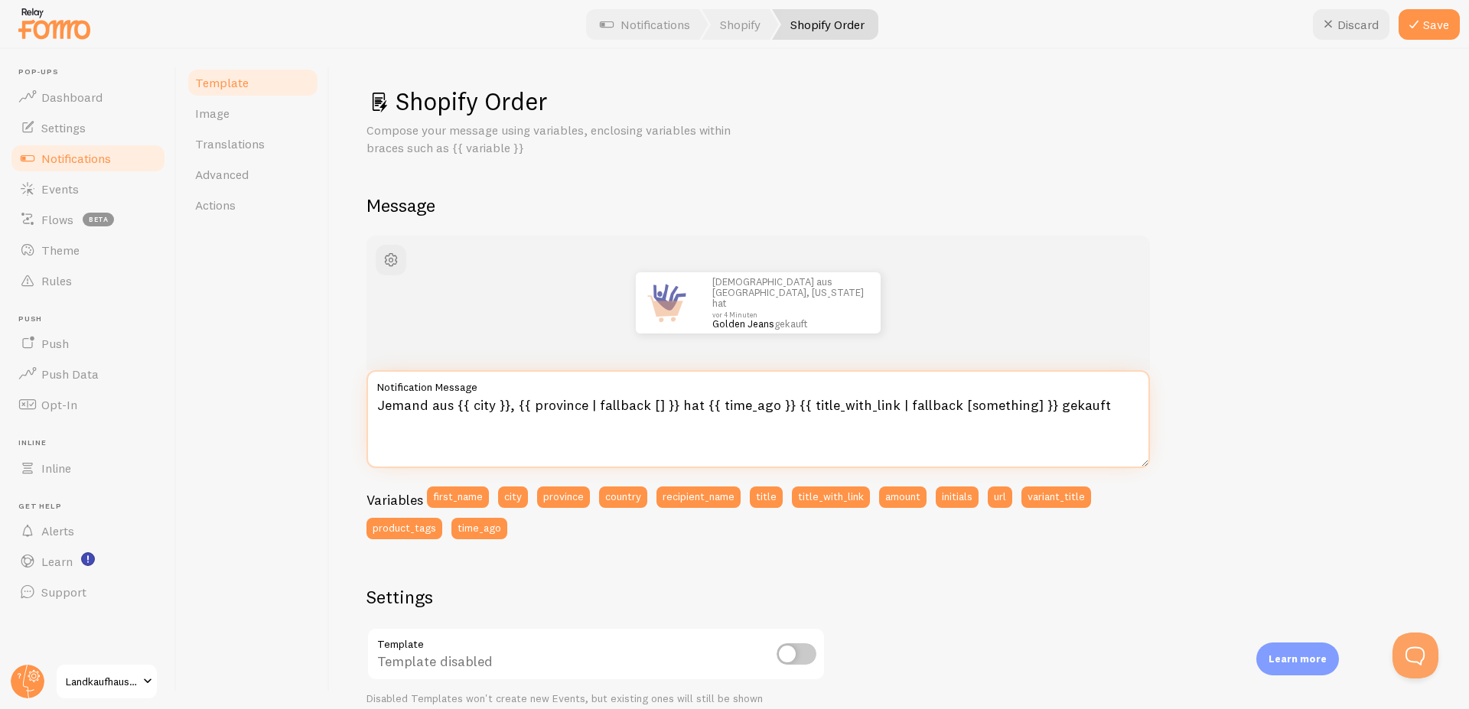
drag, startPoint x: 514, startPoint y: 408, endPoint x: 670, endPoint y: 406, distance: 156.0
click at [670, 406] on textarea "Jemand aus {{ city }}, {{ province | fallback [] }} hat {{ time_ago }} {{ title…" at bounding box center [757, 419] width 783 height 98
type textarea "Jemand aus {{ city }} hat {{ time_ago }} {{ title_with_link | fallback [somethi…"
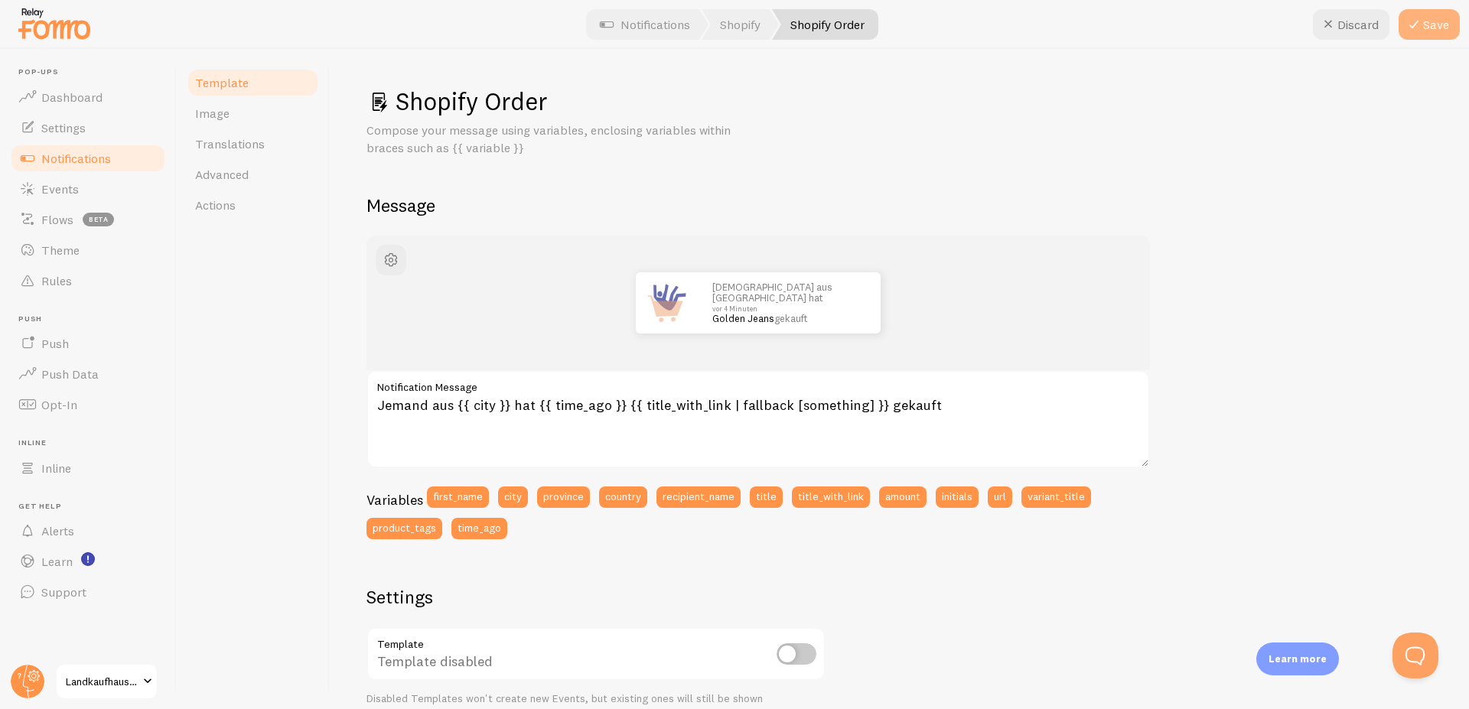
click at [1443, 19] on button "Save" at bounding box center [1428, 24] width 61 height 31
click at [148, 685] on span at bounding box center [147, 681] width 18 height 18
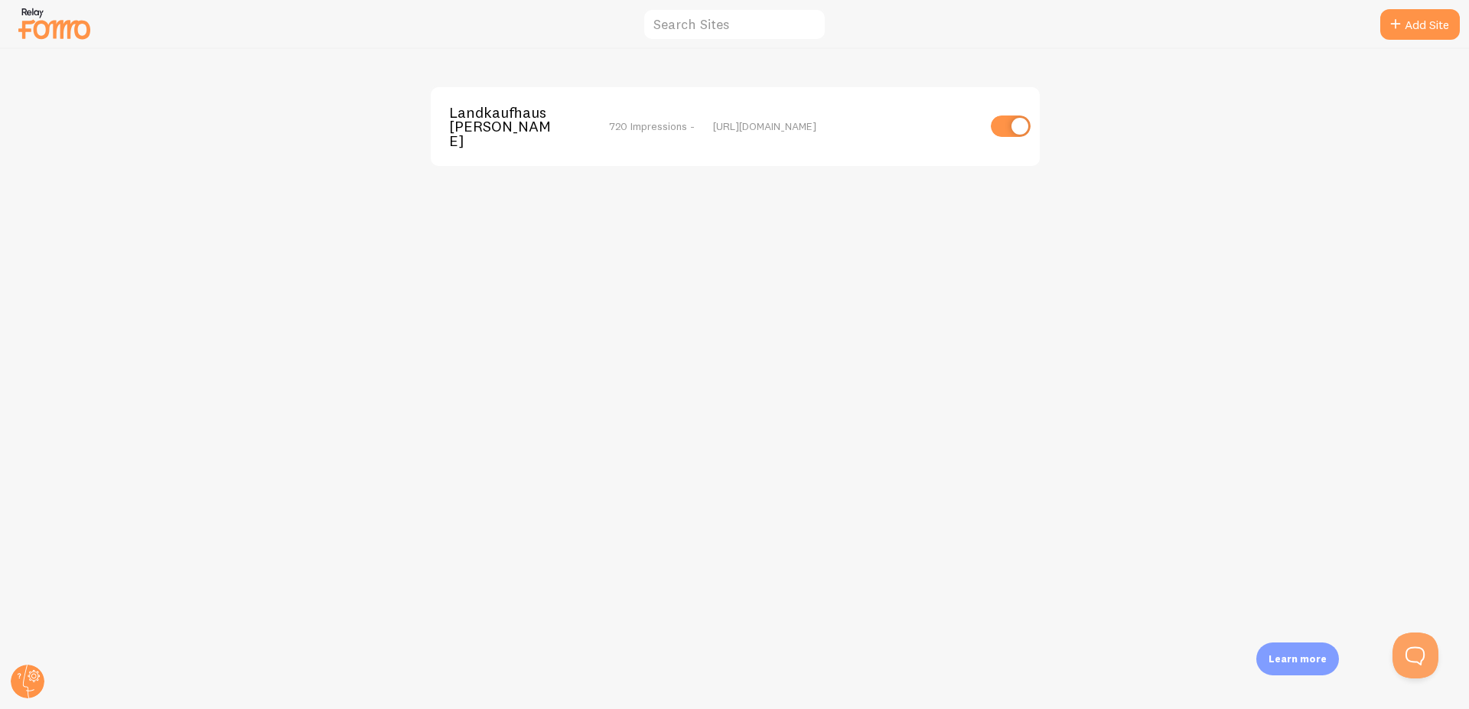
click at [1016, 119] on input "checkbox" at bounding box center [1010, 125] width 40 height 21
checkbox input "false"
